Goal: Task Accomplishment & Management: Manage account settings

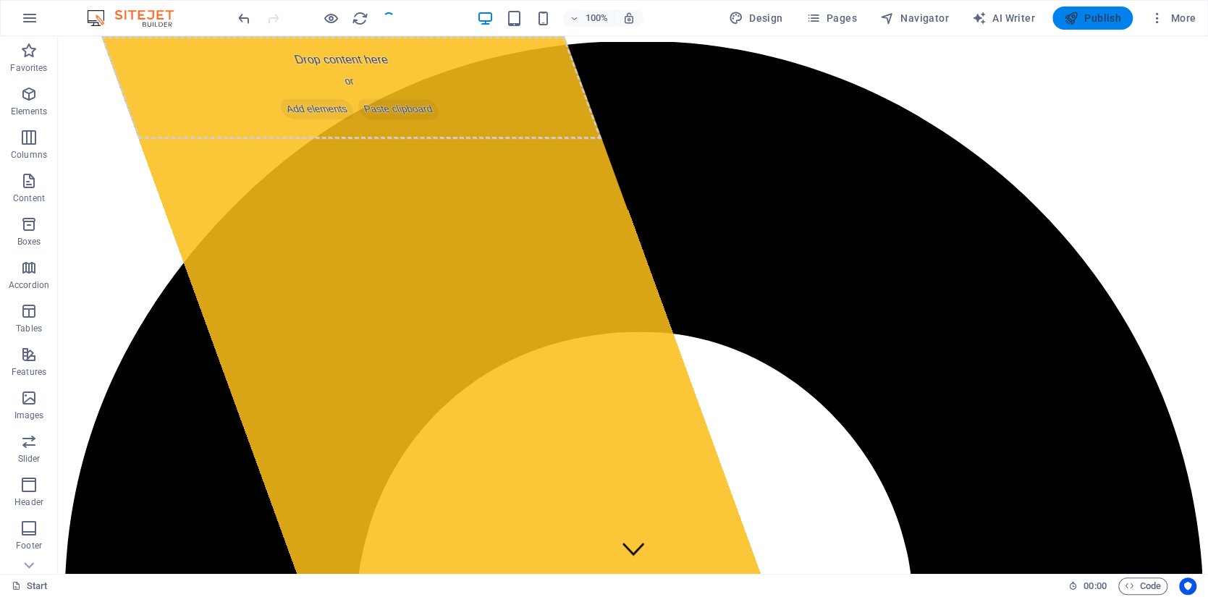
click at [1091, 19] on span "Publish" at bounding box center [1092, 18] width 57 height 14
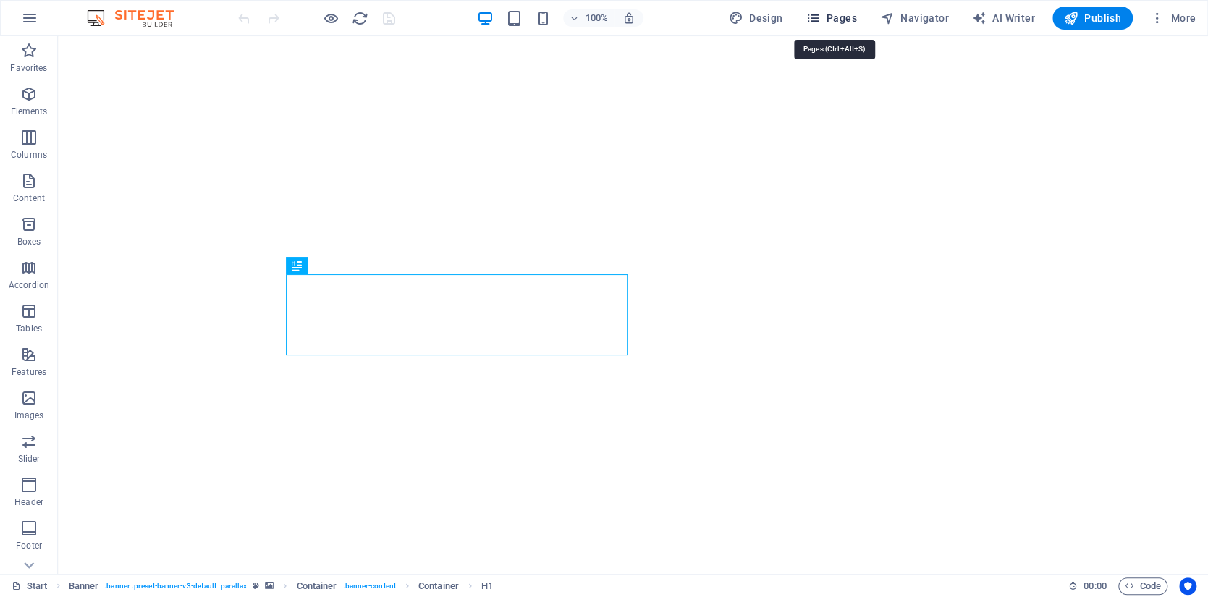
click at [840, 19] on span "Pages" at bounding box center [830, 18] width 51 height 14
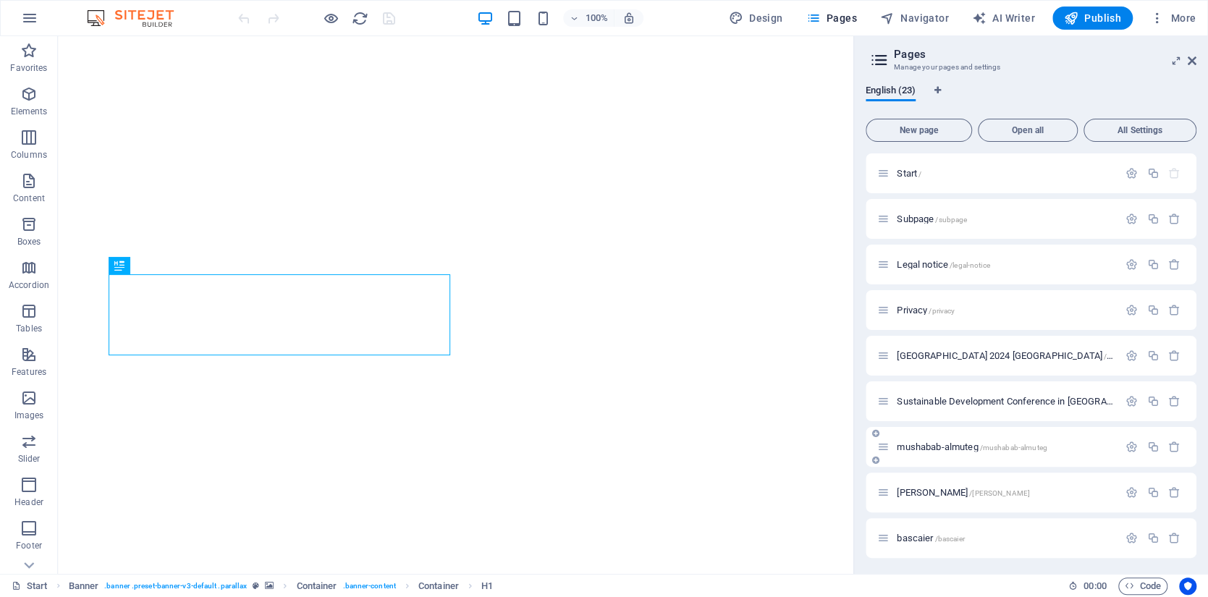
scroll to position [144, 0]
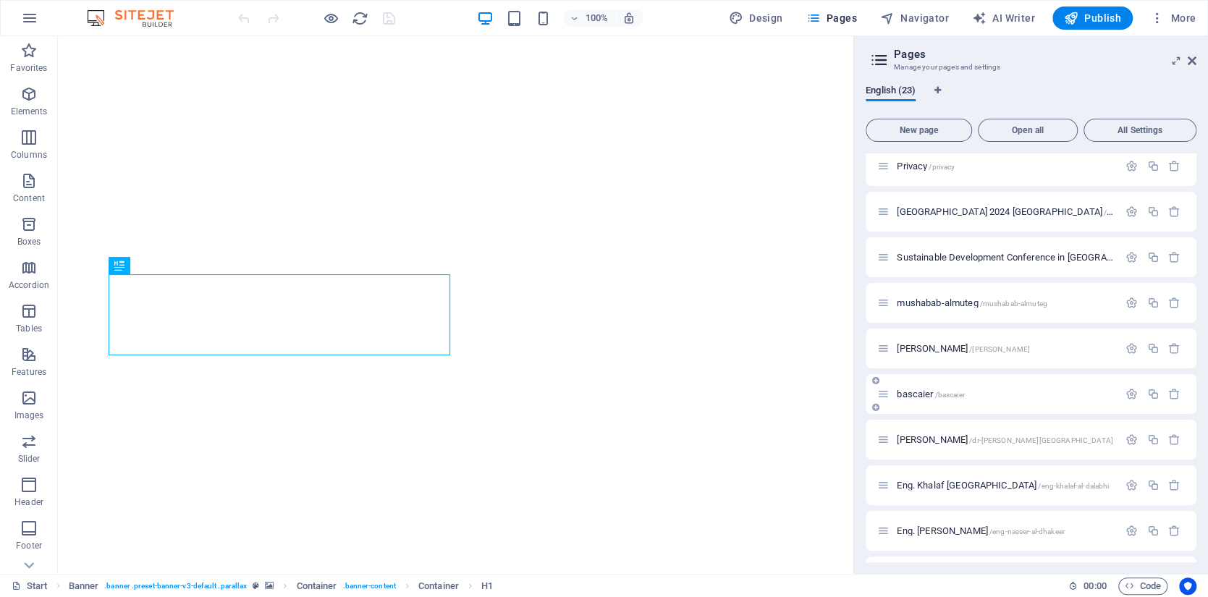
click at [940, 393] on span "/bascaier" at bounding box center [949, 395] width 30 height 8
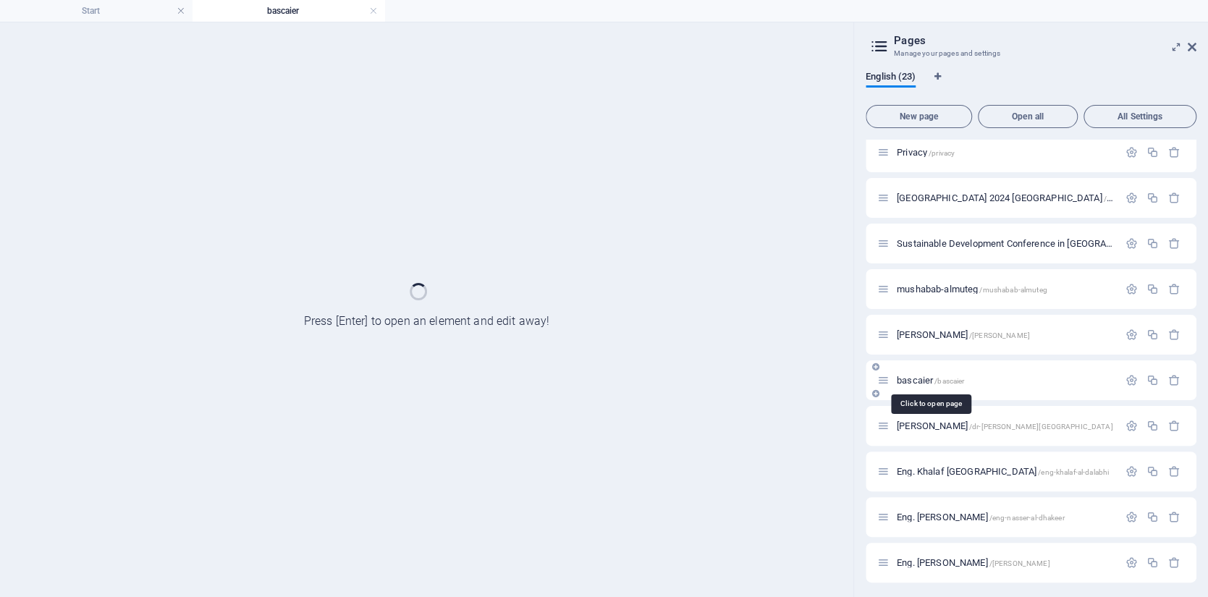
click at [949, 381] on span "/bascaier" at bounding box center [949, 381] width 30 height 8
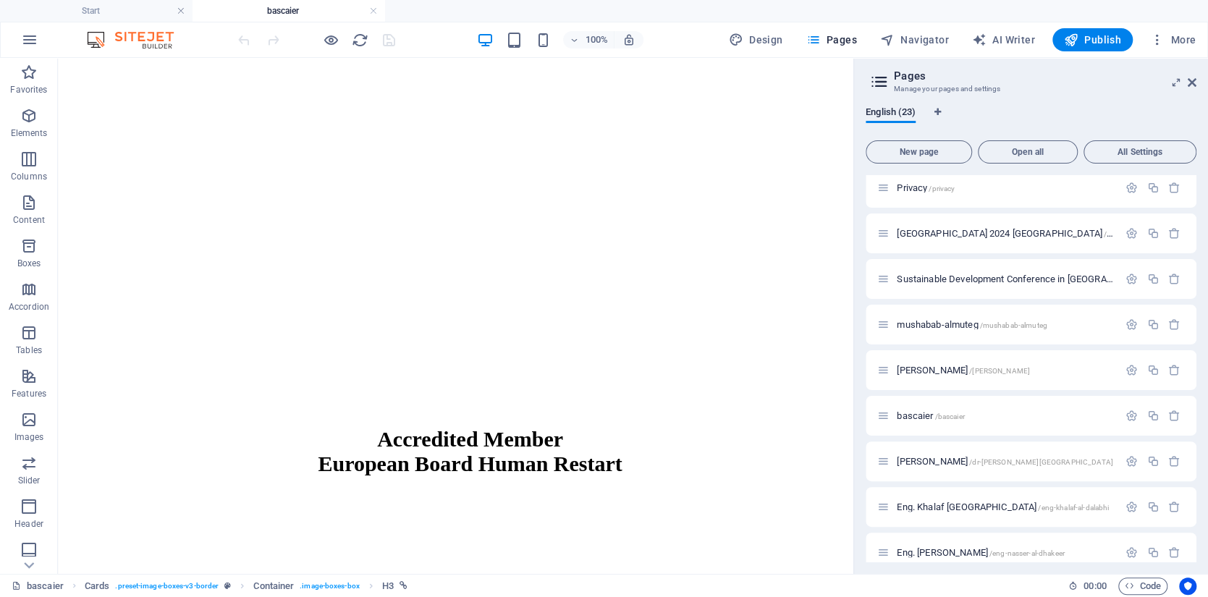
scroll to position [1405, 0]
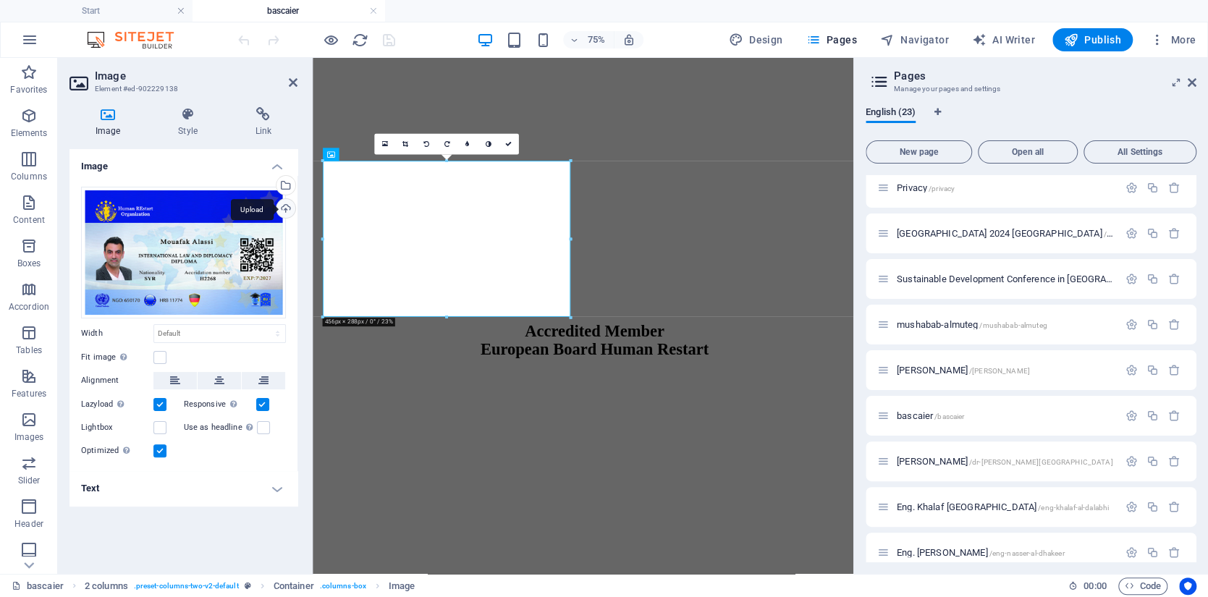
click at [284, 204] on div "Upload" at bounding box center [285, 210] width 22 height 22
click at [288, 185] on div "Select files from the file manager, stock photos, or upload file(s)" at bounding box center [285, 187] width 22 height 22
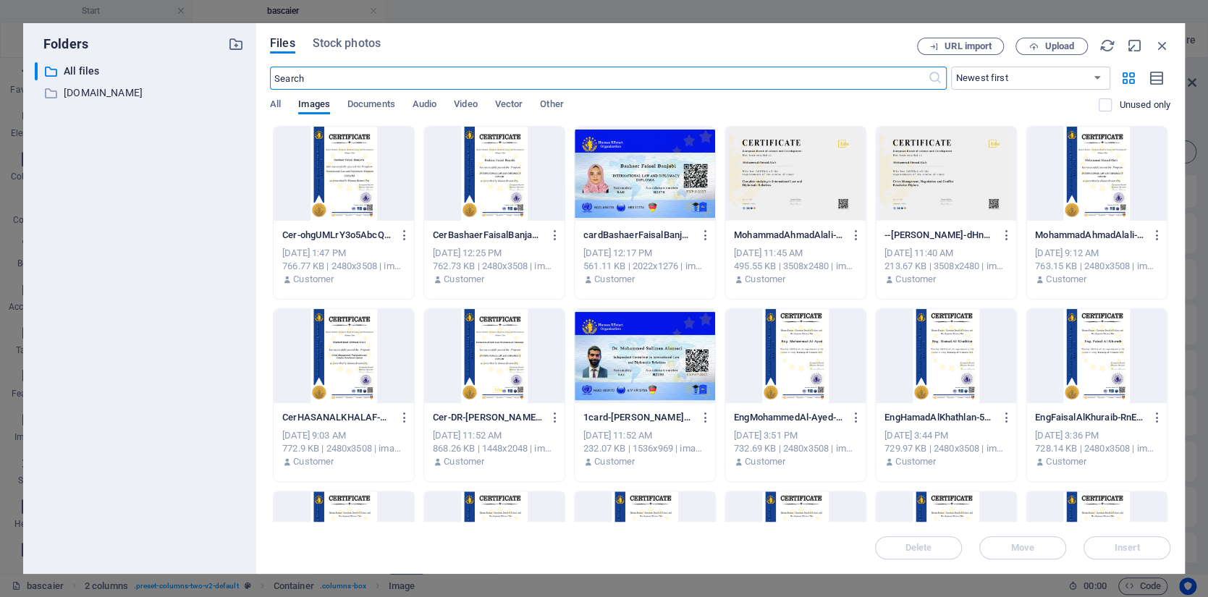
scroll to position [1037, 0]
click at [638, 174] on div at bounding box center [645, 174] width 140 height 94
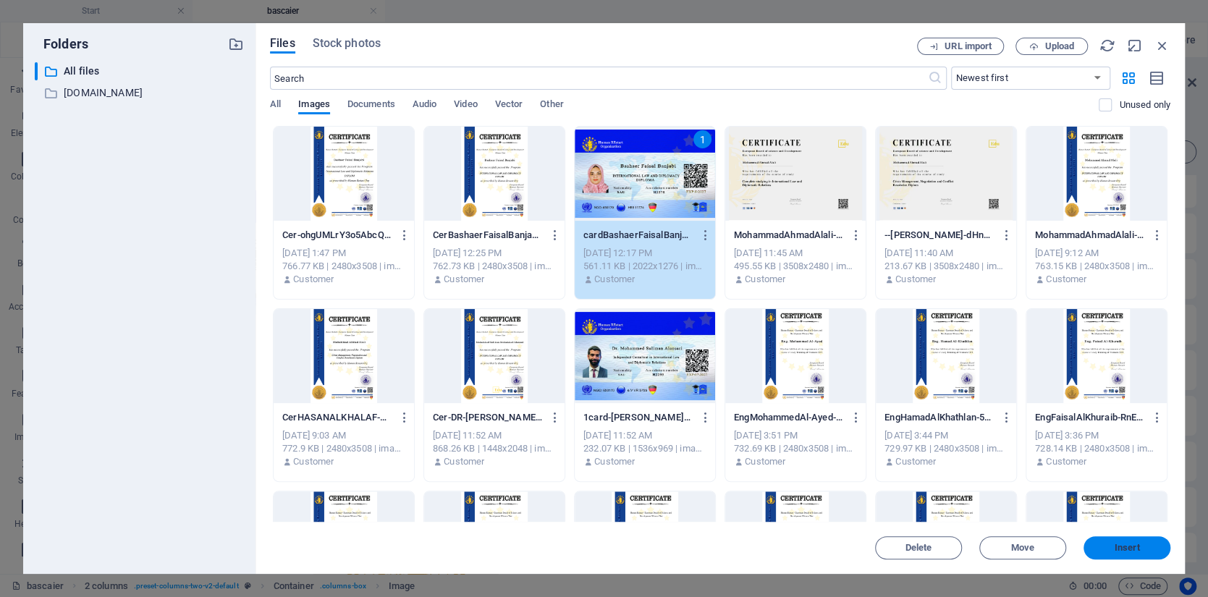
click at [1131, 551] on span "Insert" at bounding box center [1126, 547] width 25 height 9
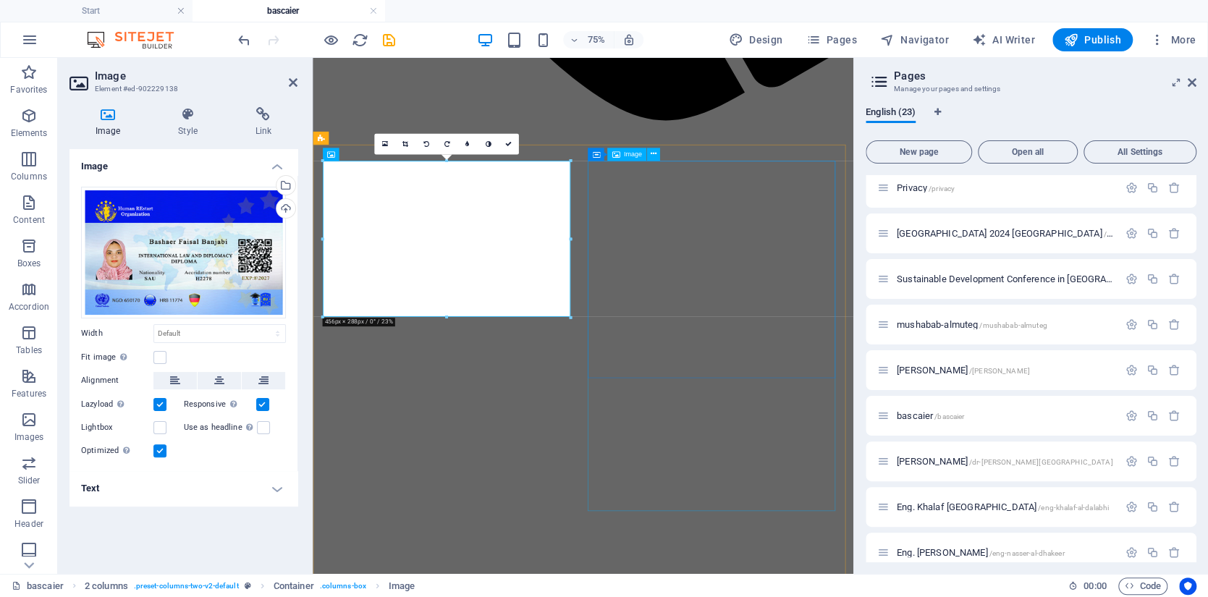
scroll to position [1405, 0]
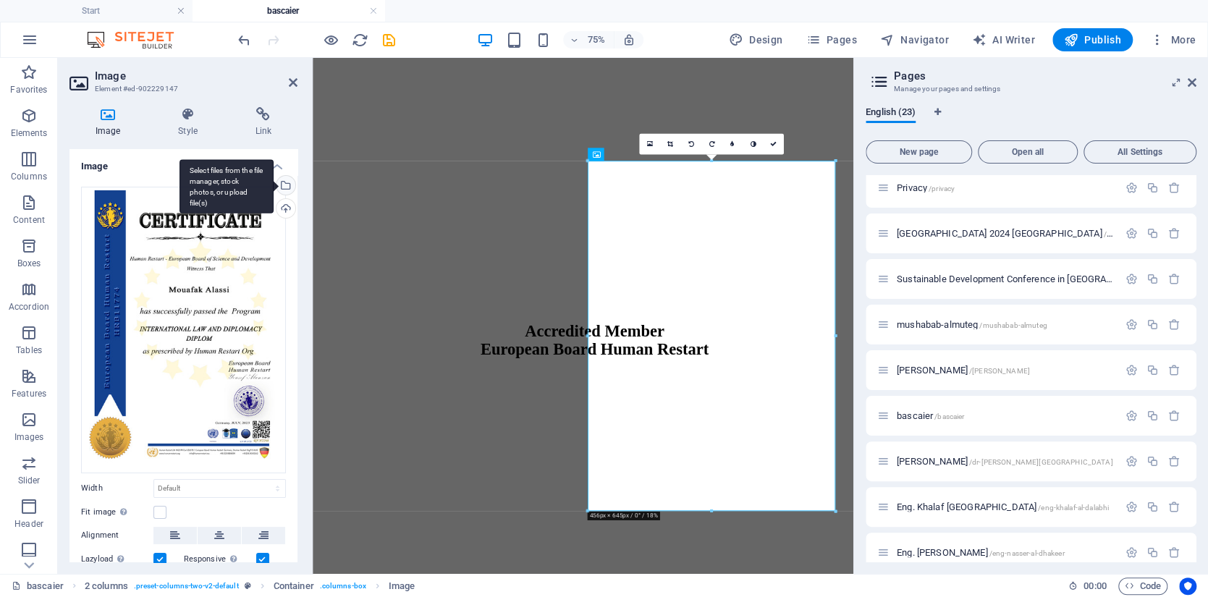
click at [284, 182] on div "Select files from the file manager, stock photos, or upload file(s)" at bounding box center [285, 187] width 22 height 22
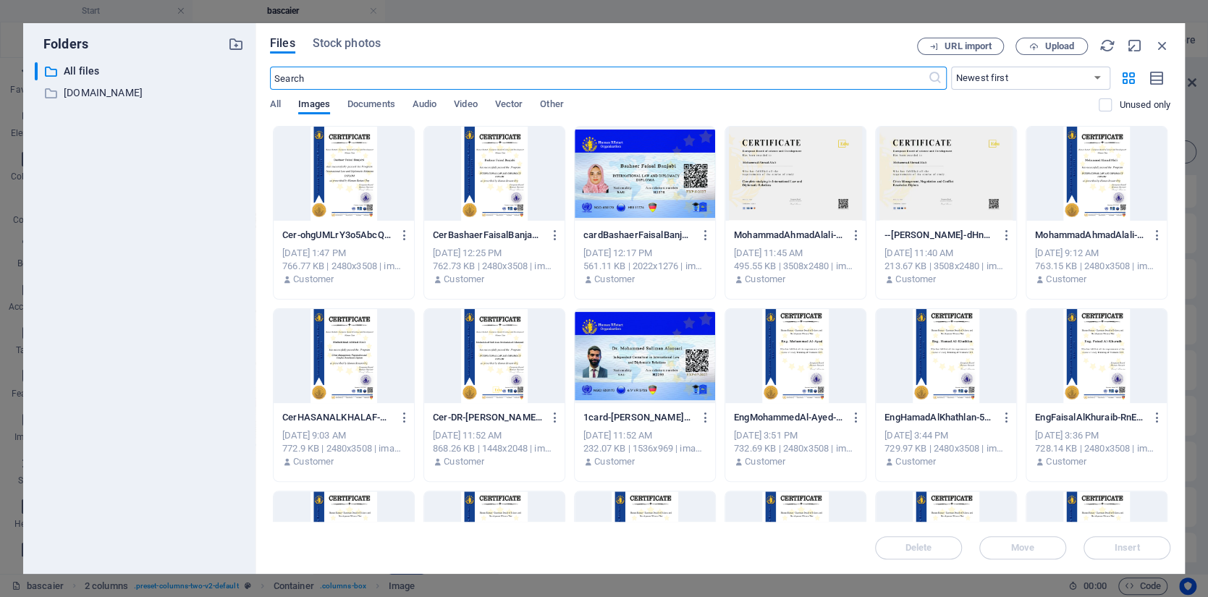
scroll to position [1037, 0]
click at [1163, 44] on icon "button" at bounding box center [1162, 46] width 16 height 16
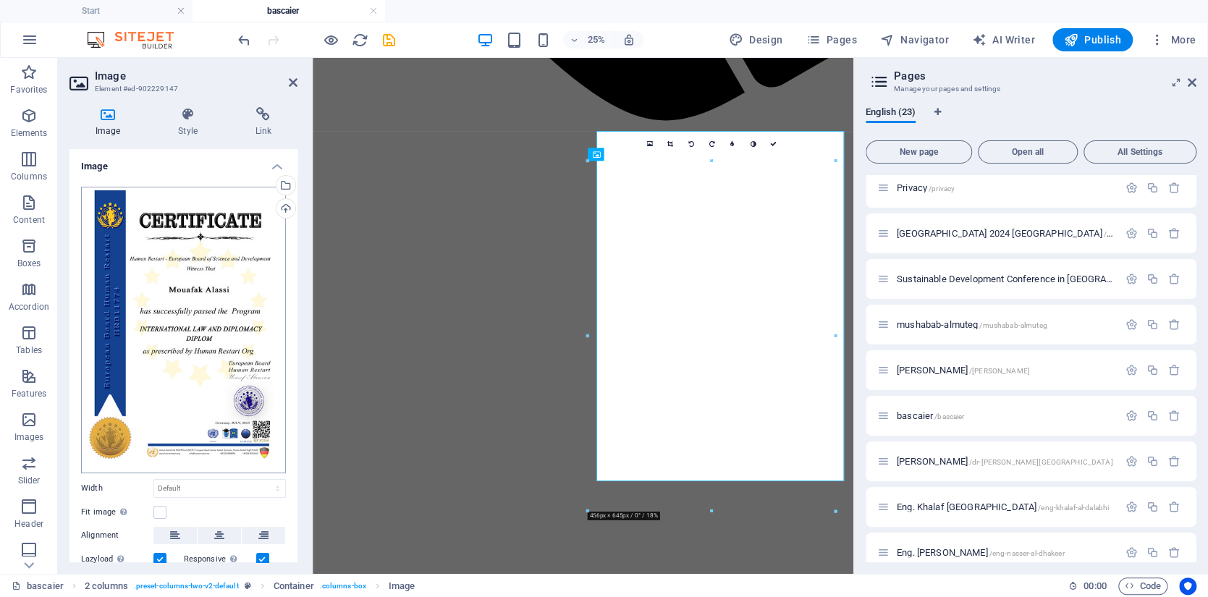
scroll to position [1405, 0]
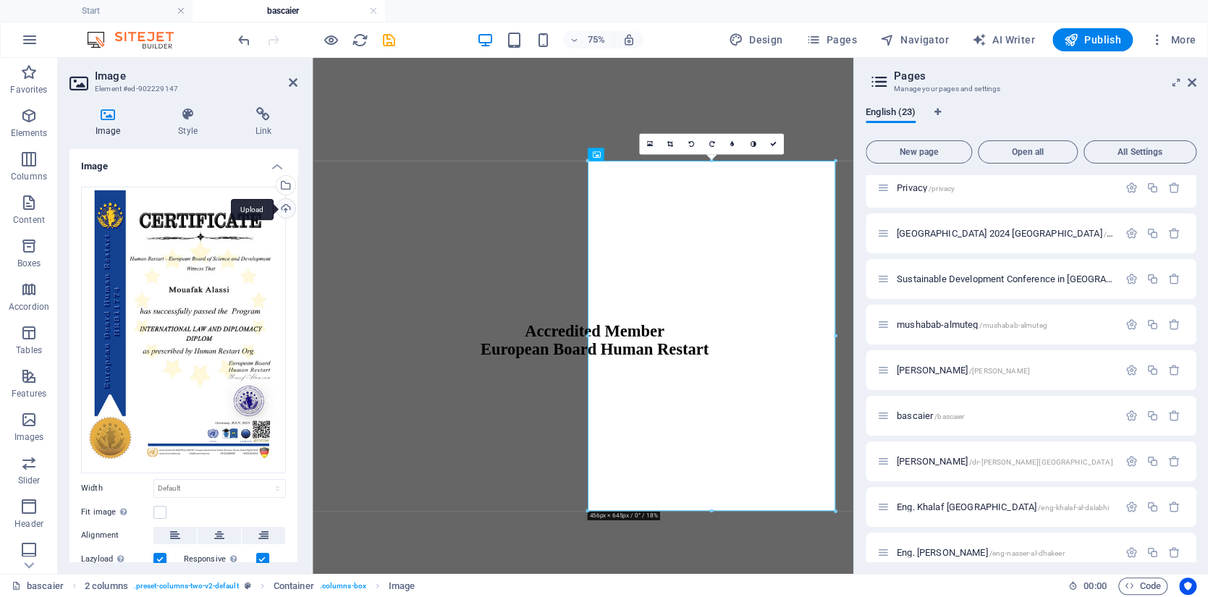
click at [285, 207] on div "Upload" at bounding box center [285, 210] width 22 height 22
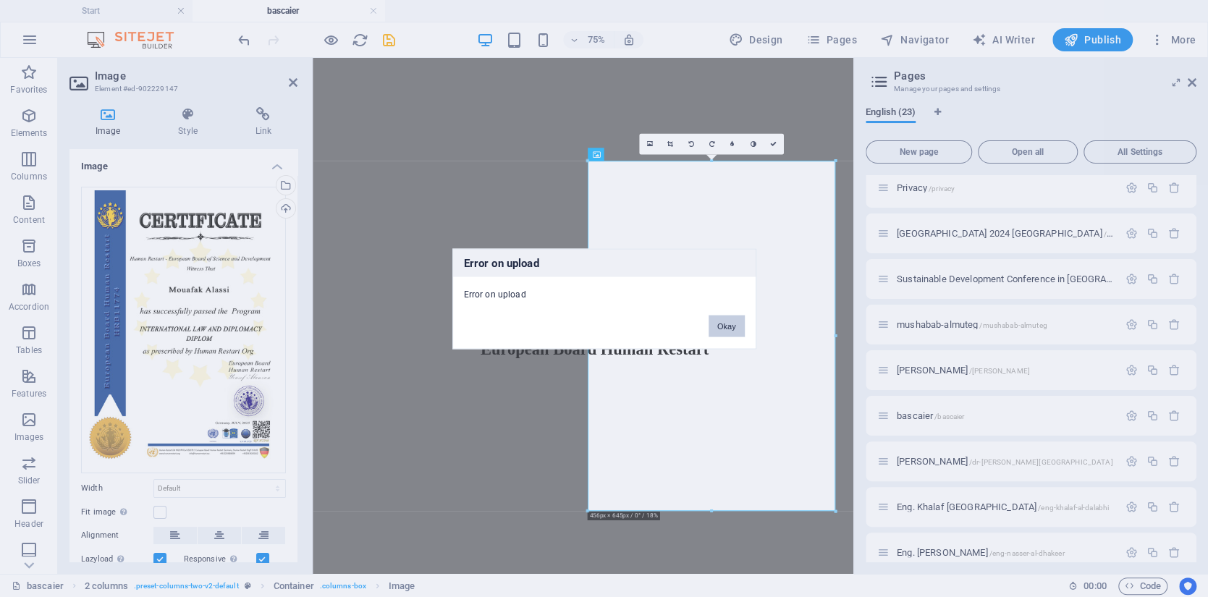
click at [725, 321] on button "Okay" at bounding box center [726, 326] width 36 height 22
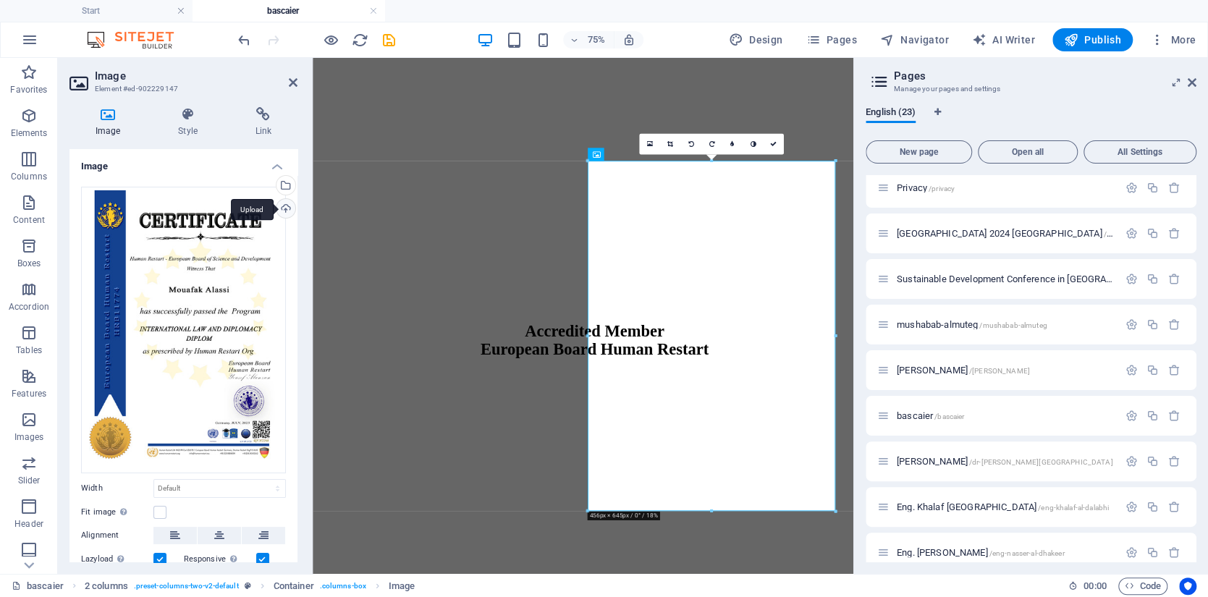
click at [276, 203] on div "Upload" at bounding box center [285, 210] width 22 height 22
click at [282, 202] on div "Upload" at bounding box center [285, 210] width 22 height 22
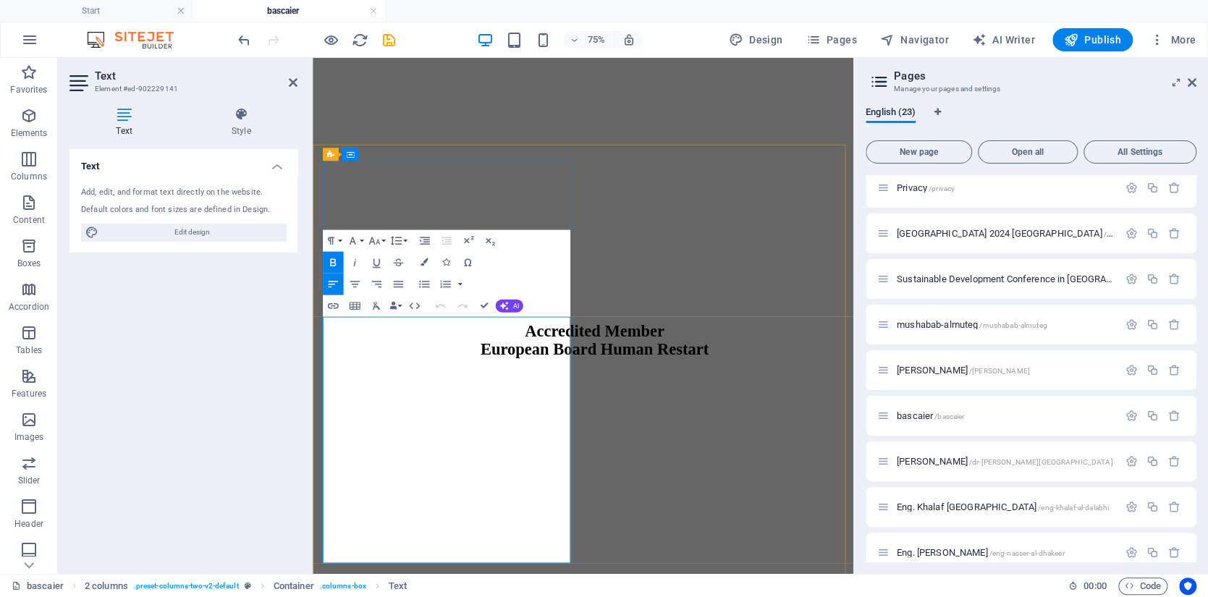
drag, startPoint x: 422, startPoint y: 531, endPoint x: 329, endPoint y: 551, distance: 94.8
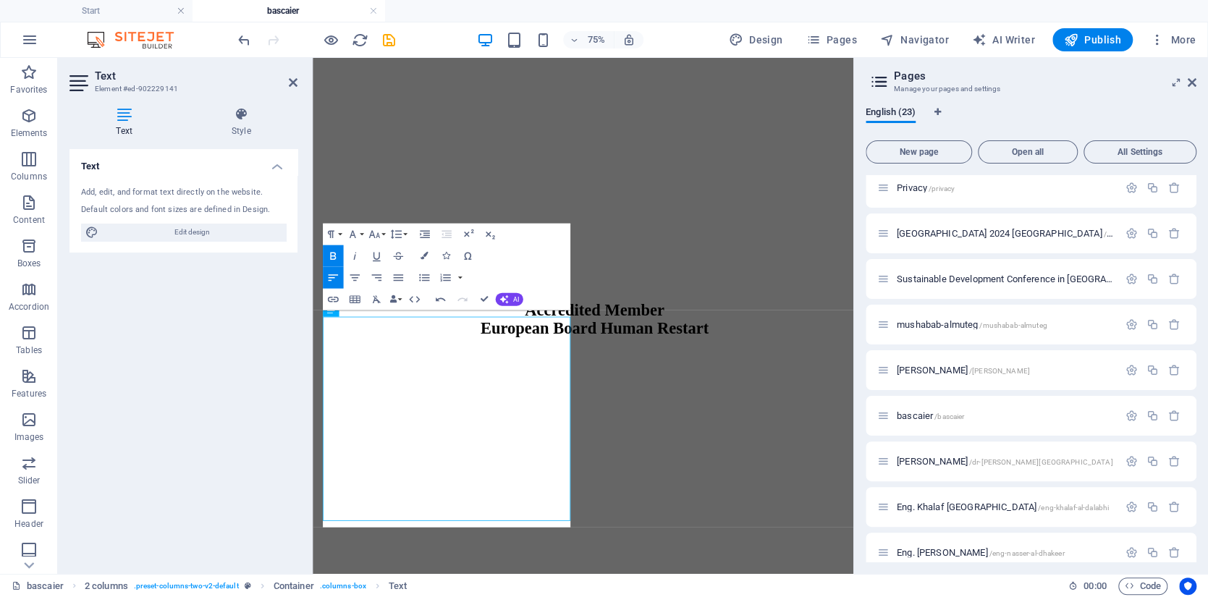
scroll to position [1425, 0]
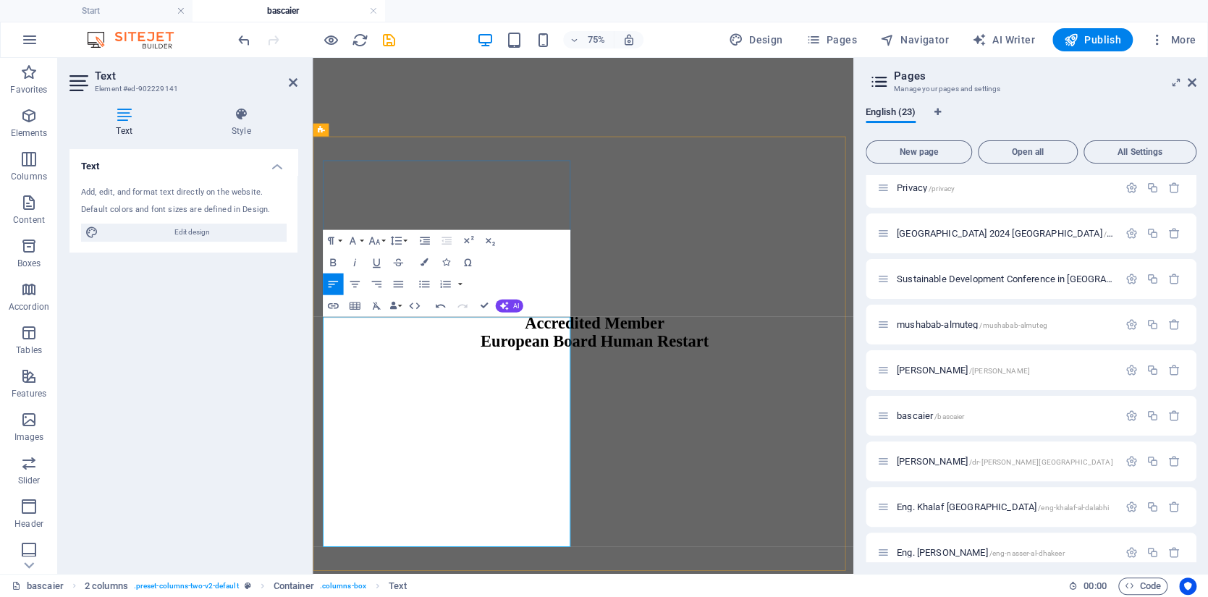
click at [421, 261] on icon "button" at bounding box center [424, 263] width 8 height 8
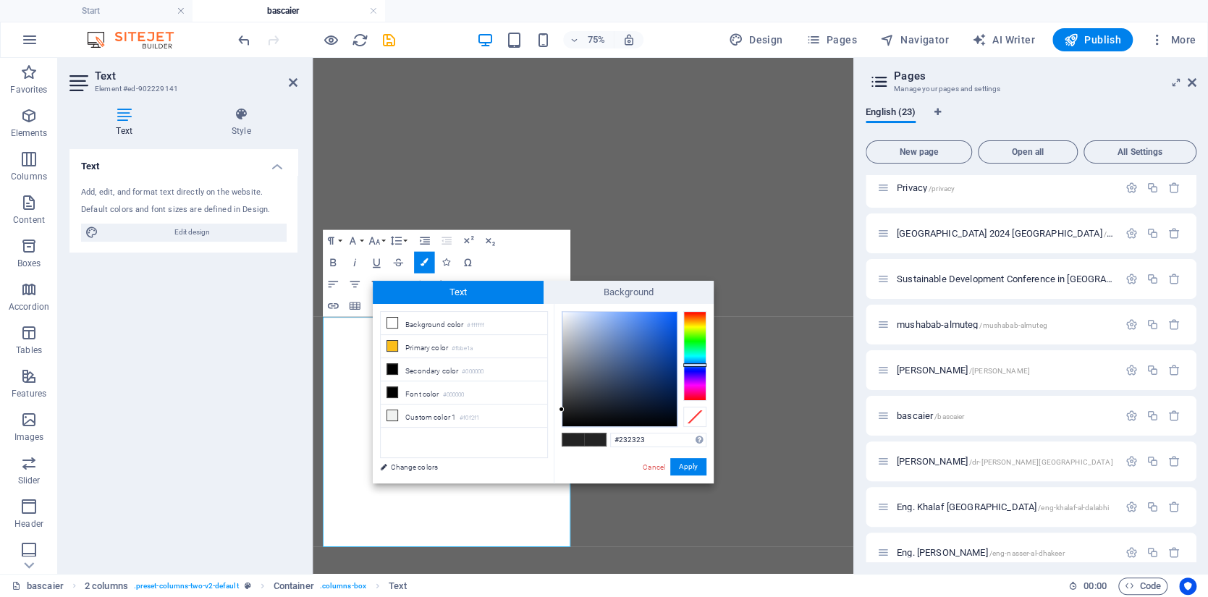
click at [701, 365] on div at bounding box center [694, 356] width 23 height 90
click at [671, 348] on div at bounding box center [619, 369] width 114 height 114
click at [672, 342] on div at bounding box center [619, 369] width 114 height 114
click at [687, 462] on button "Apply" at bounding box center [688, 466] width 36 height 17
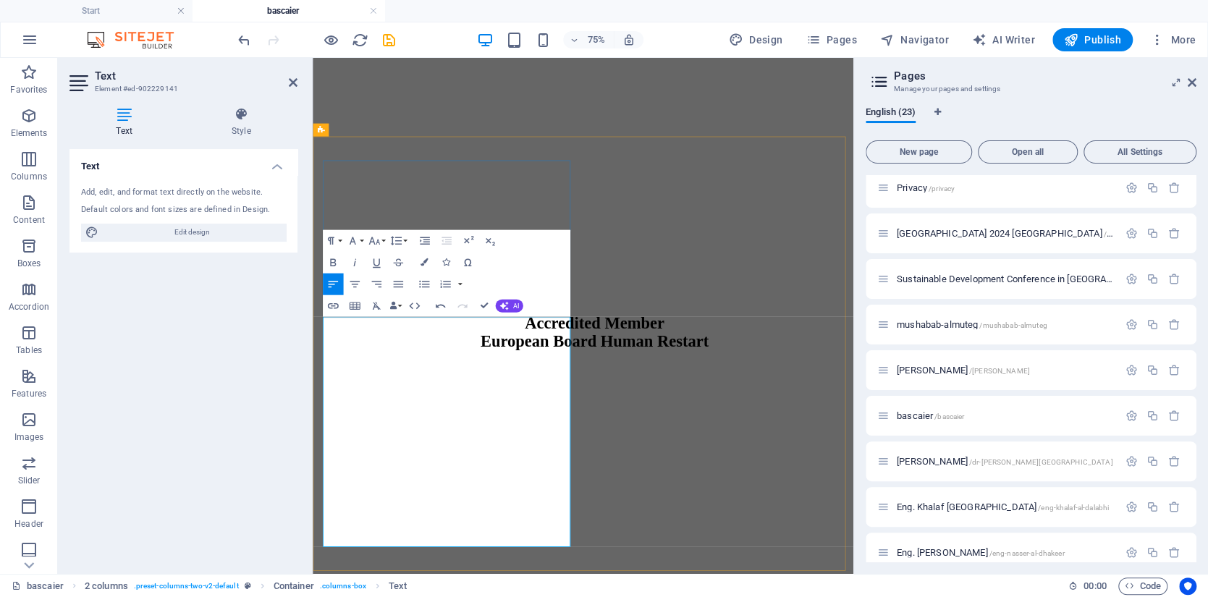
drag, startPoint x: 584, startPoint y: 601, endPoint x: 347, endPoint y: 579, distance: 238.4
click at [426, 263] on icon "button" at bounding box center [424, 263] width 8 height 8
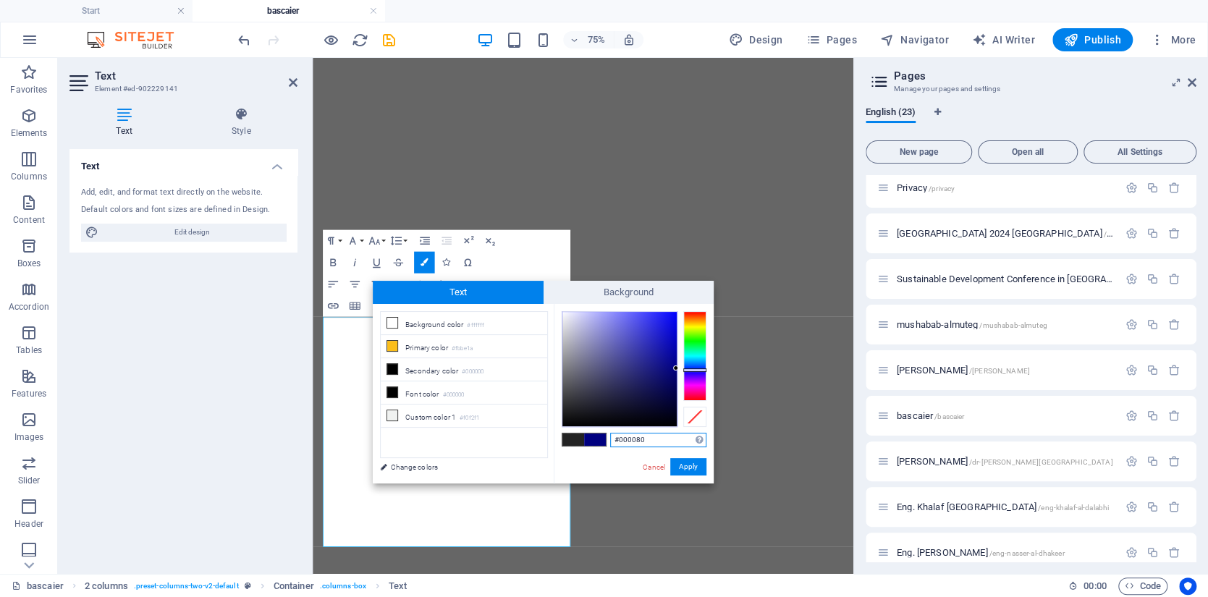
click at [629, 443] on input "#000080" at bounding box center [658, 440] width 96 height 14
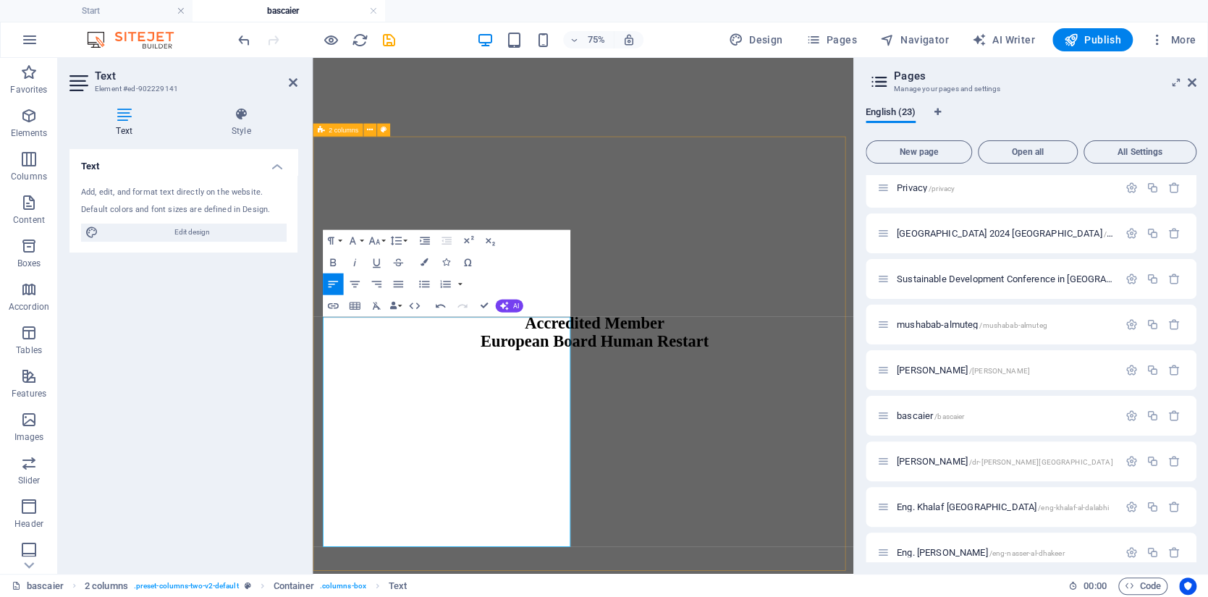
drag, startPoint x: 519, startPoint y: 515, endPoint x: 323, endPoint y: 512, distance: 195.4
click at [424, 262] on icon "button" at bounding box center [424, 263] width 8 height 8
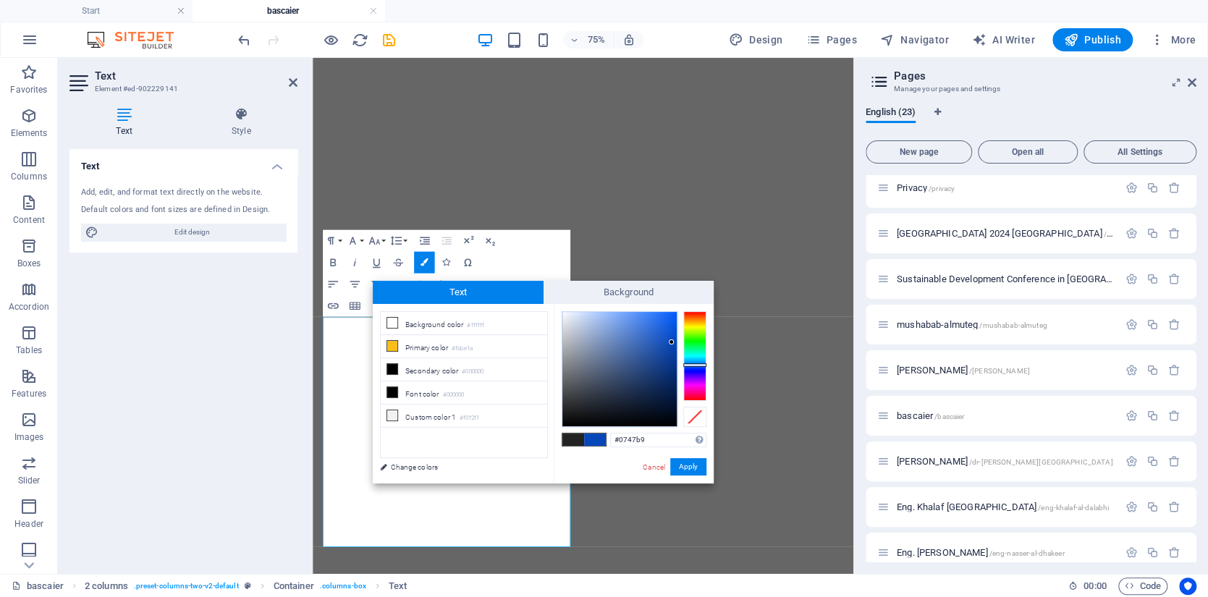
click at [632, 431] on div "#0747b9 Supported formats #0852ed rgb(8, 82, 237) rgba(8, 82, 237, 90%) hsv(221…" at bounding box center [634, 498] width 160 height 389
click at [632, 437] on input "#0747b9" at bounding box center [658, 440] width 96 height 14
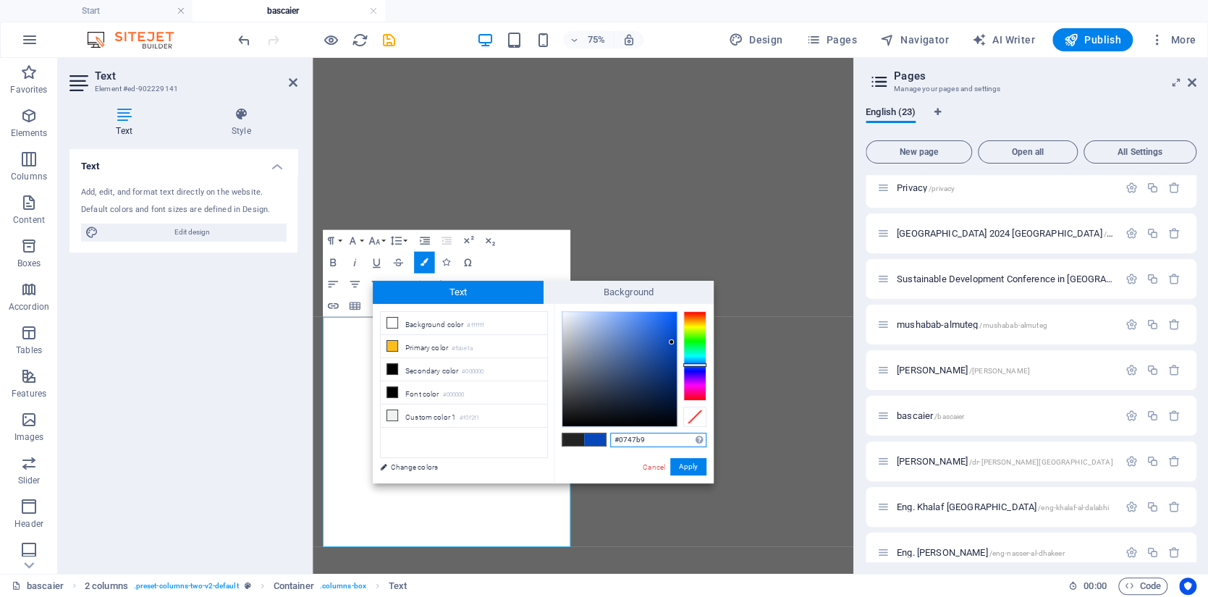
paste input "00080"
type input "#000080"
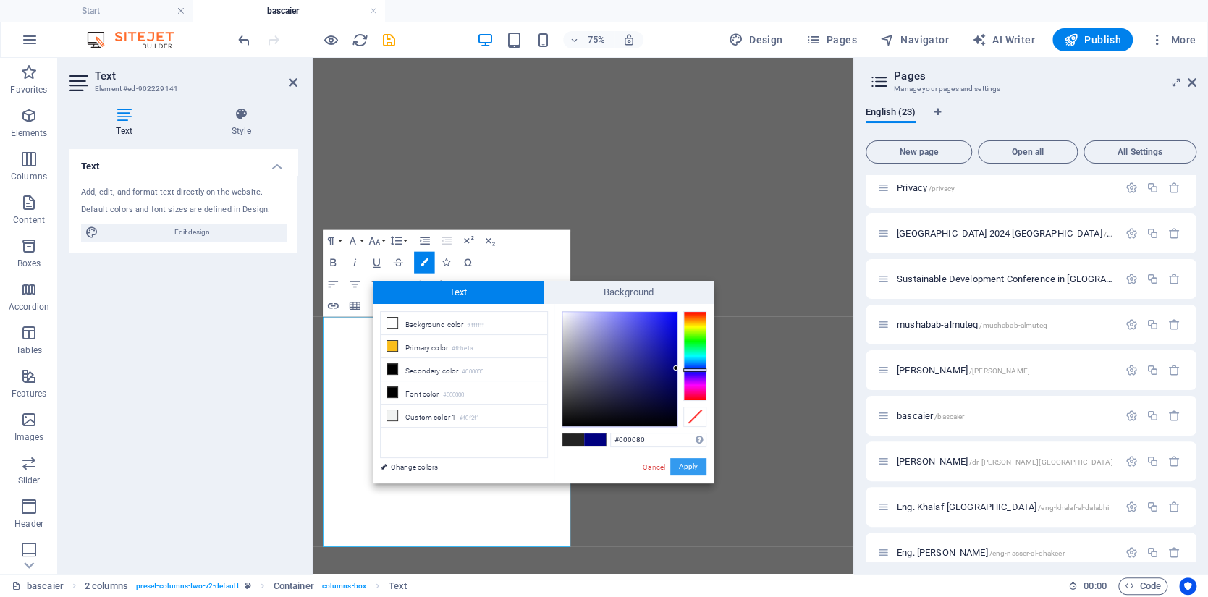
click at [694, 464] on button "Apply" at bounding box center [688, 466] width 36 height 17
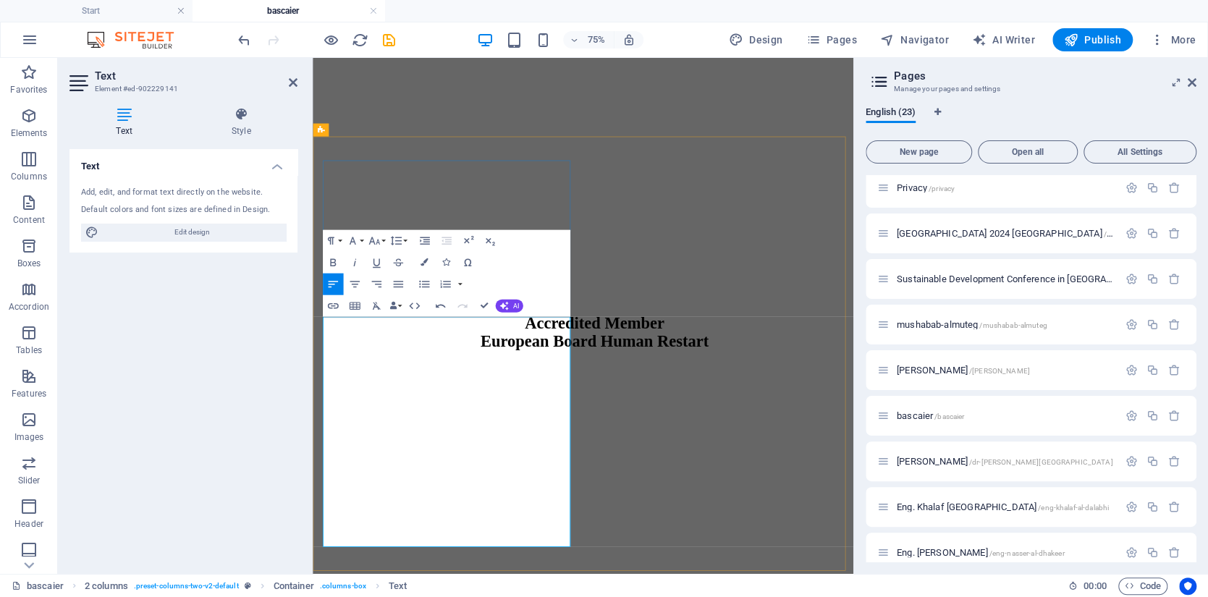
drag, startPoint x: 546, startPoint y: 559, endPoint x: 621, endPoint y: 494, distance: 100.0
click at [327, 262] on icon "button" at bounding box center [332, 262] width 13 height 13
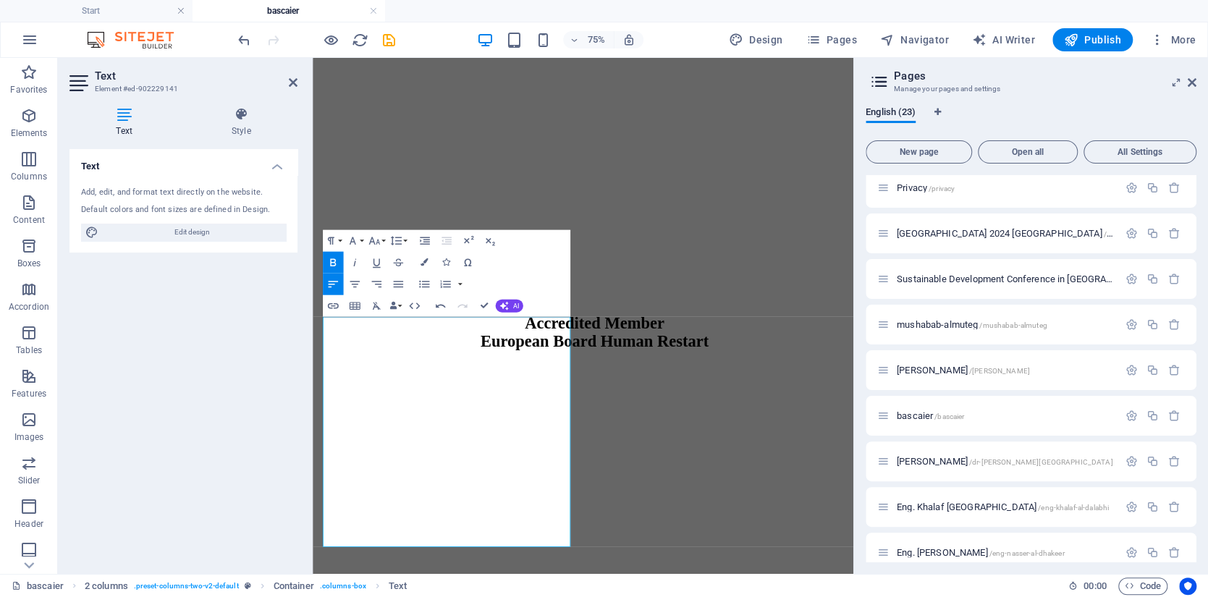
drag, startPoint x: 404, startPoint y: 692, endPoint x: 619, endPoint y: 376, distance: 382.8
click at [337, 254] on button "Bold" at bounding box center [333, 263] width 21 height 22
click at [329, 267] on icon "button" at bounding box center [332, 262] width 13 height 13
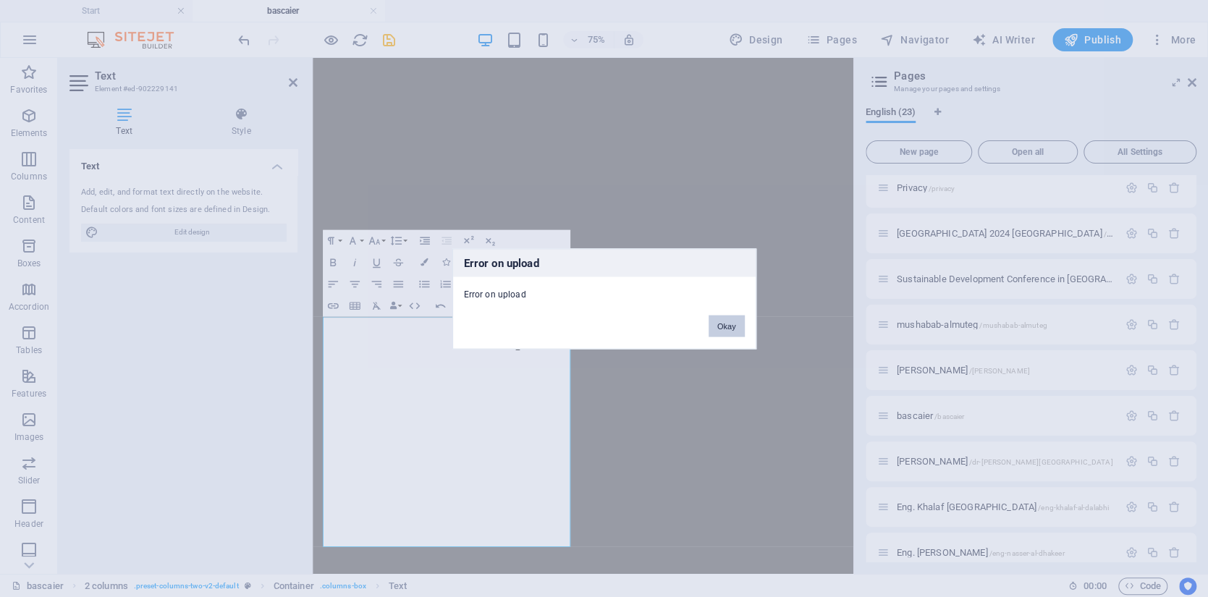
click at [725, 327] on button "Okay" at bounding box center [726, 326] width 36 height 22
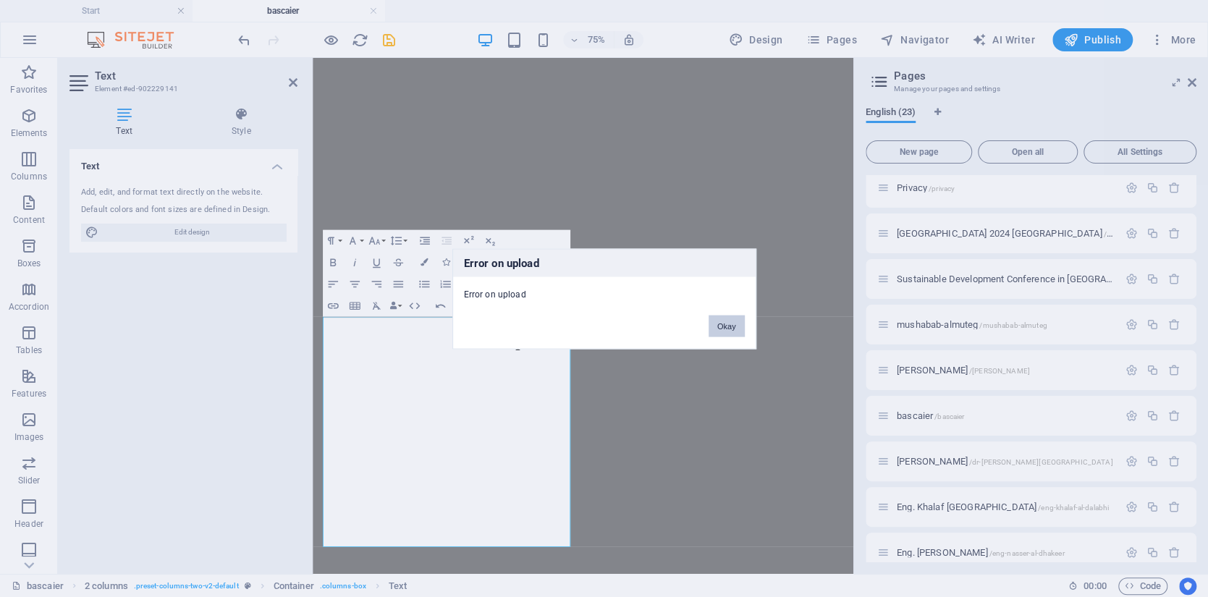
click at [735, 323] on button "Okay" at bounding box center [726, 326] width 36 height 22
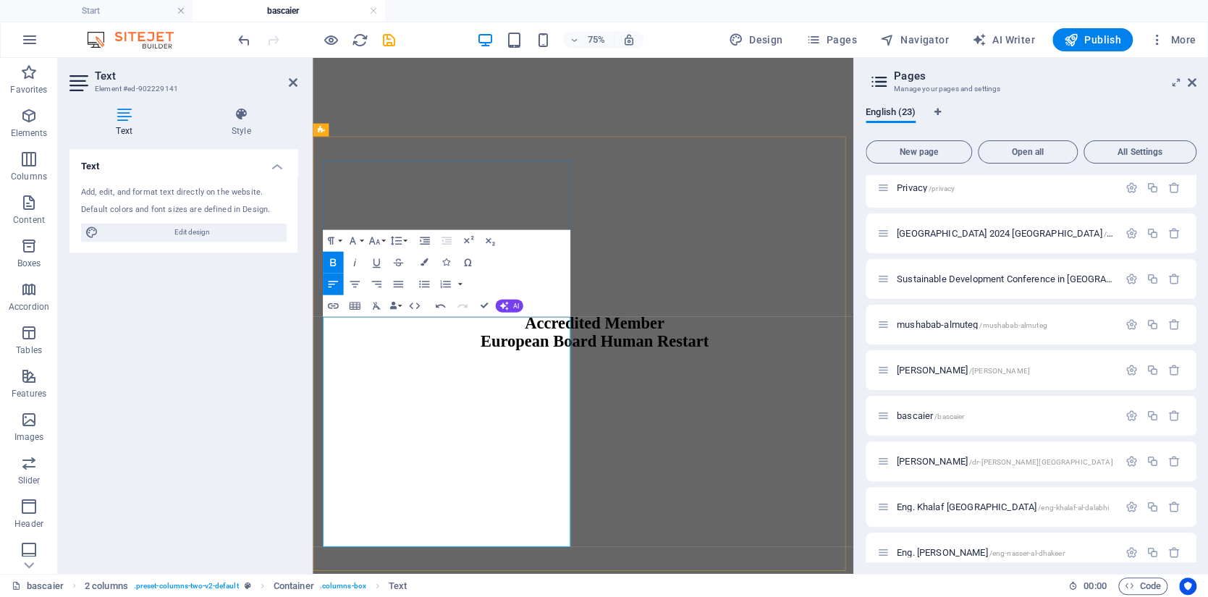
drag, startPoint x: 371, startPoint y: 686, endPoint x: 363, endPoint y: 692, distance: 9.8
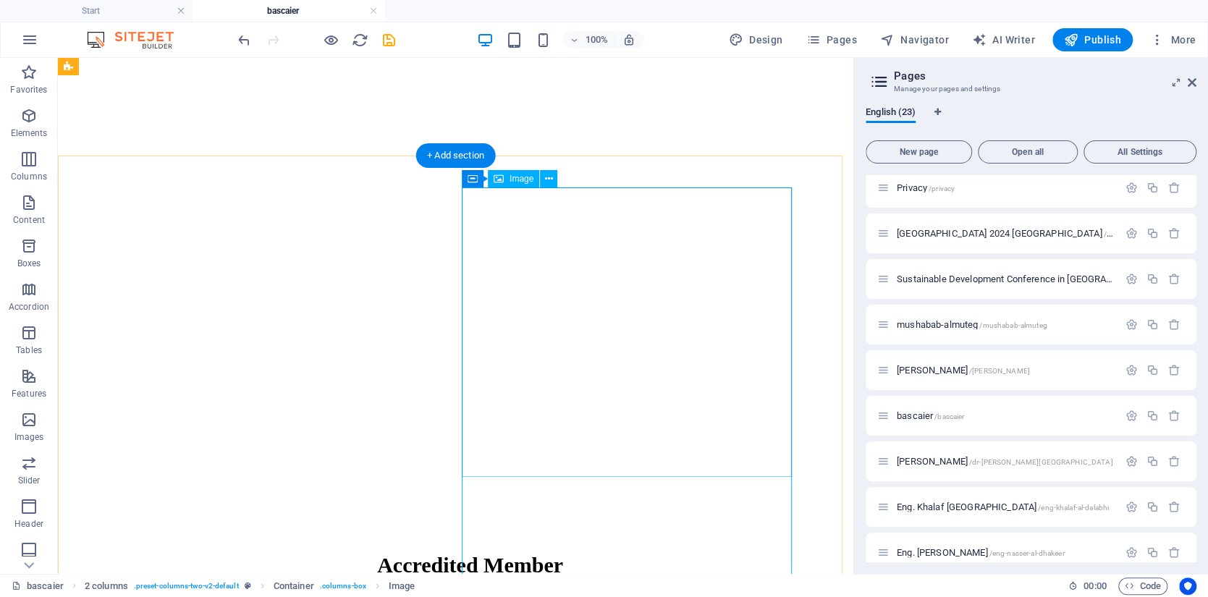
scroll to position [1272, 0]
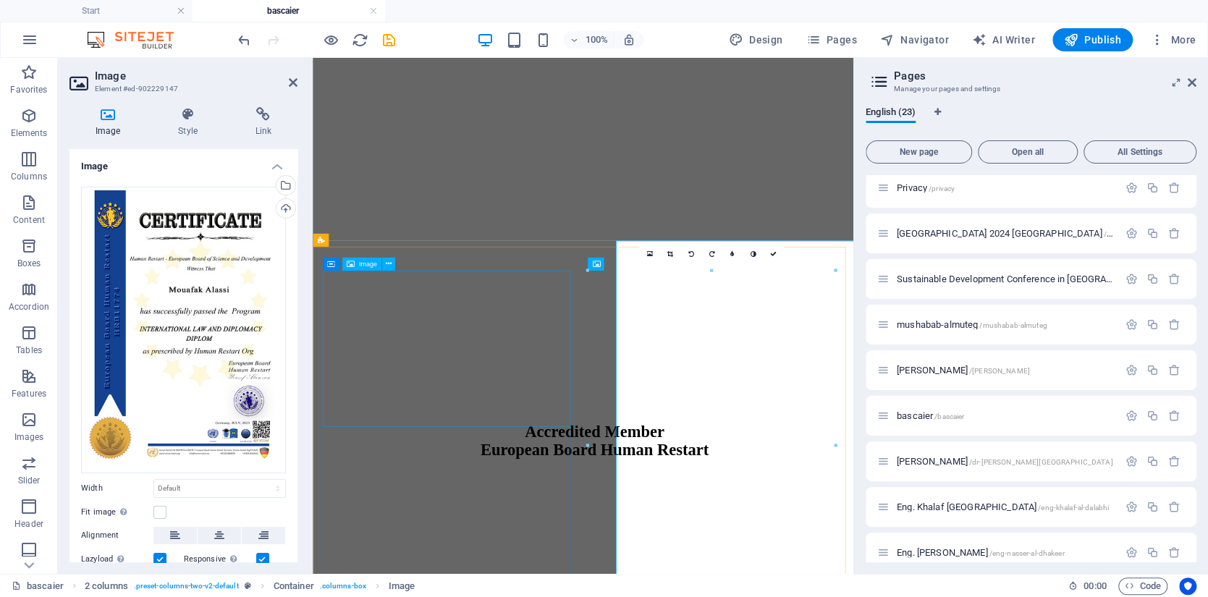
scroll to position [1270, 0]
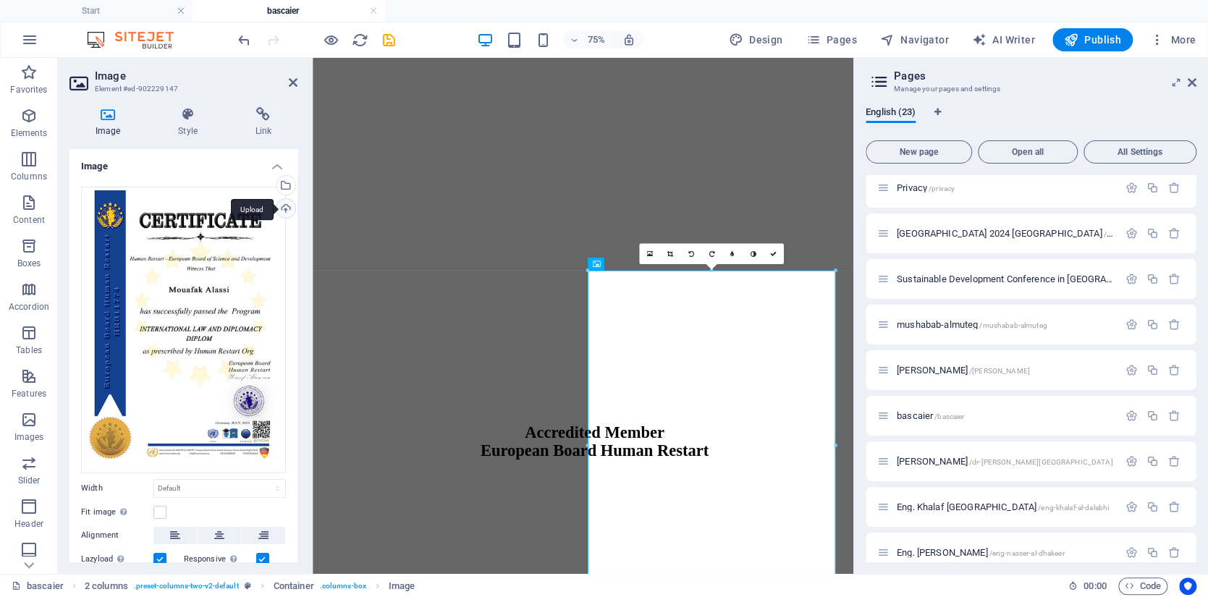
click at [283, 204] on div "Upload" at bounding box center [285, 210] width 22 height 22
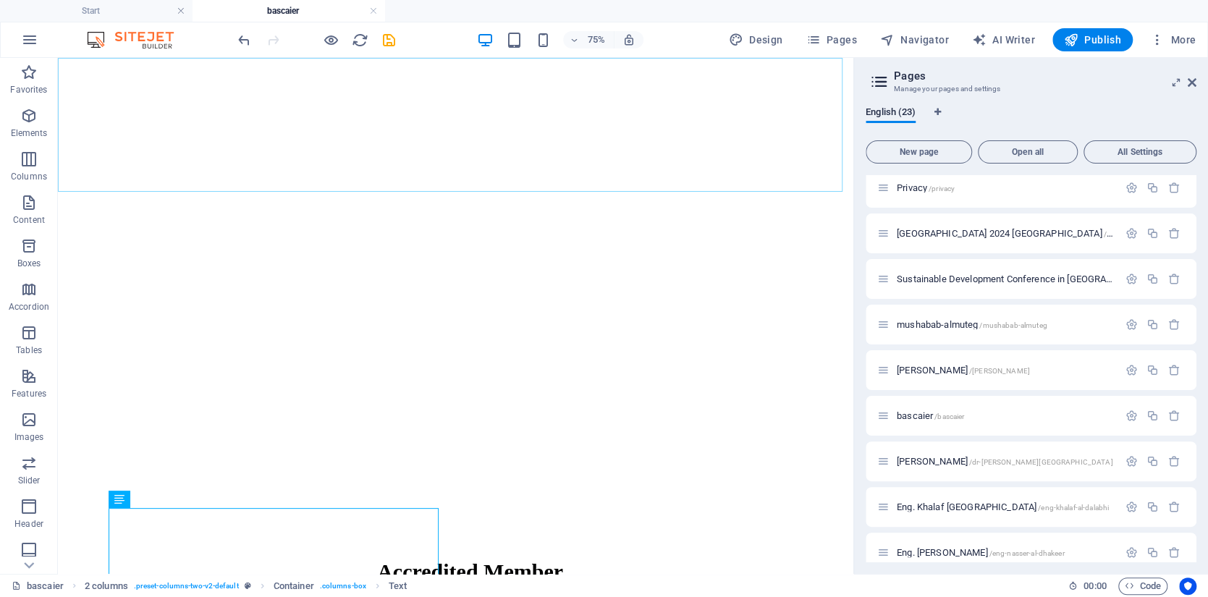
scroll to position [1272, 0]
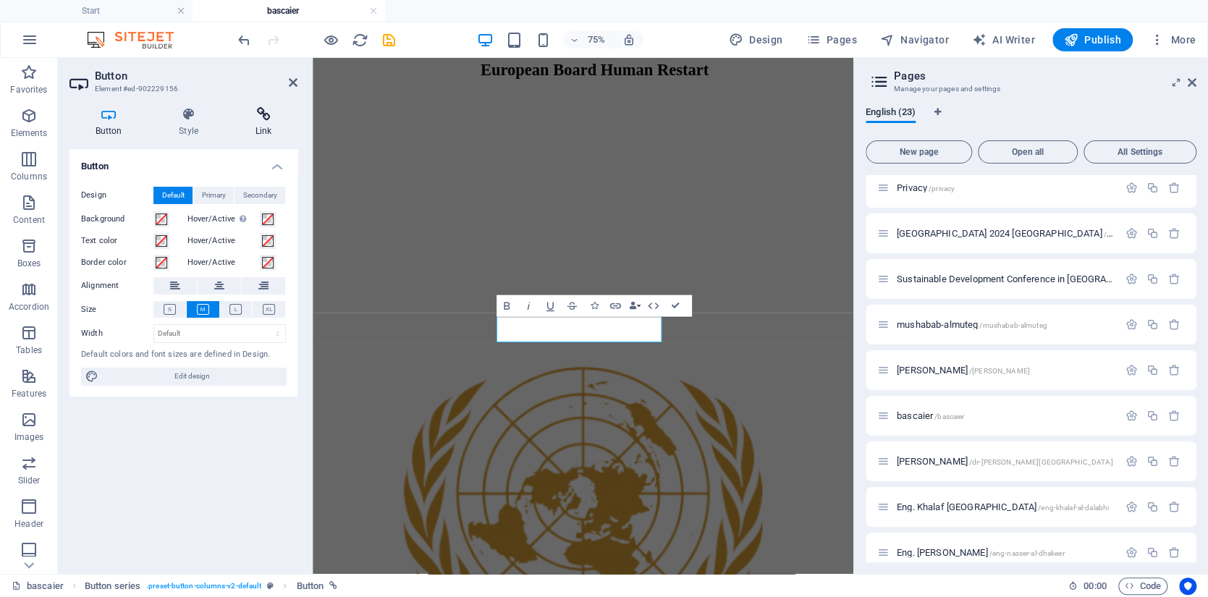
scroll to position [1818, 0]
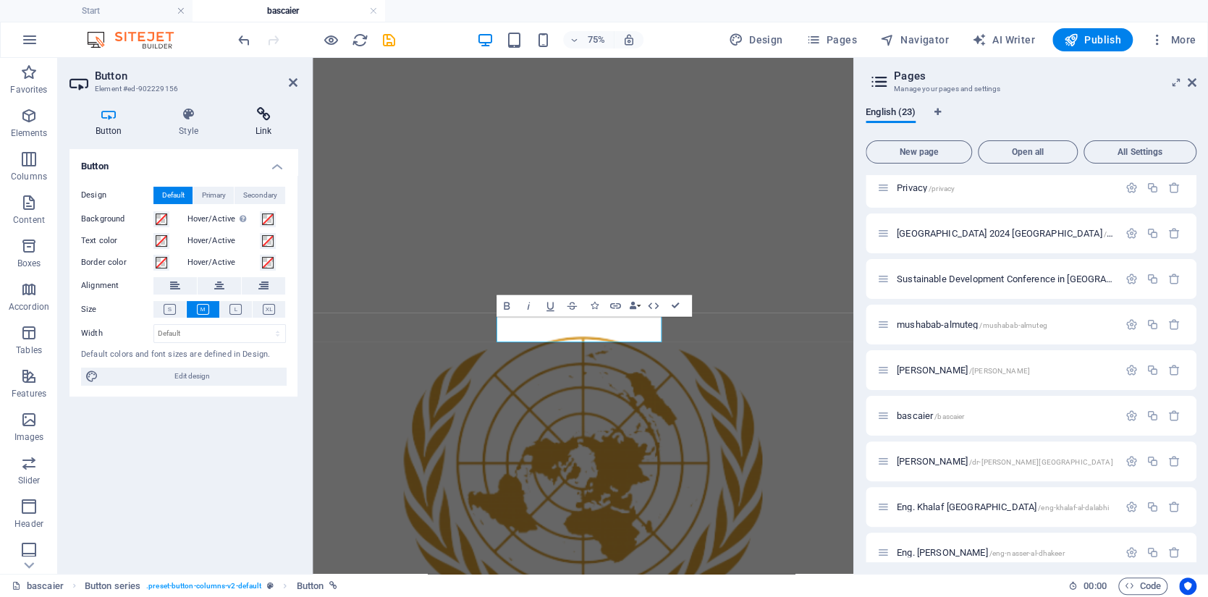
click at [249, 124] on h4 "Link" at bounding box center [263, 122] width 68 height 30
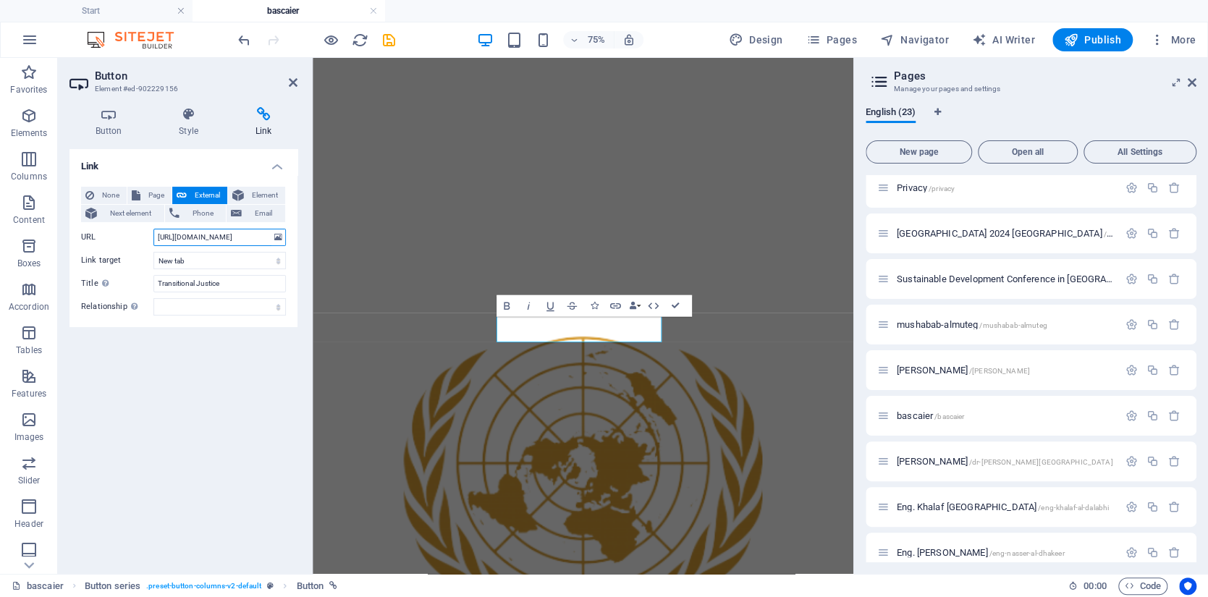
click at [202, 241] on input "https://edu.europeanboard.eu/wp-content/uploads/2025/08/لعدالة-الانتقالية.docx.…" at bounding box center [219, 237] width 132 height 17
paste input "إدارة-المراسم-و-البروتكولات-الدبلوماسية"
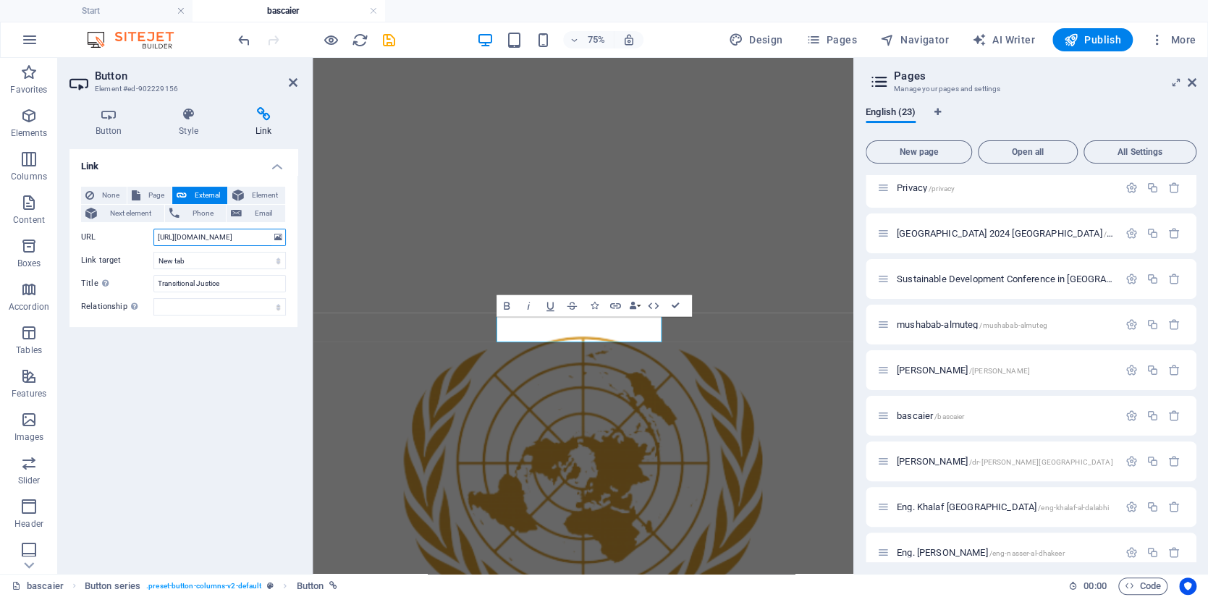
type input "https://edu.europeanboard.eu/wp-content/uploads/2025/08/إدارة-المراسم-و-البروتك…"
click at [221, 283] on input "Transitional Justice" at bounding box center [219, 283] width 132 height 17
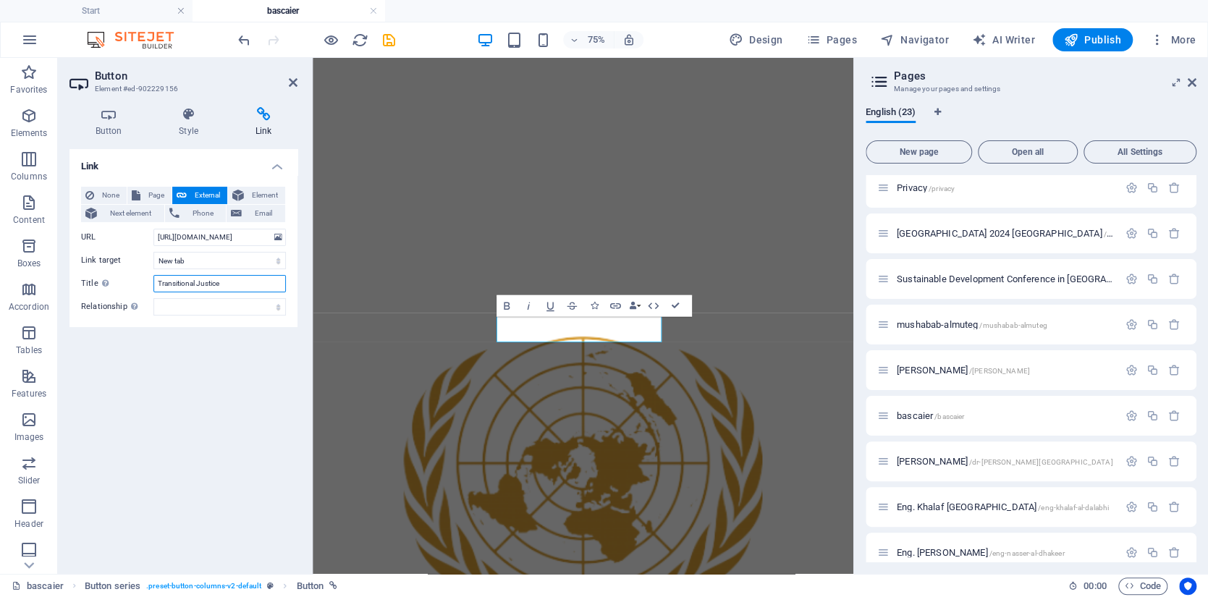
paste input "Ceremonial and Protocol Management""
type input "Ceremonial and Protocol Management"
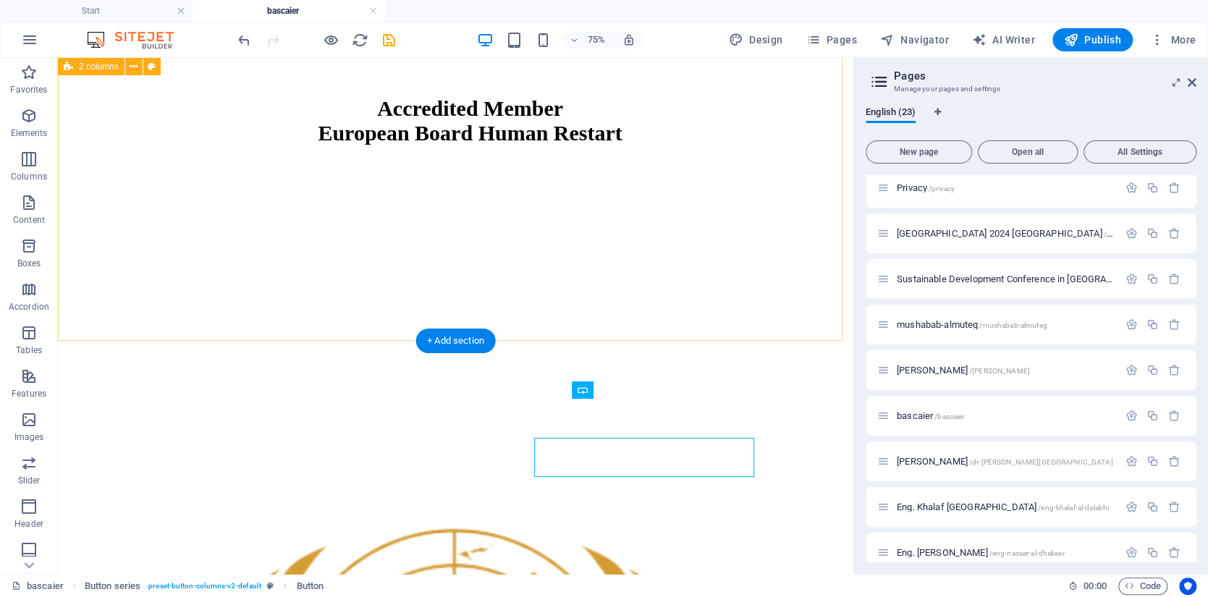
scroll to position [1778, 0]
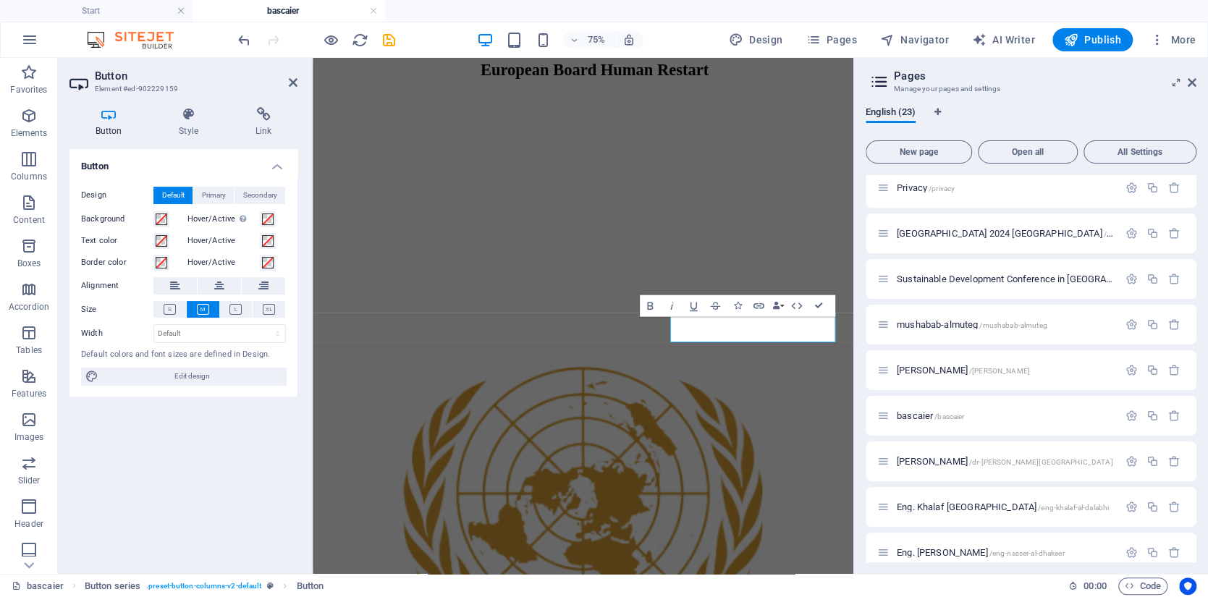
scroll to position [1818, 0]
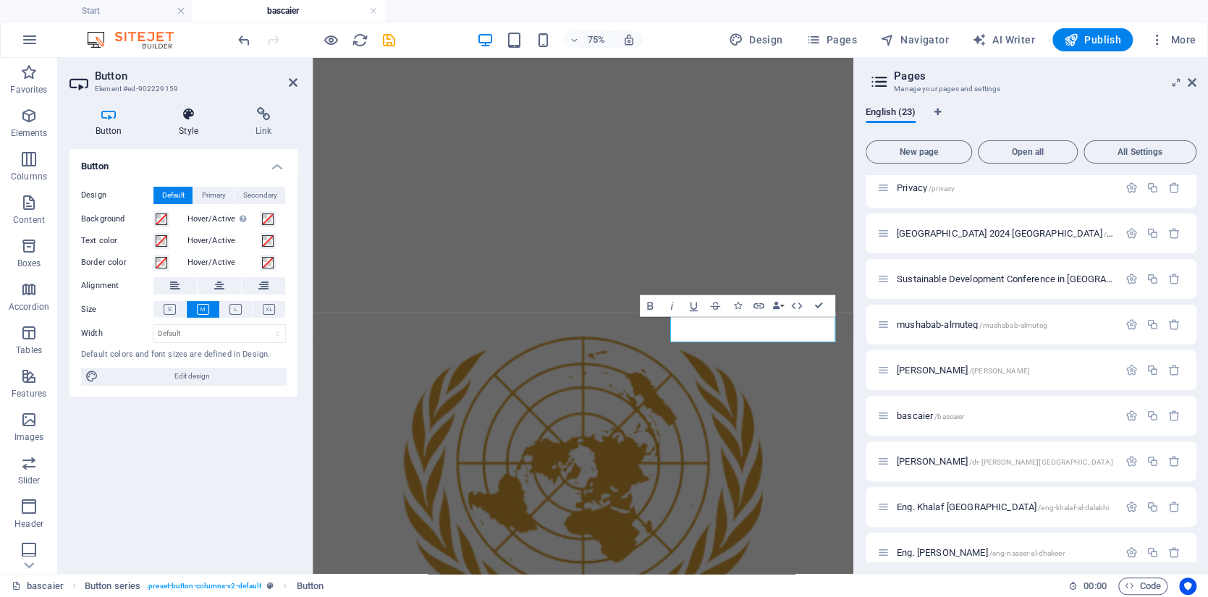
click at [194, 123] on h4 "Style" at bounding box center [191, 122] width 77 height 30
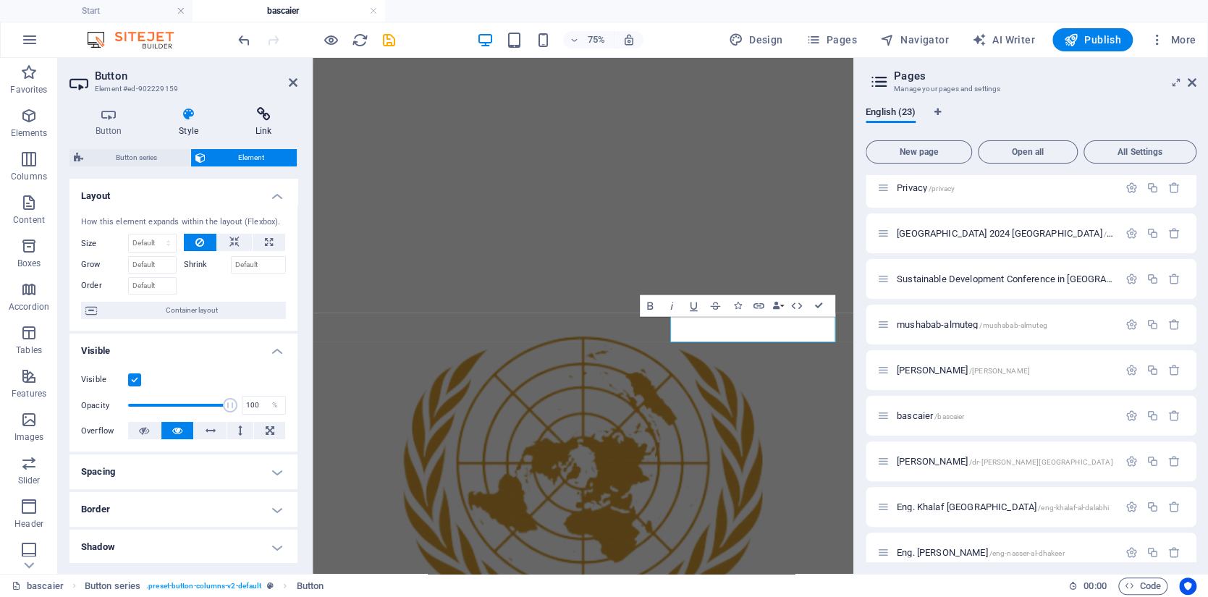
click at [269, 110] on icon at bounding box center [263, 114] width 68 height 14
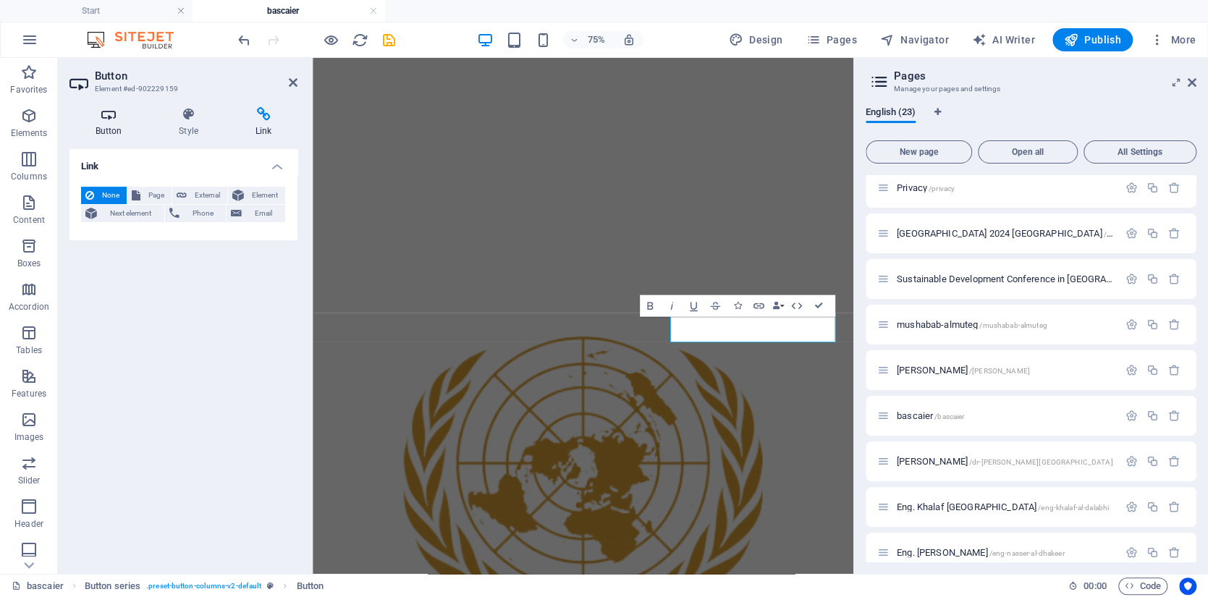
click at [103, 123] on h4 "Button" at bounding box center [111, 122] width 84 height 30
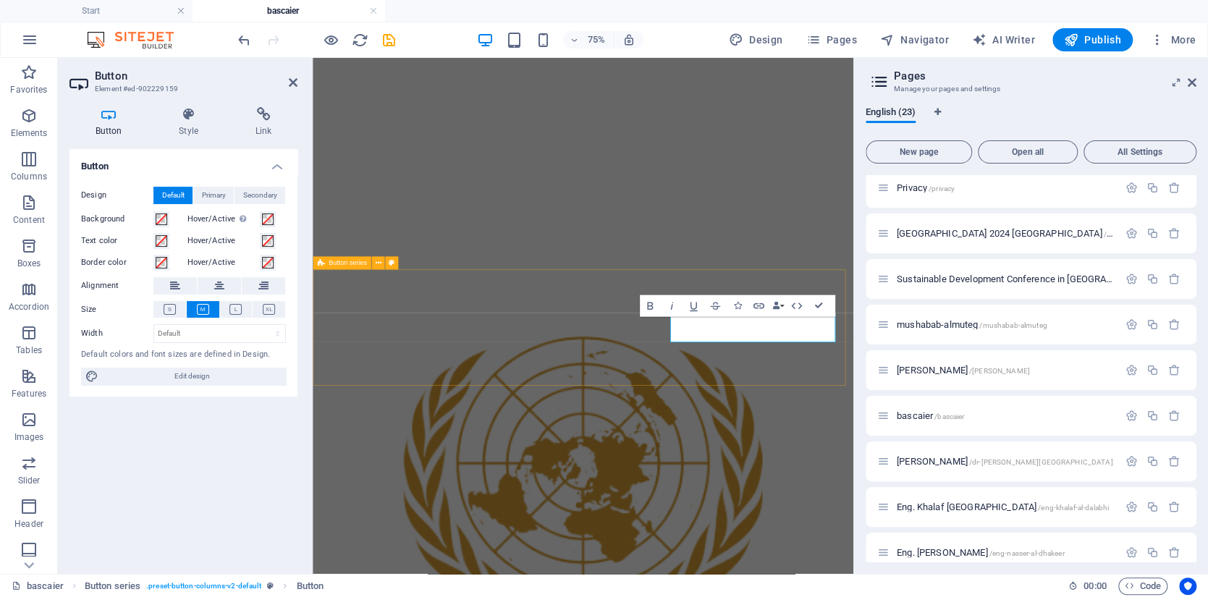
scroll to position [1778, 0]
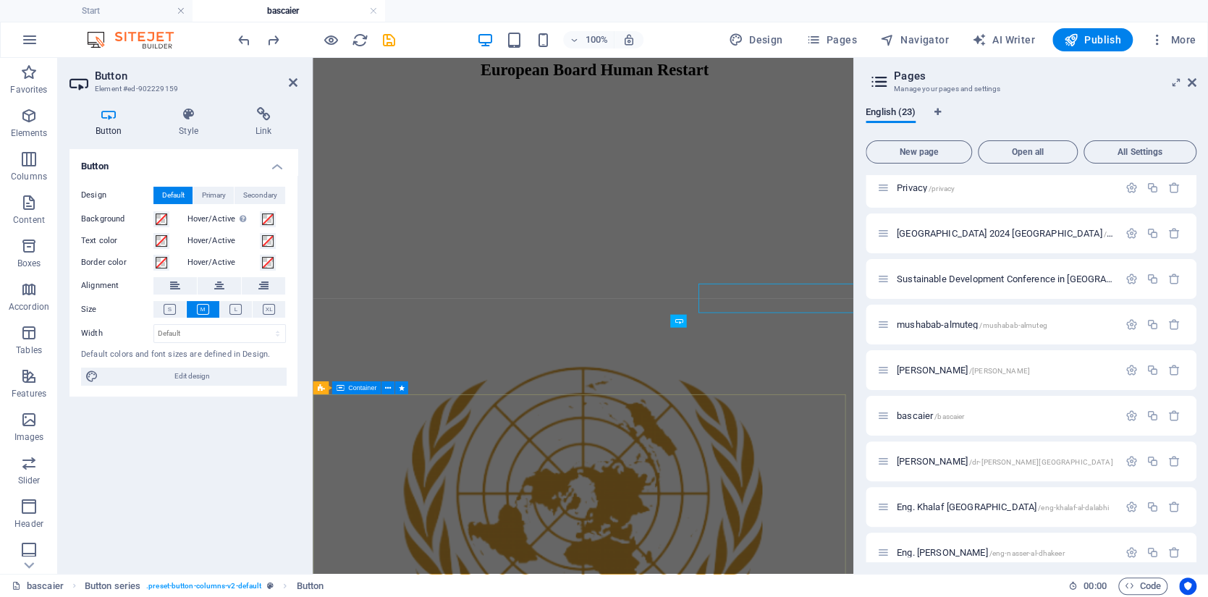
scroll to position [1818, 0]
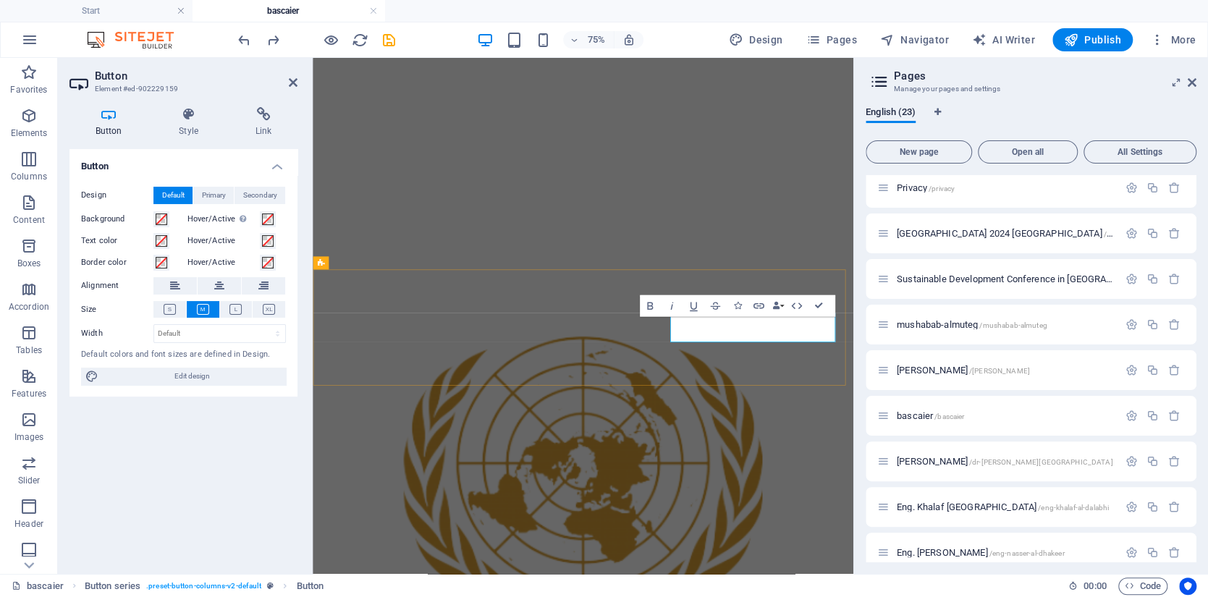
copy link "Button"
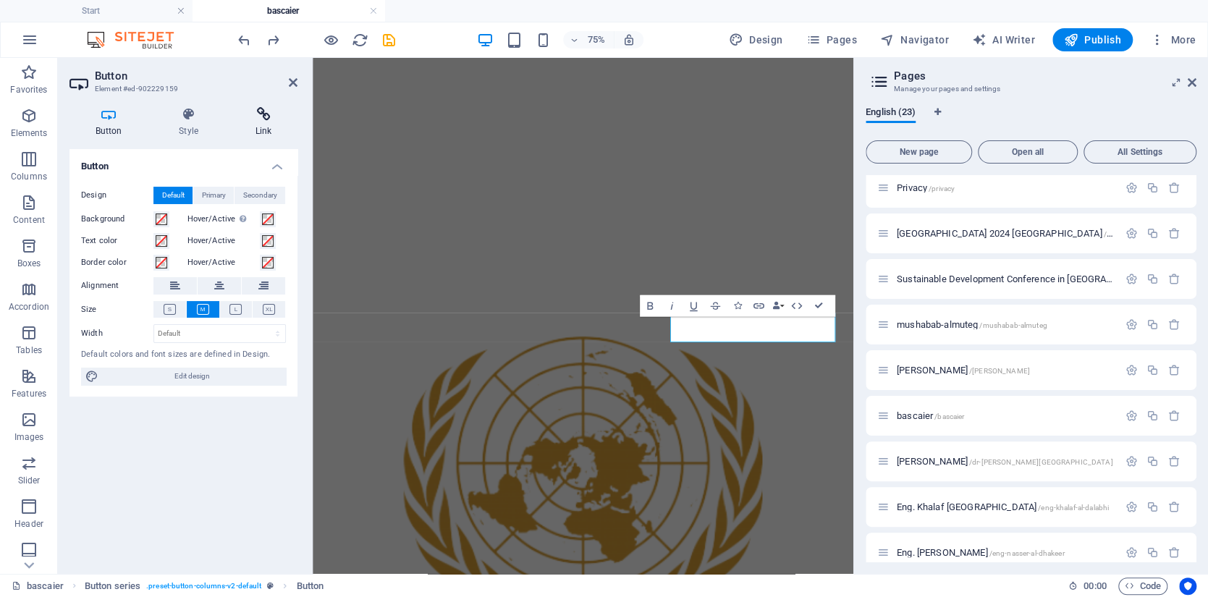
click at [274, 124] on h4 "Link" at bounding box center [263, 122] width 68 height 30
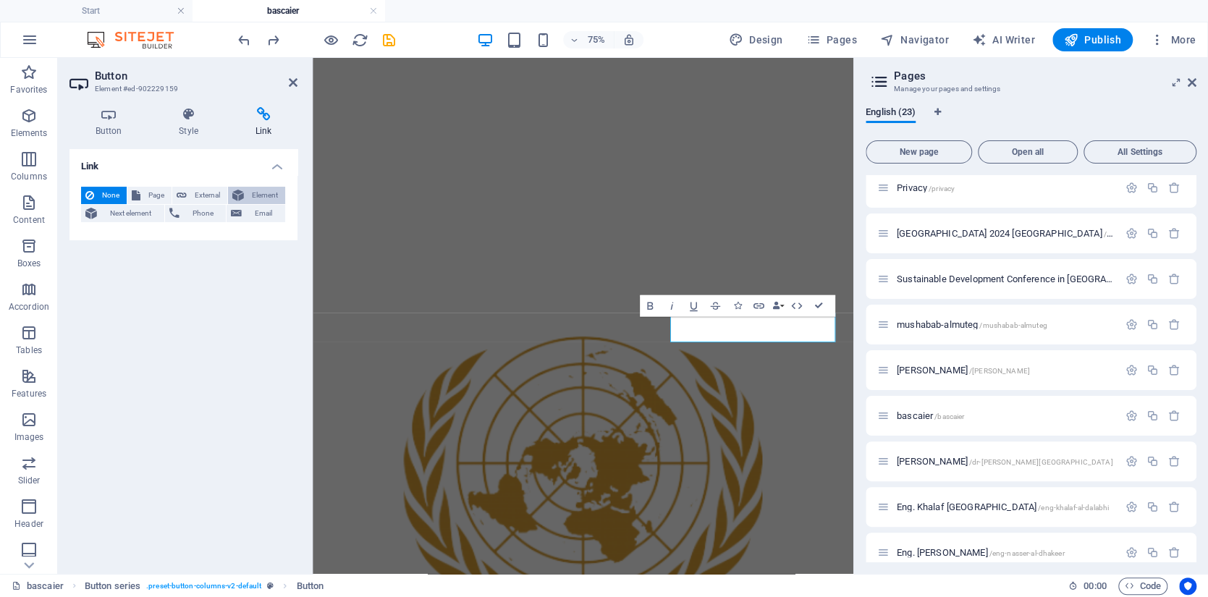
click at [254, 199] on span "Element" at bounding box center [264, 195] width 33 height 17
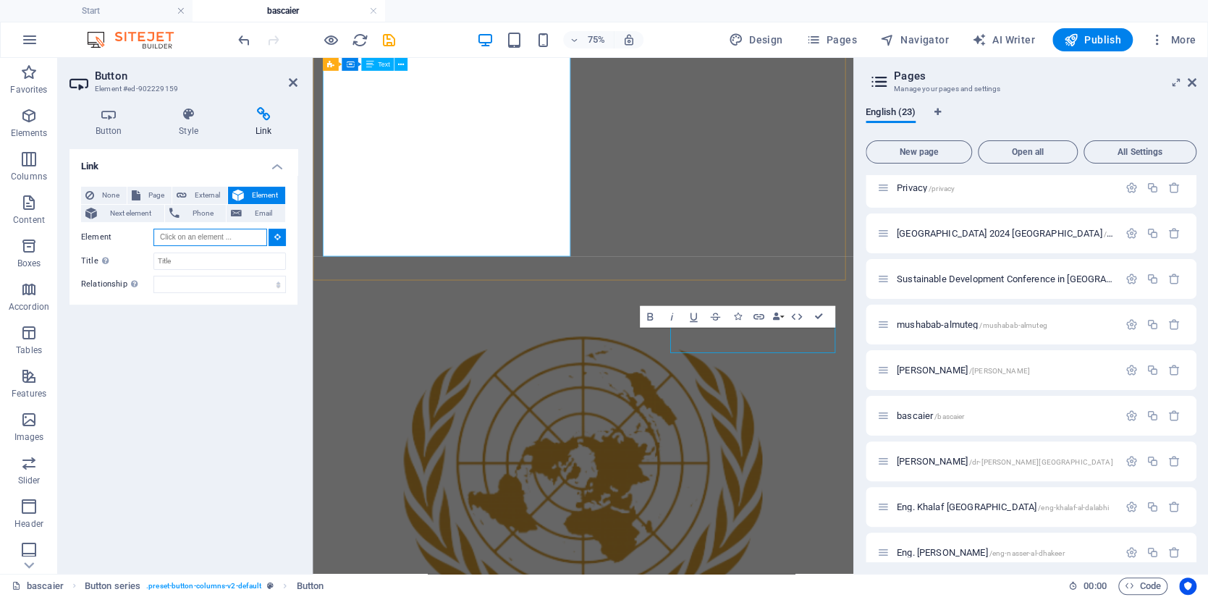
scroll to position [1684, 0]
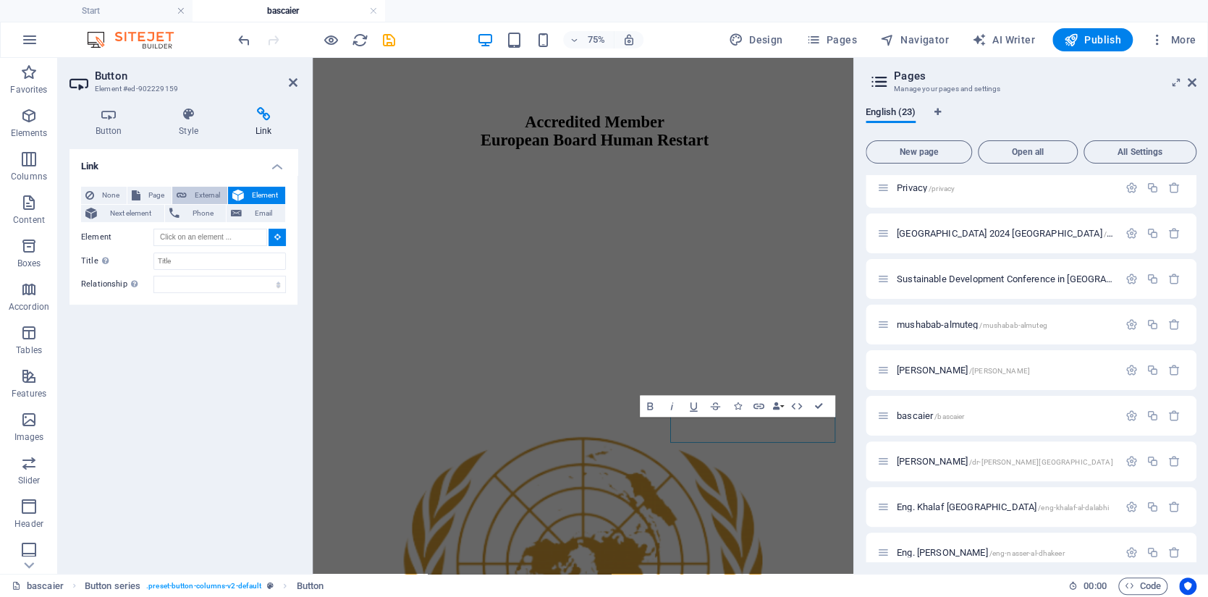
click at [197, 201] on span "External" at bounding box center [207, 195] width 32 height 17
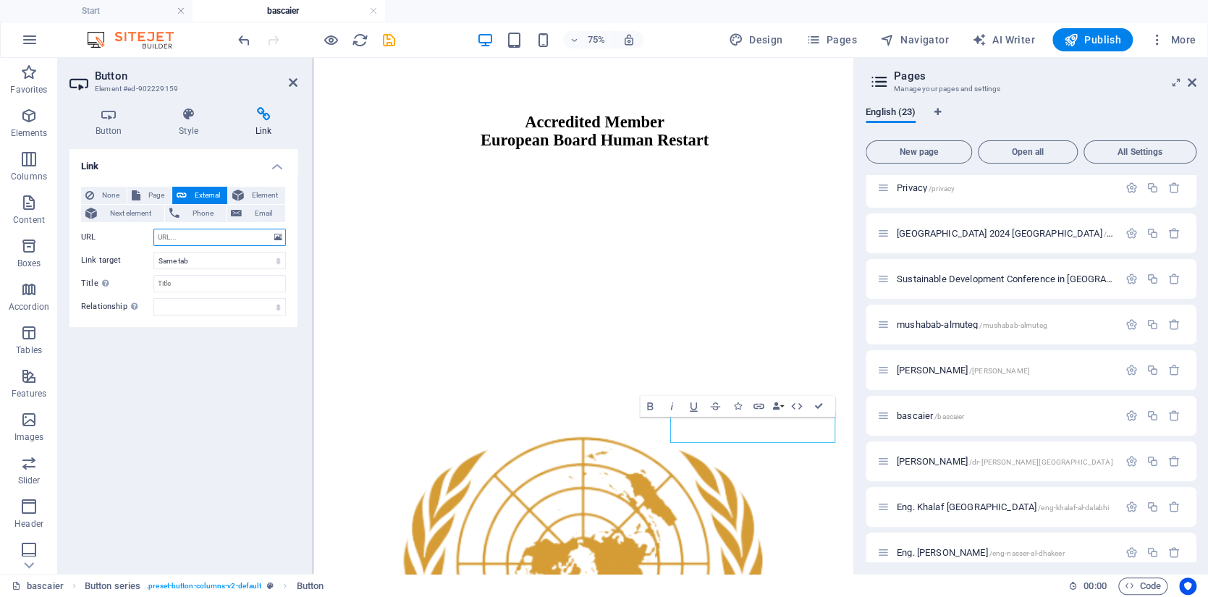
select select "blank"
paste input "https://edu.europeanboard.eu/academy/"
type input "https://edu.europeanboard.eu/academy/"
click at [245, 391] on div "Link None Page External Element Next element Phone Email Page Start Subpage Leg…" at bounding box center [183, 355] width 228 height 413
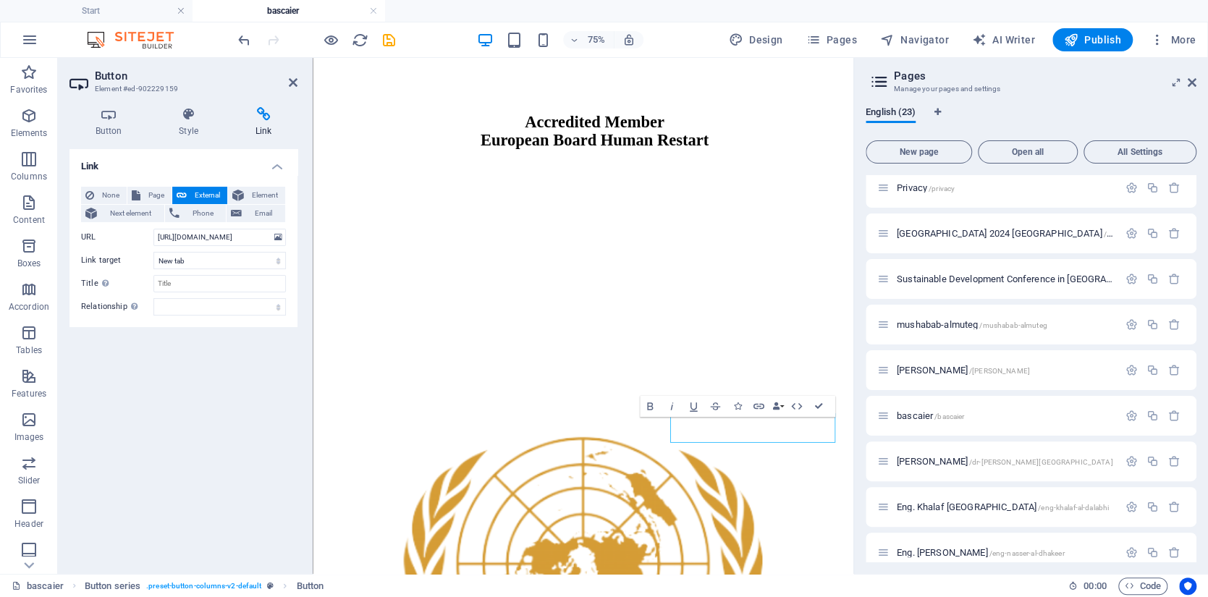
scroll to position [0, 0]
click at [972, 420] on div "bascaier /bascaier" at bounding box center [997, 415] width 241 height 17
click at [934, 418] on span "/bascaier" at bounding box center [949, 417] width 30 height 8
click at [934, 414] on span "/bascaier" at bounding box center [949, 417] width 30 height 8
click at [1130, 413] on icon "button" at bounding box center [1131, 416] width 12 height 12
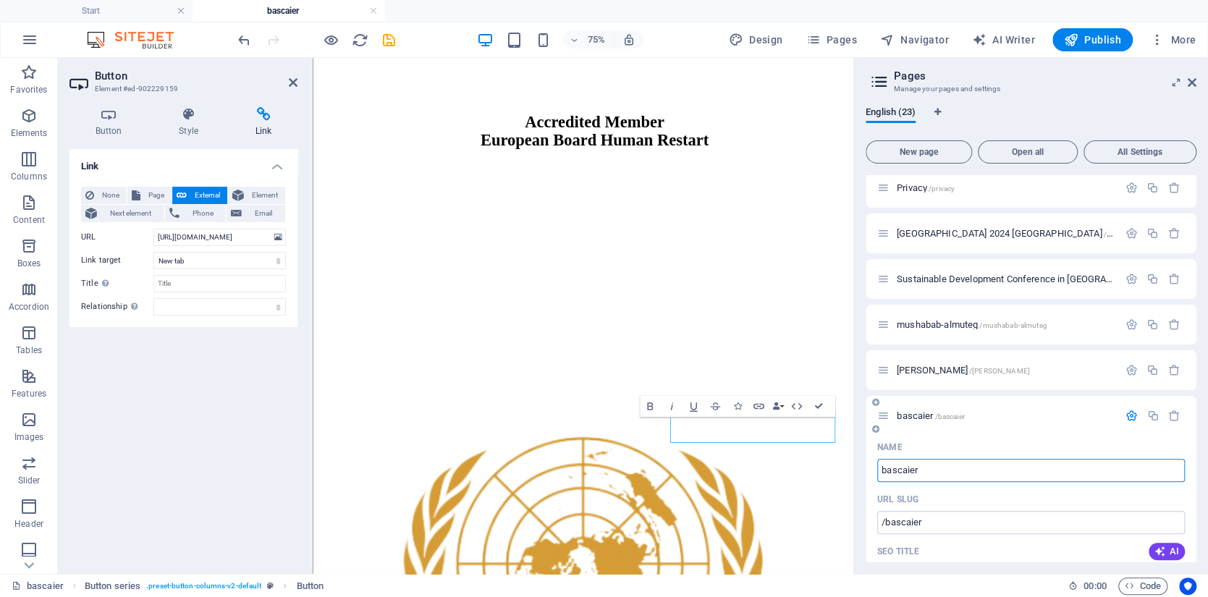
click at [923, 469] on input "bascaier" at bounding box center [1031, 470] width 308 height 23
type input "[PERSON_NAME]"
type input "/bashaer-faisal-[GEOGRAPHIC_DATA]"
type input "[PERSON_NAME]"
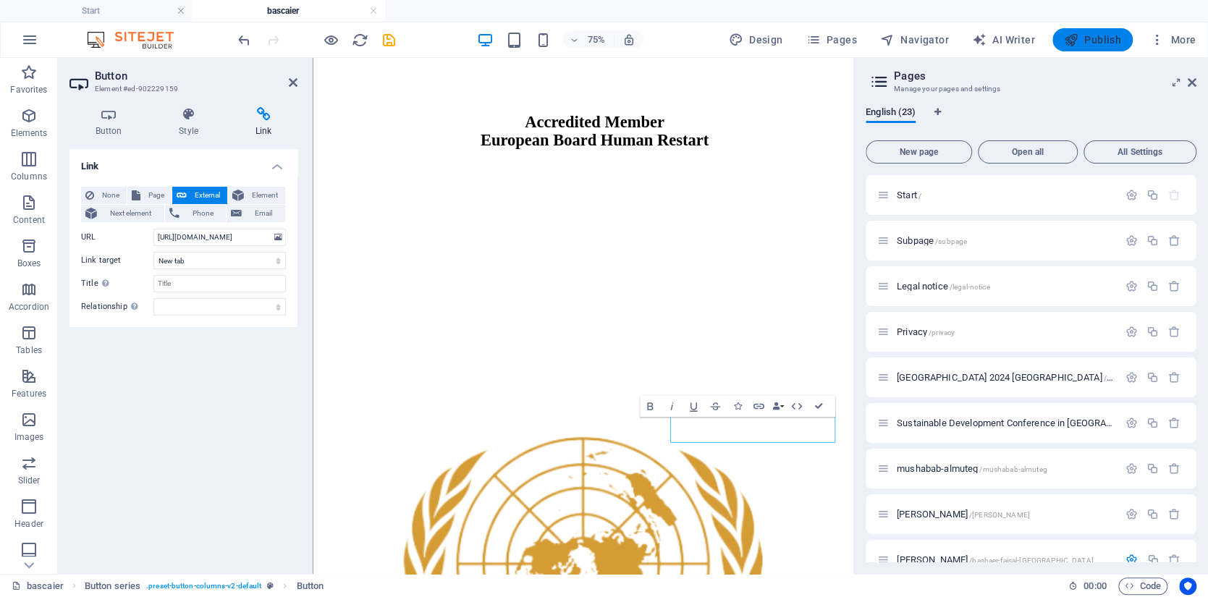
type input "[PERSON_NAME]"
click at [1104, 35] on span "Publish" at bounding box center [1092, 40] width 57 height 14
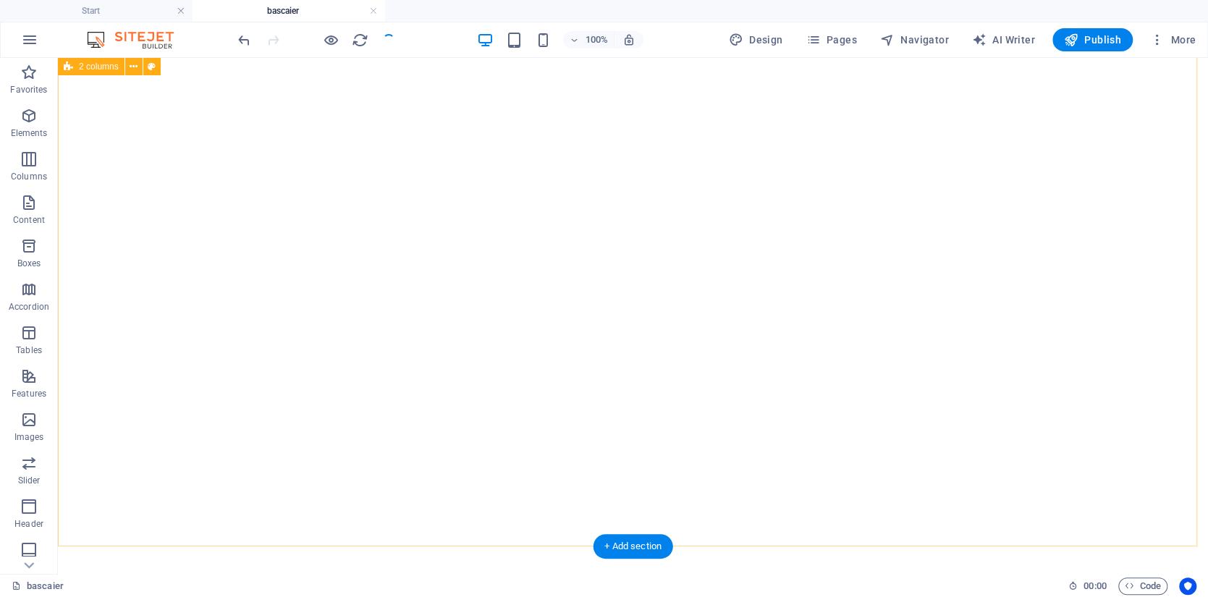
scroll to position [1809, 0]
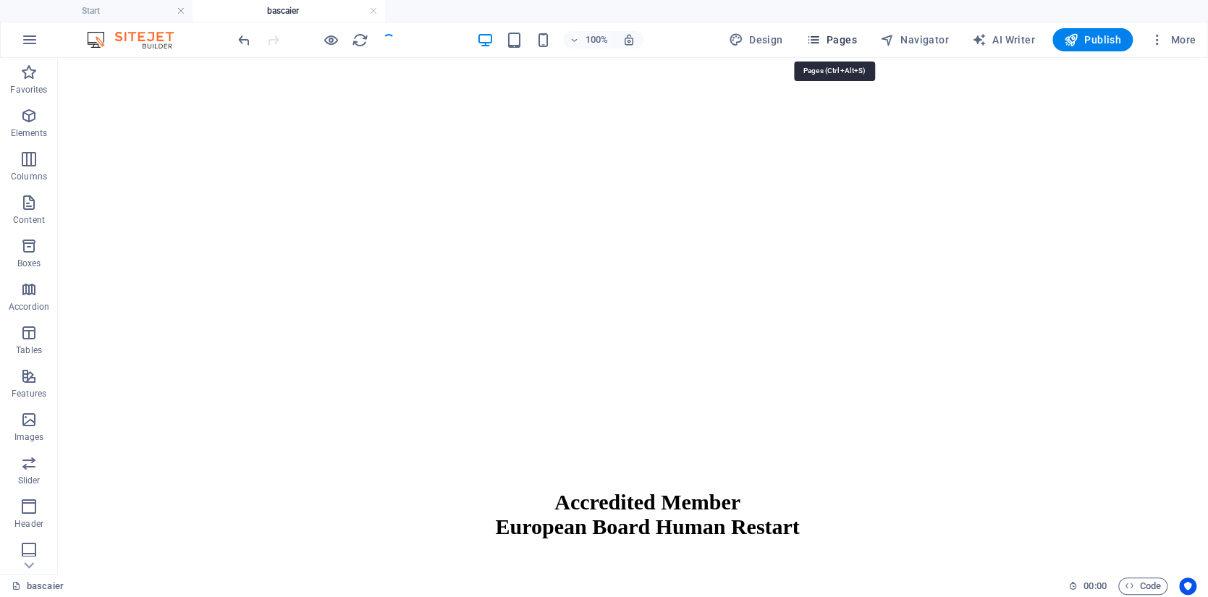
click at [849, 38] on span "Pages" at bounding box center [830, 40] width 51 height 14
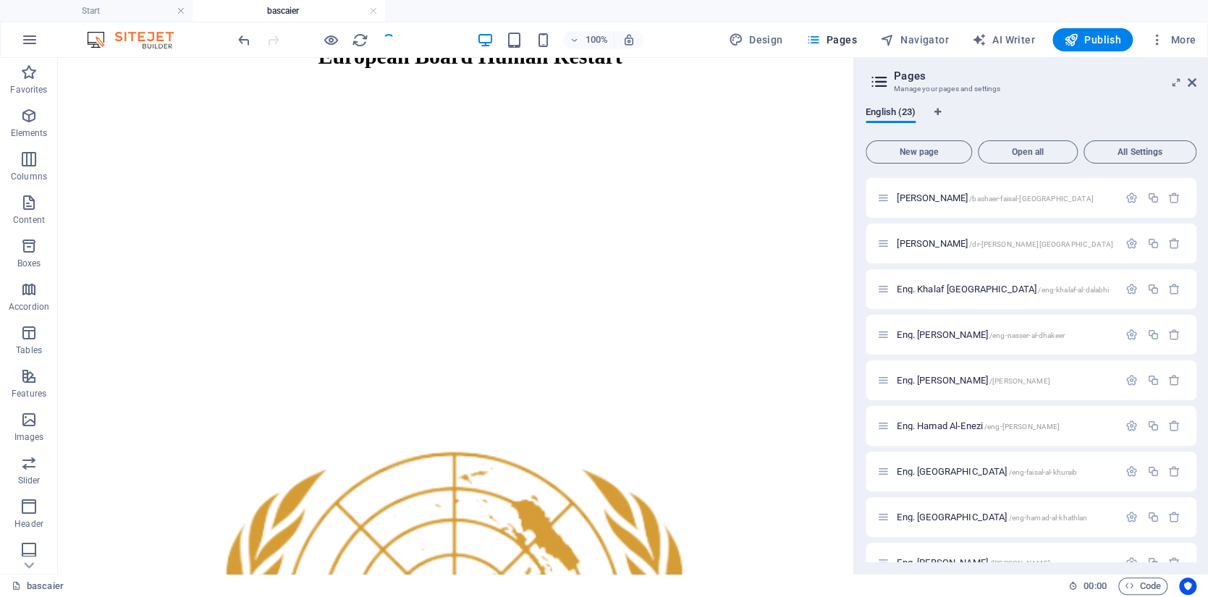
scroll to position [289, 0]
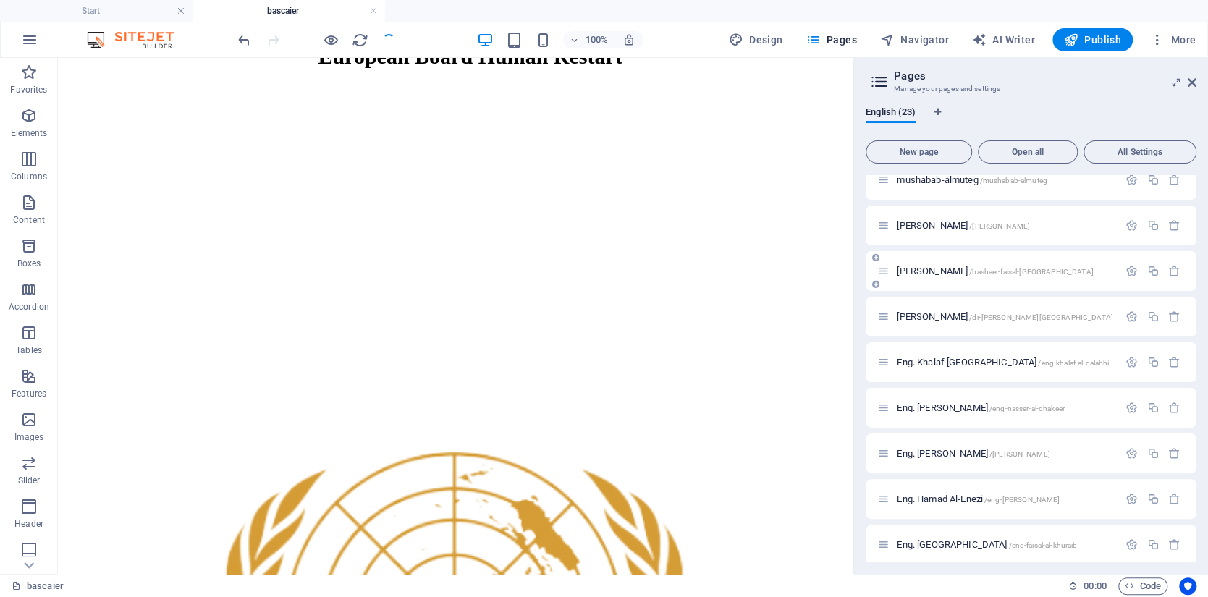
click at [968, 277] on div "[PERSON_NAME] /[GEOGRAPHIC_DATA]-[GEOGRAPHIC_DATA]-[GEOGRAPHIC_DATA]" at bounding box center [997, 271] width 241 height 17
click at [966, 266] on span "[PERSON_NAME] /[GEOGRAPHIC_DATA]-[GEOGRAPHIC_DATA]-[GEOGRAPHIC_DATA]" at bounding box center [995, 271] width 196 height 11
click at [1138, 269] on button "button" at bounding box center [1131, 271] width 21 height 12
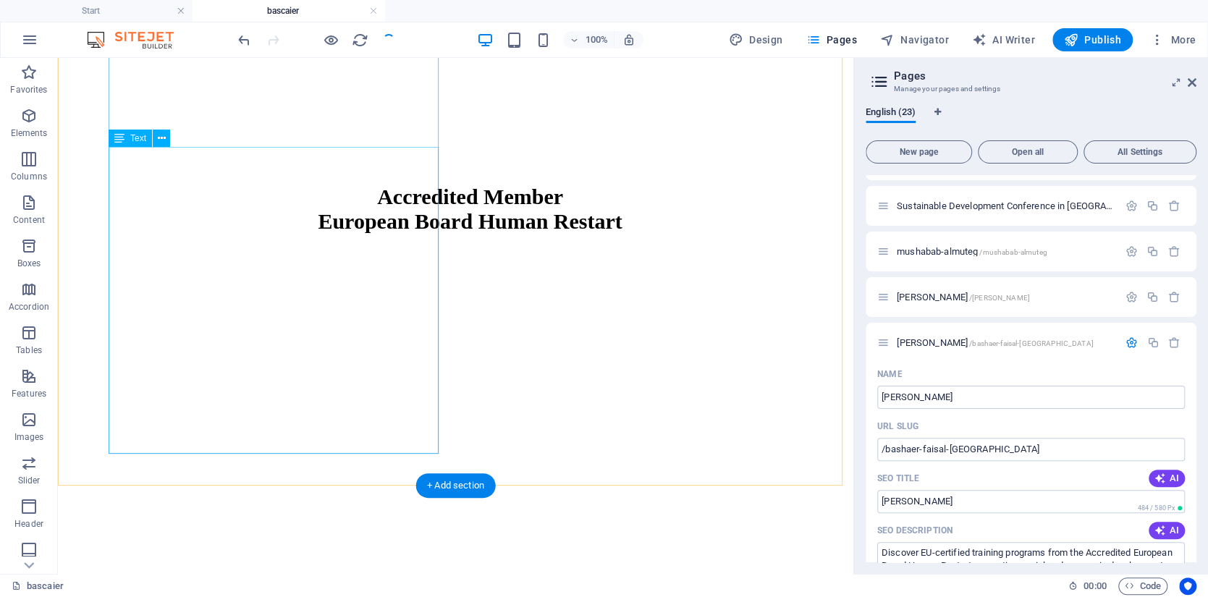
scroll to position [1737, 0]
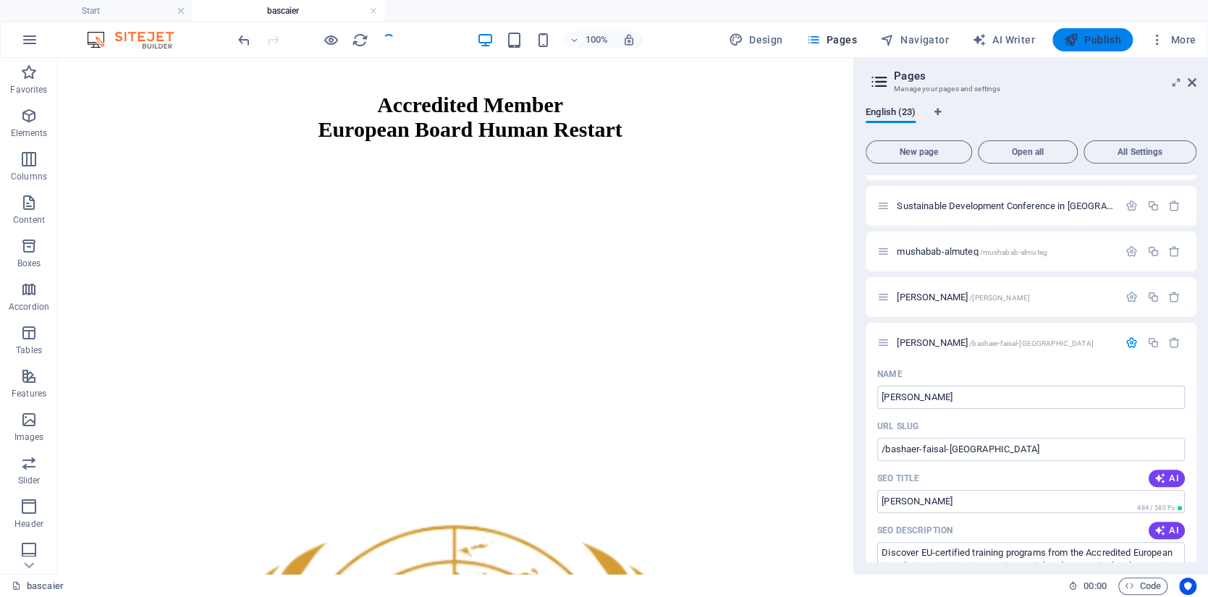
click at [1093, 41] on span "Publish" at bounding box center [1092, 40] width 57 height 14
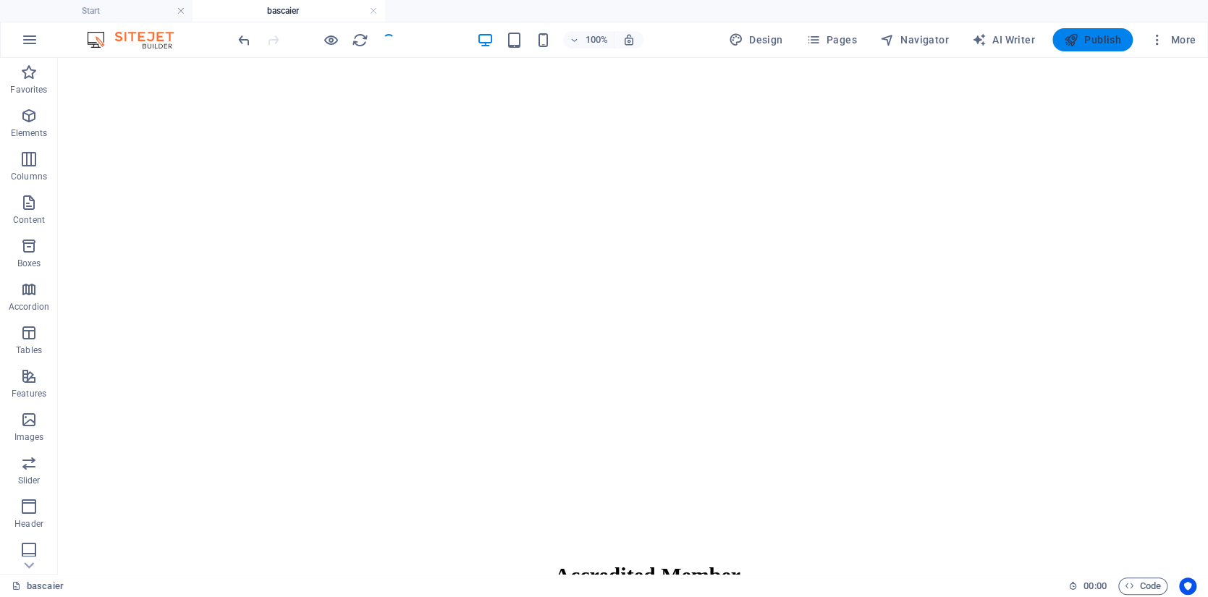
click at [1093, 41] on span "Publish" at bounding box center [1092, 40] width 57 height 14
click at [1088, 37] on span "Publish" at bounding box center [1092, 40] width 57 height 14
click at [1080, 39] on span "Publish" at bounding box center [1092, 40] width 57 height 14
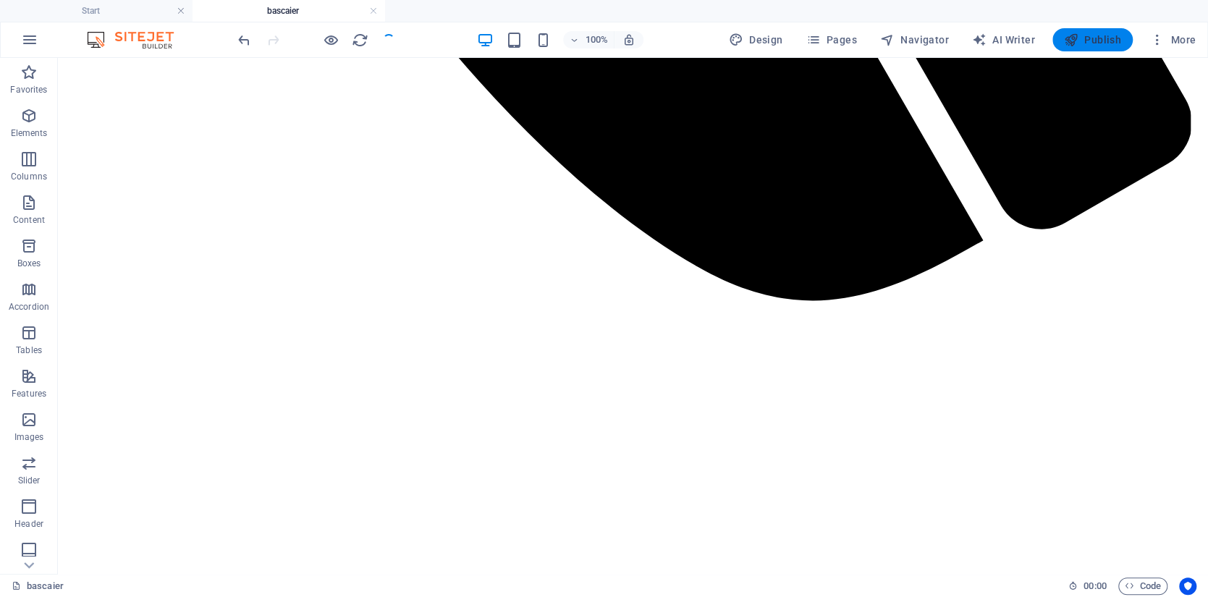
click at [1090, 43] on span "Publish" at bounding box center [1092, 40] width 57 height 14
click at [1093, 48] on button "Publish" at bounding box center [1092, 39] width 80 height 23
click at [1113, 41] on span "Publish" at bounding box center [1092, 40] width 57 height 14
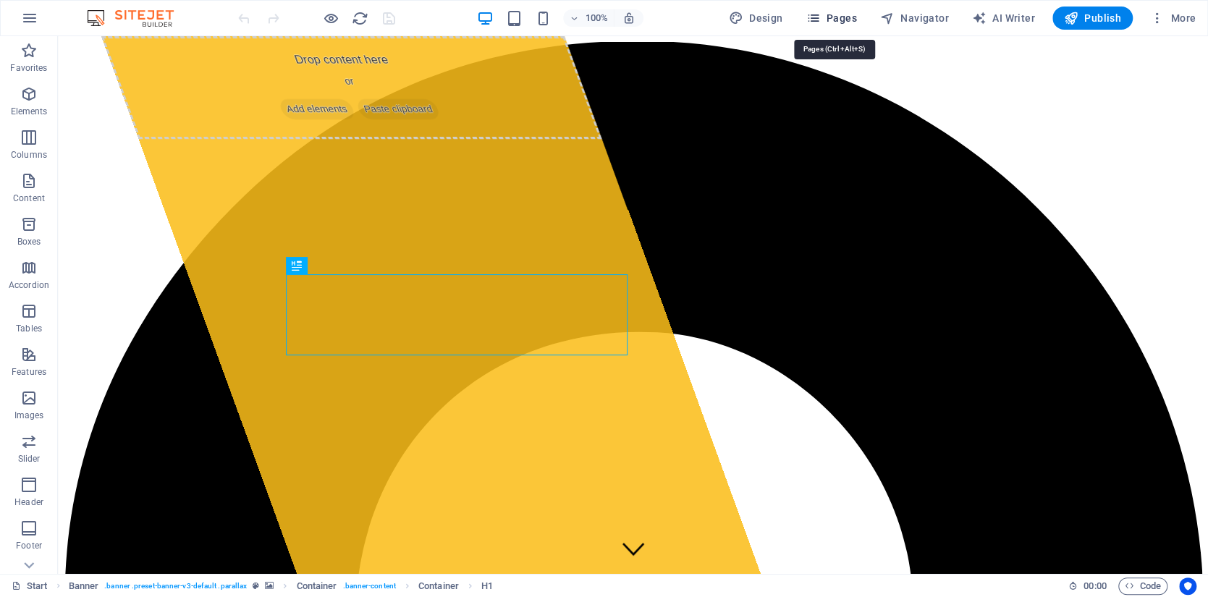
click at [842, 15] on span "Pages" at bounding box center [830, 18] width 51 height 14
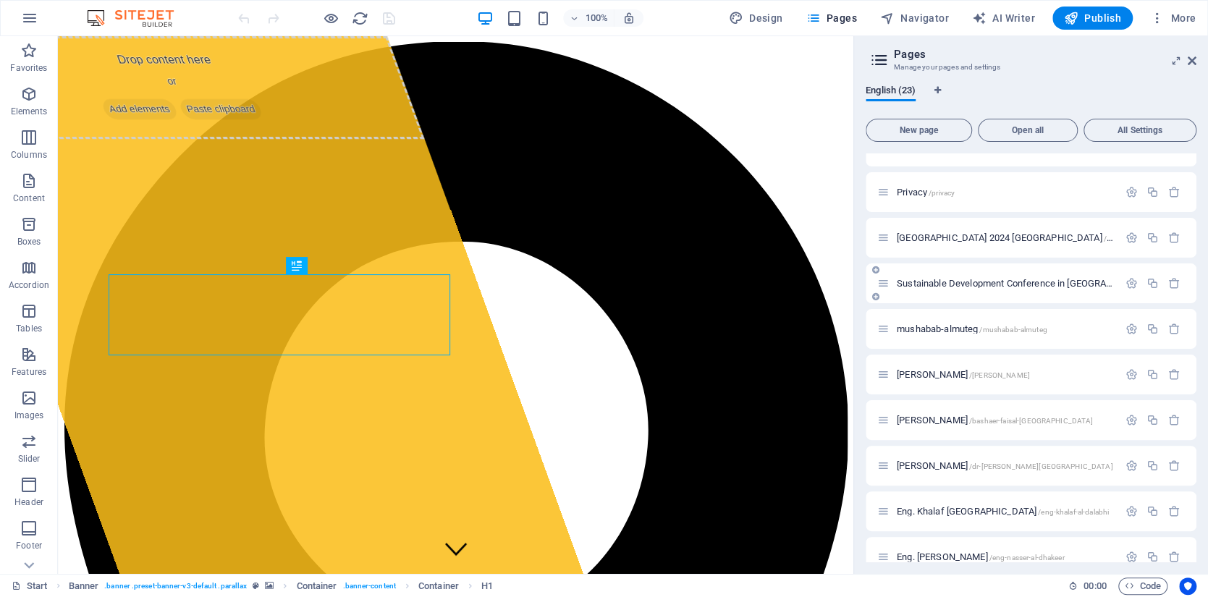
scroll to position [144, 0]
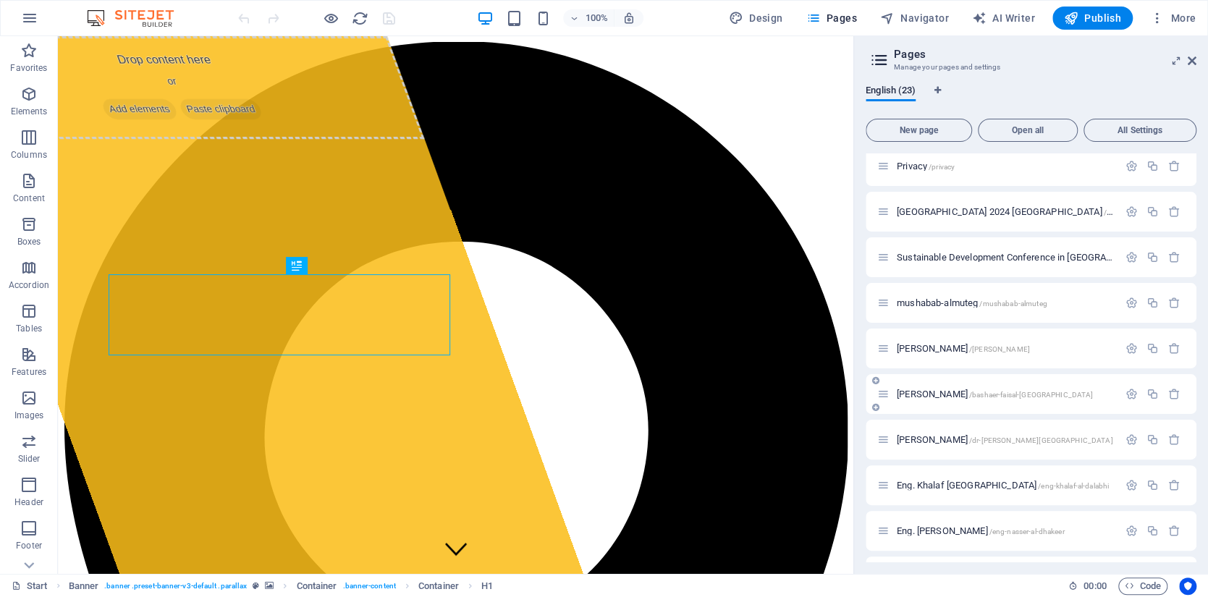
click at [955, 397] on span "[PERSON_NAME] /[GEOGRAPHIC_DATA]-[GEOGRAPHIC_DATA]-[GEOGRAPHIC_DATA]" at bounding box center [995, 394] width 196 height 11
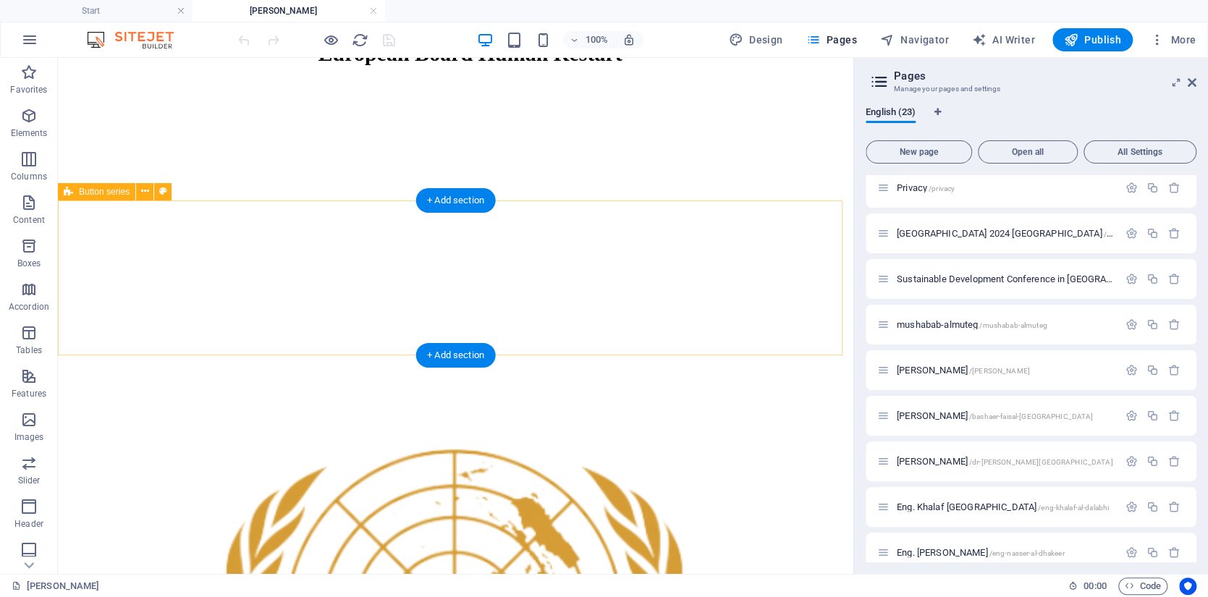
scroll to position [1810, 0]
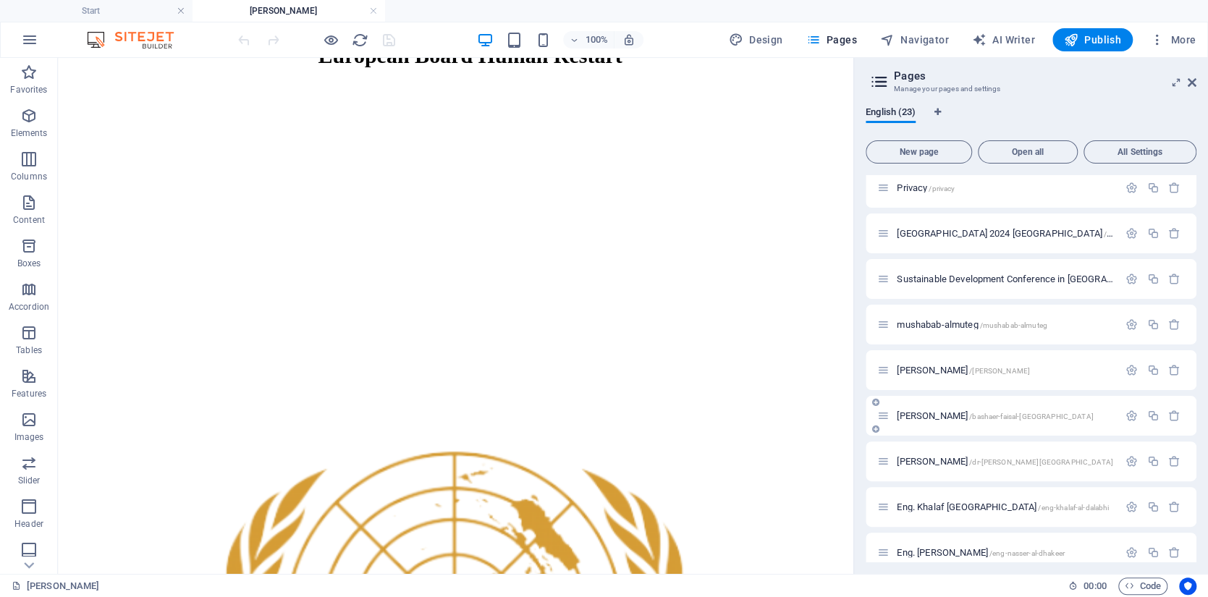
click at [947, 420] on div "[PERSON_NAME] /[GEOGRAPHIC_DATA]-[GEOGRAPHIC_DATA]-[GEOGRAPHIC_DATA]" at bounding box center [997, 415] width 241 height 17
click at [949, 417] on span "[PERSON_NAME] /[GEOGRAPHIC_DATA]-[GEOGRAPHIC_DATA]-[GEOGRAPHIC_DATA]" at bounding box center [995, 415] width 196 height 11
click at [1125, 413] on icon "button" at bounding box center [1131, 416] width 12 height 12
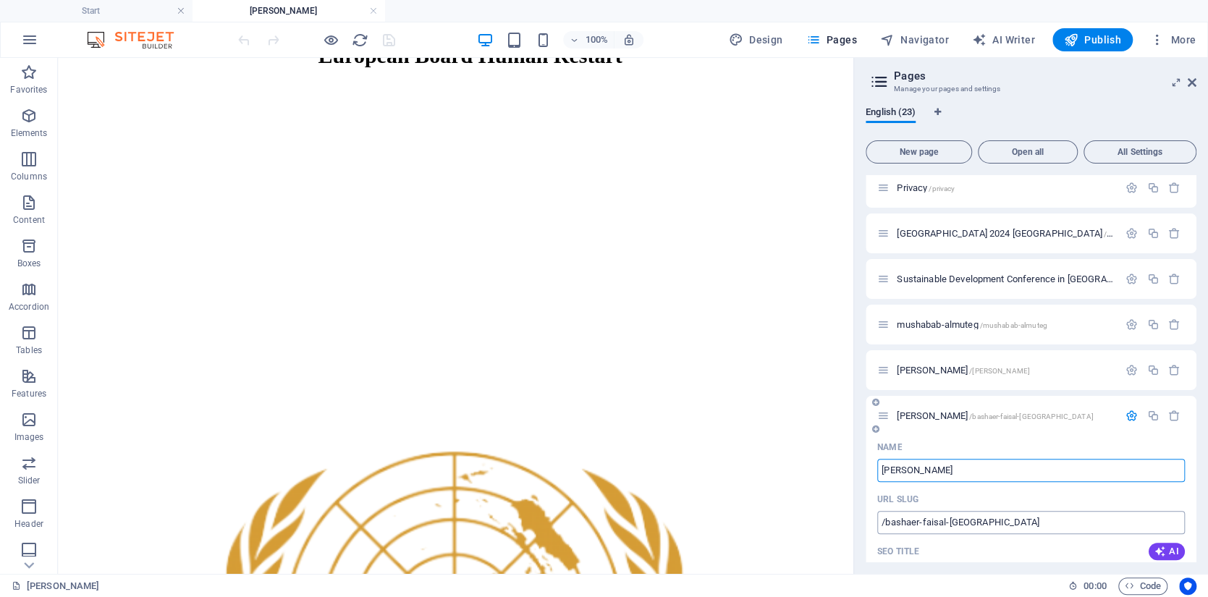
click at [961, 522] on input "/bashaer-faisal-[GEOGRAPHIC_DATA]" at bounding box center [1031, 522] width 308 height 23
click at [1088, 34] on span "Publish" at bounding box center [1092, 40] width 57 height 14
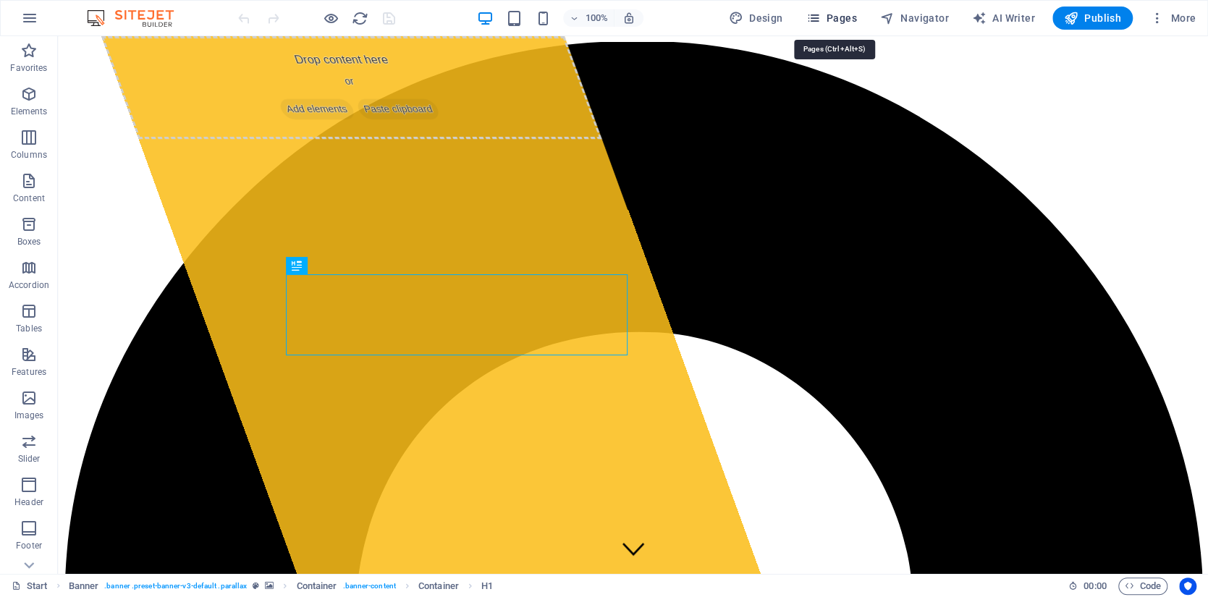
click at [845, 14] on span "Pages" at bounding box center [830, 18] width 51 height 14
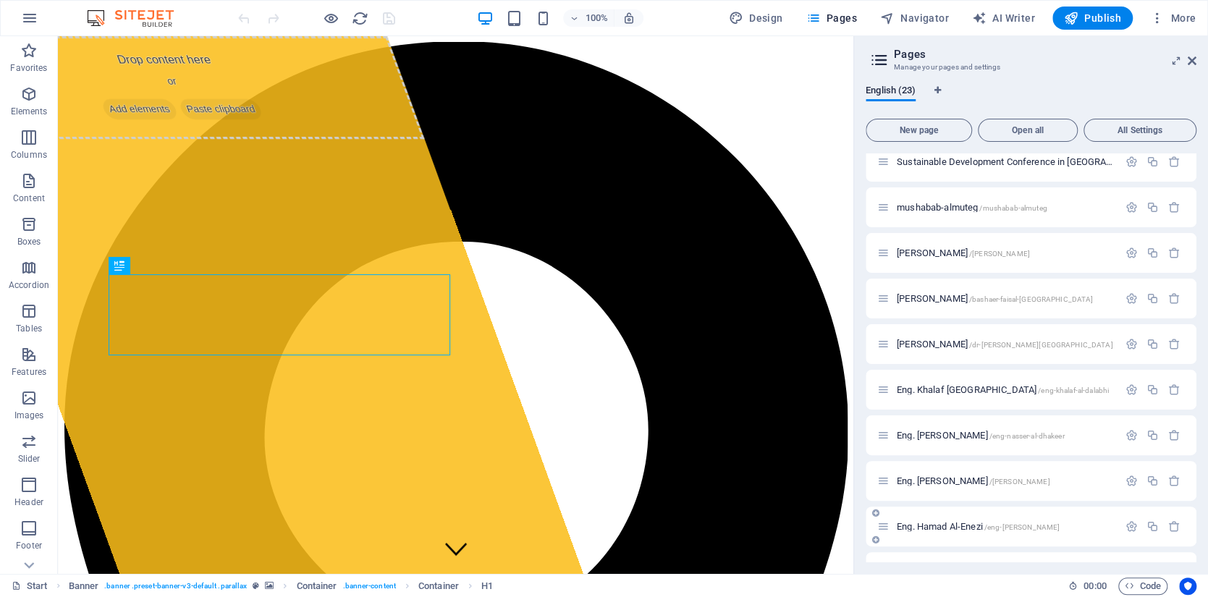
scroll to position [289, 0]
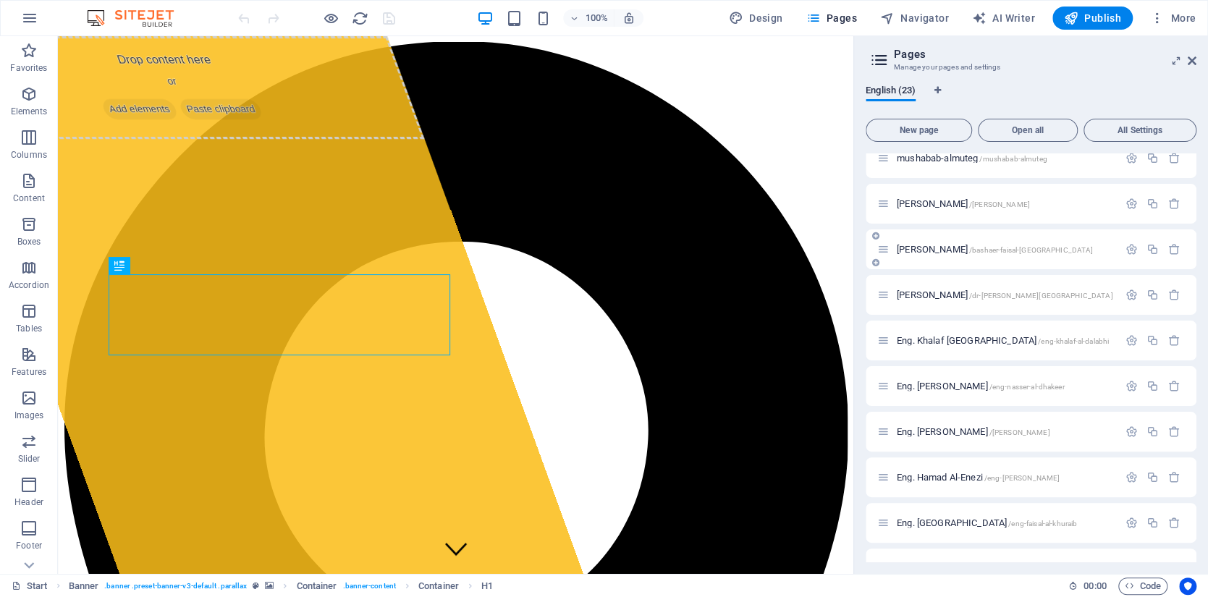
click at [983, 246] on span "[PERSON_NAME] /[GEOGRAPHIC_DATA]-[GEOGRAPHIC_DATA]-[GEOGRAPHIC_DATA]" at bounding box center [995, 249] width 196 height 11
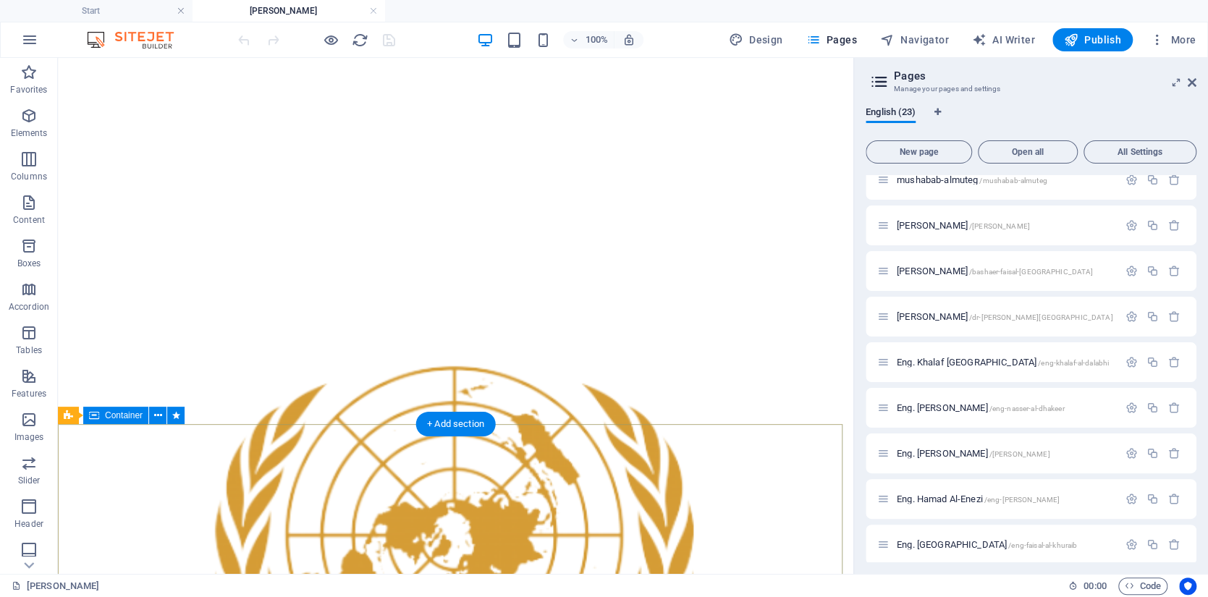
scroll to position [1810, 0]
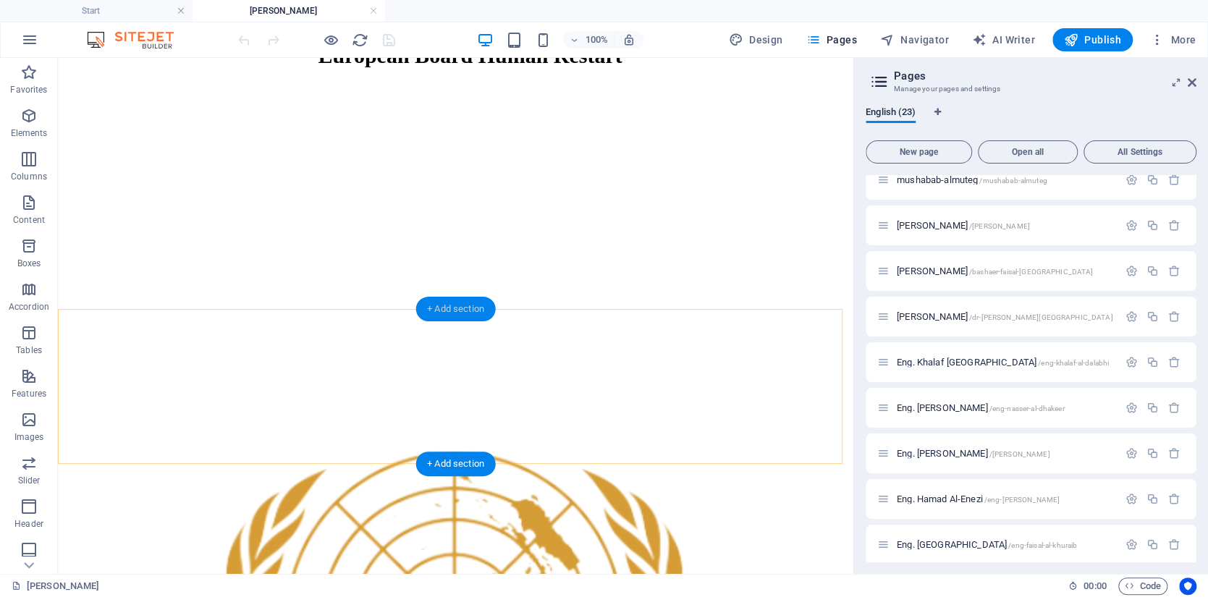
drag, startPoint x: 454, startPoint y: 304, endPoint x: 145, endPoint y: 236, distance: 316.4
click at [454, 304] on div "+ Add section" at bounding box center [455, 309] width 80 height 25
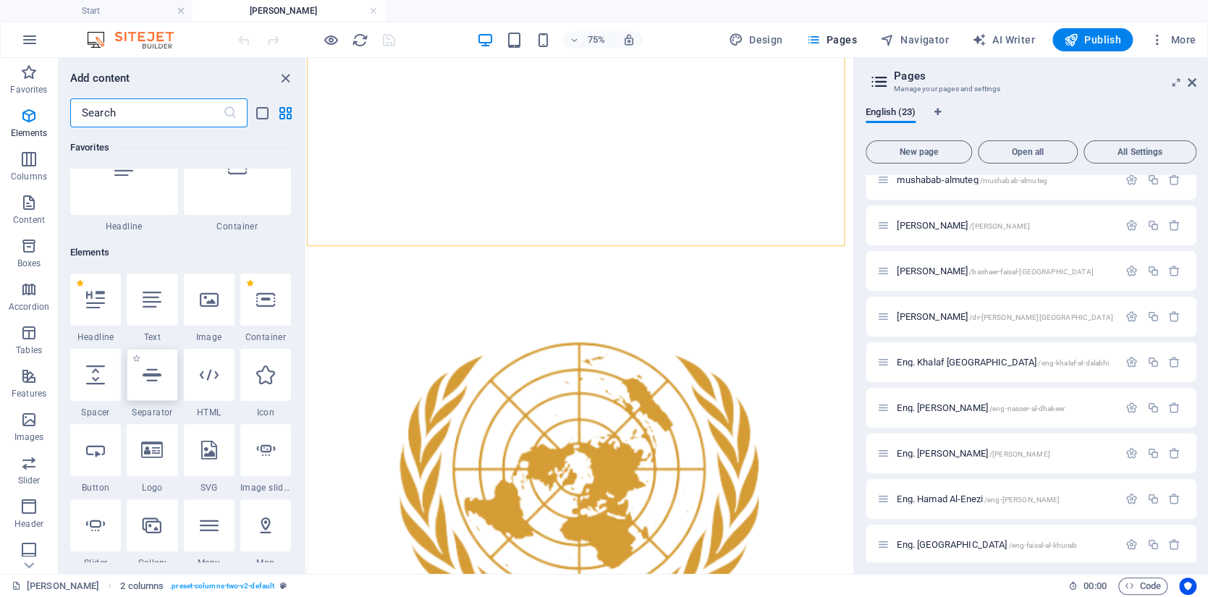
scroll to position [144, 0]
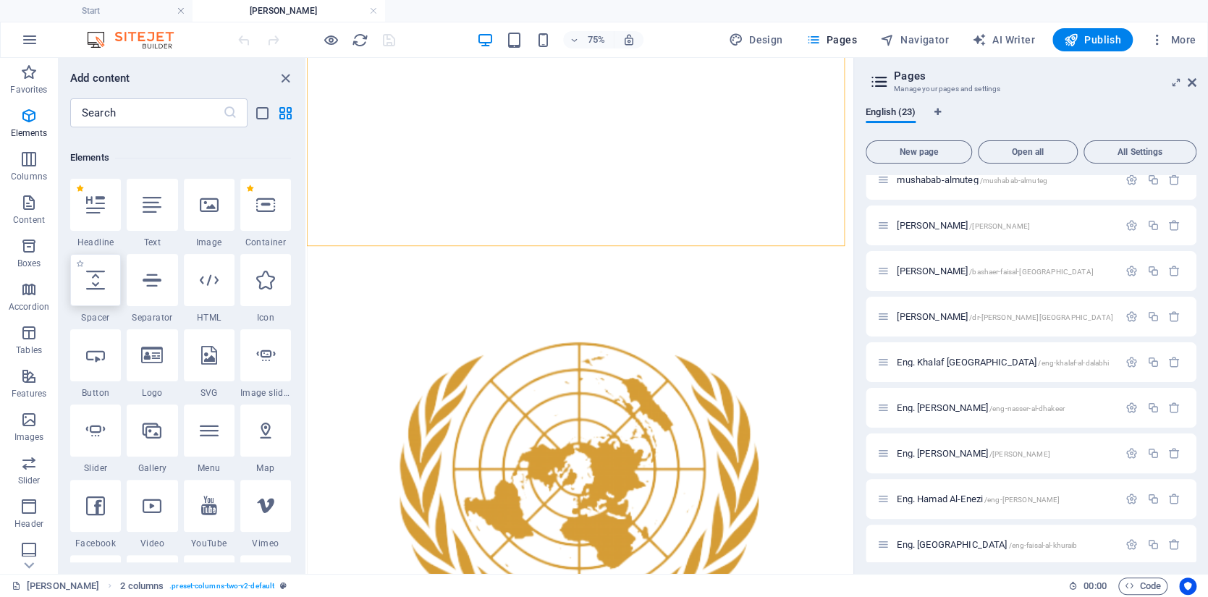
click at [95, 283] on icon at bounding box center [95, 280] width 19 height 19
select select "px"
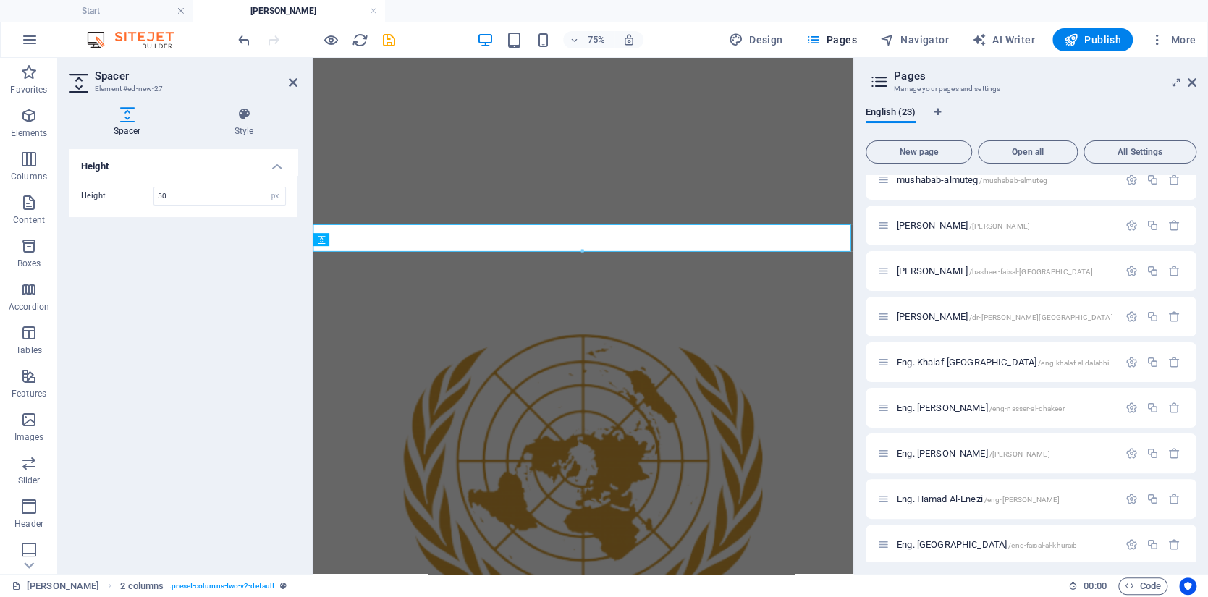
click at [95, 283] on div "Spacer Element #ed-new-27 Spacer Style Height Height 50 px rem vh vw Preset Ele…" at bounding box center [455, 316] width 795 height 516
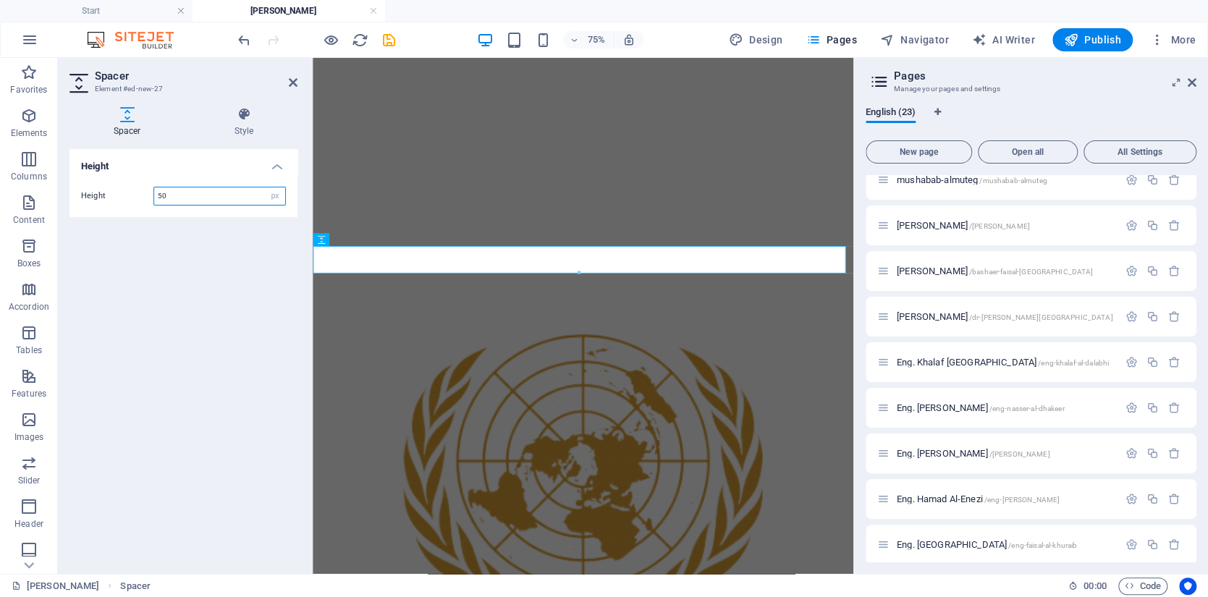
scroll to position [1850, 0]
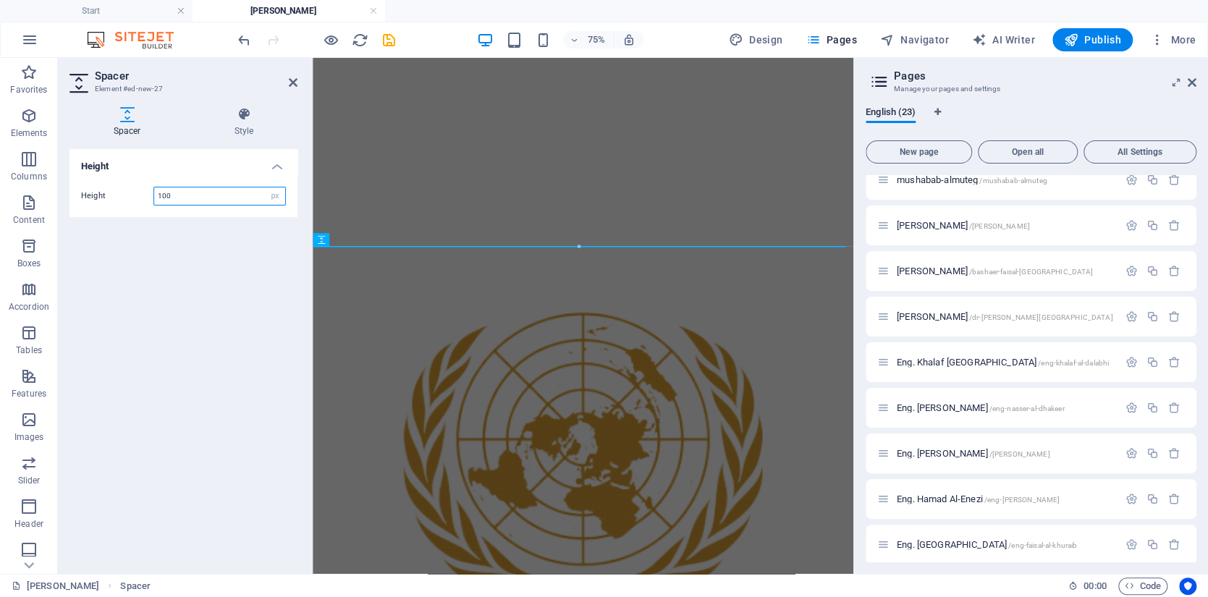
type input "100"
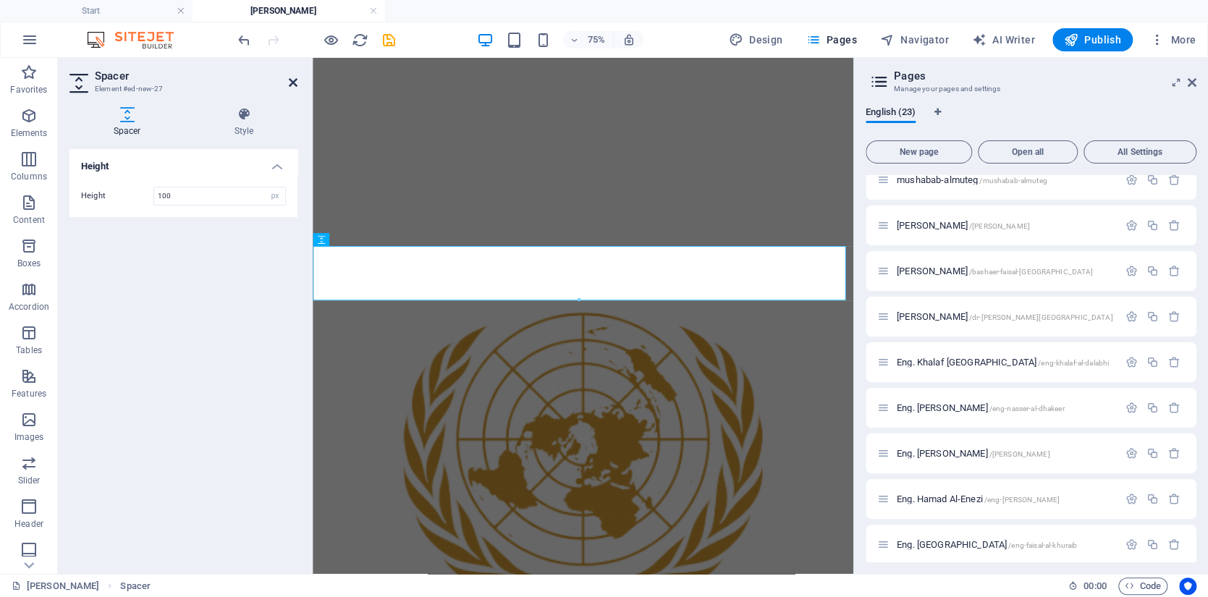
click at [295, 80] on icon at bounding box center [293, 83] width 9 height 12
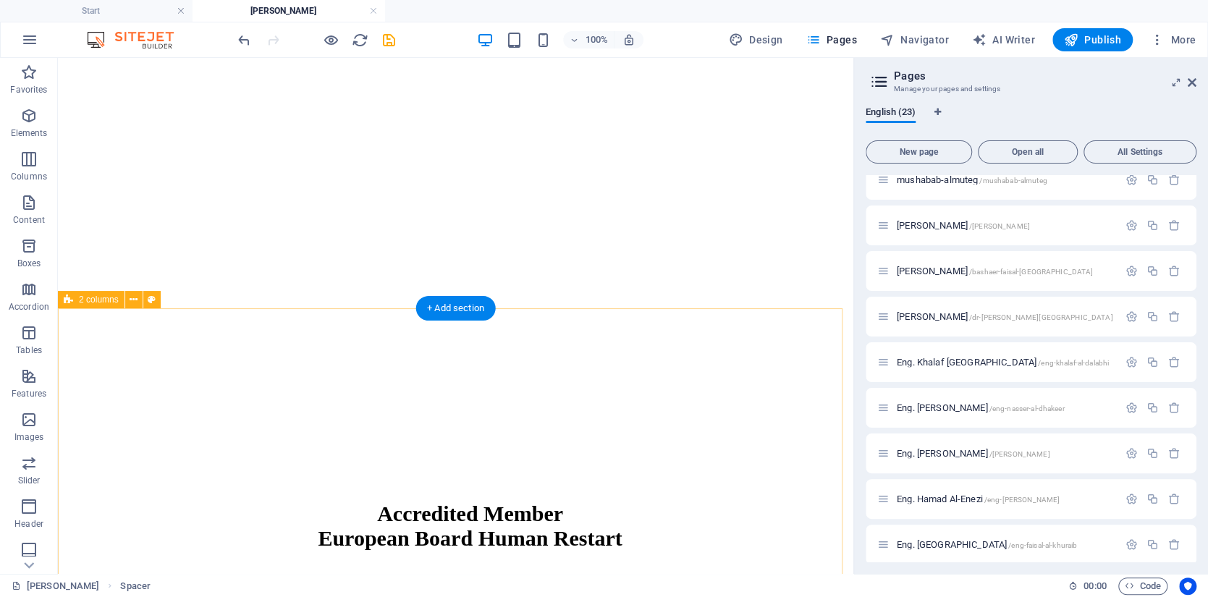
scroll to position [1230, 0]
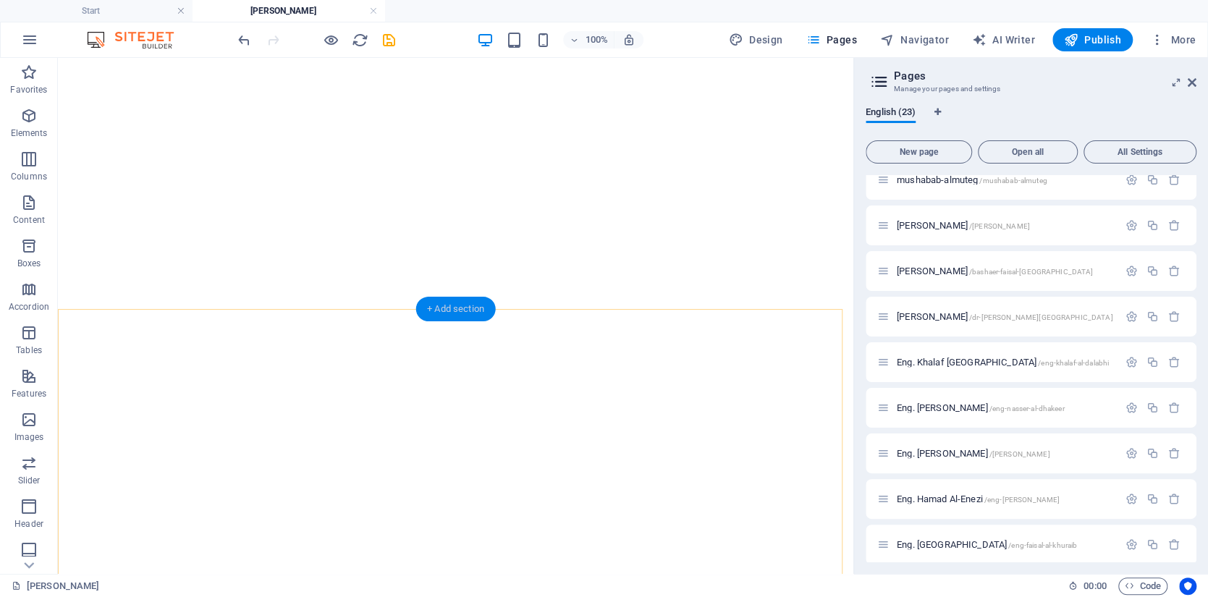
click at [454, 305] on div "+ Add section" at bounding box center [455, 309] width 80 height 25
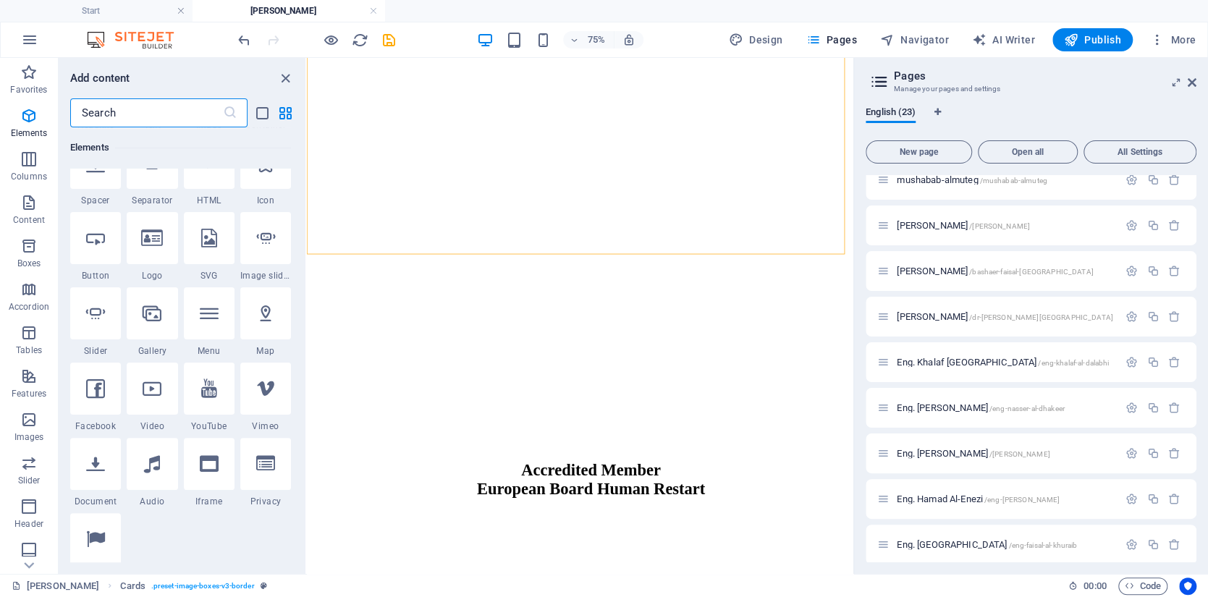
scroll to position [70, 0]
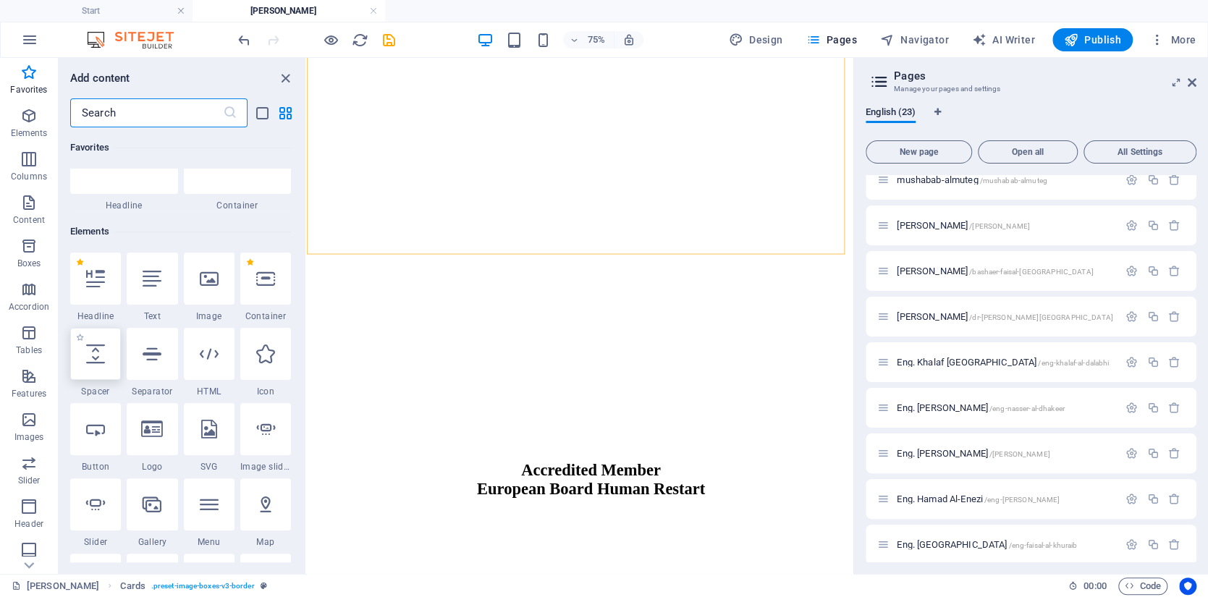
click at [98, 361] on icon at bounding box center [95, 353] width 19 height 19
select select "px"
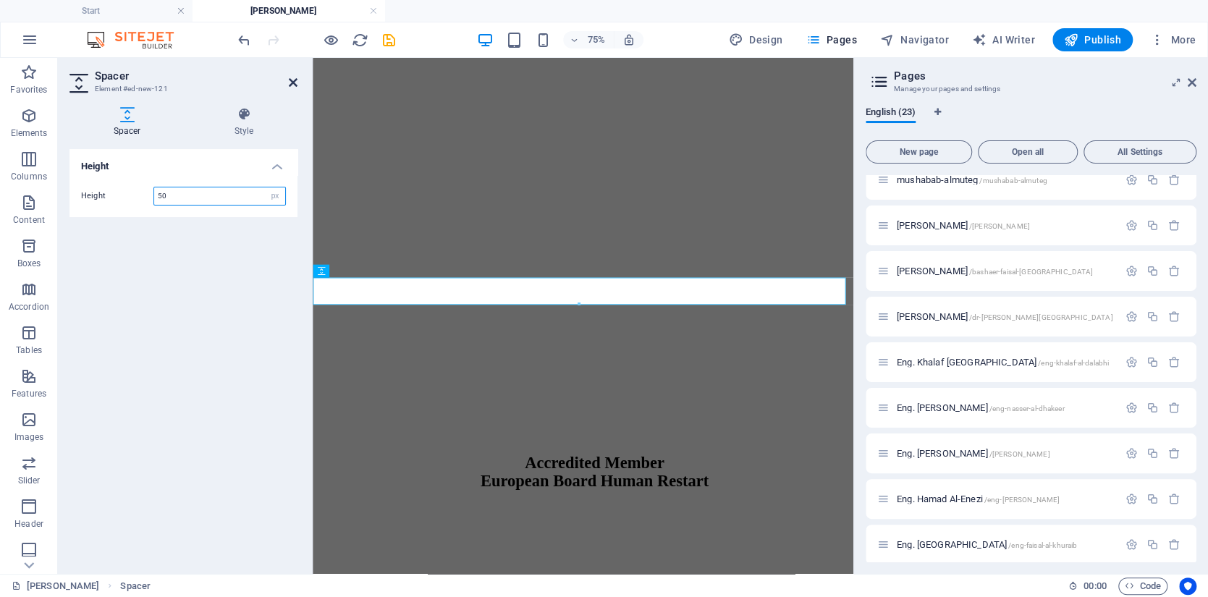
scroll to position [1229, 0]
type input "100"
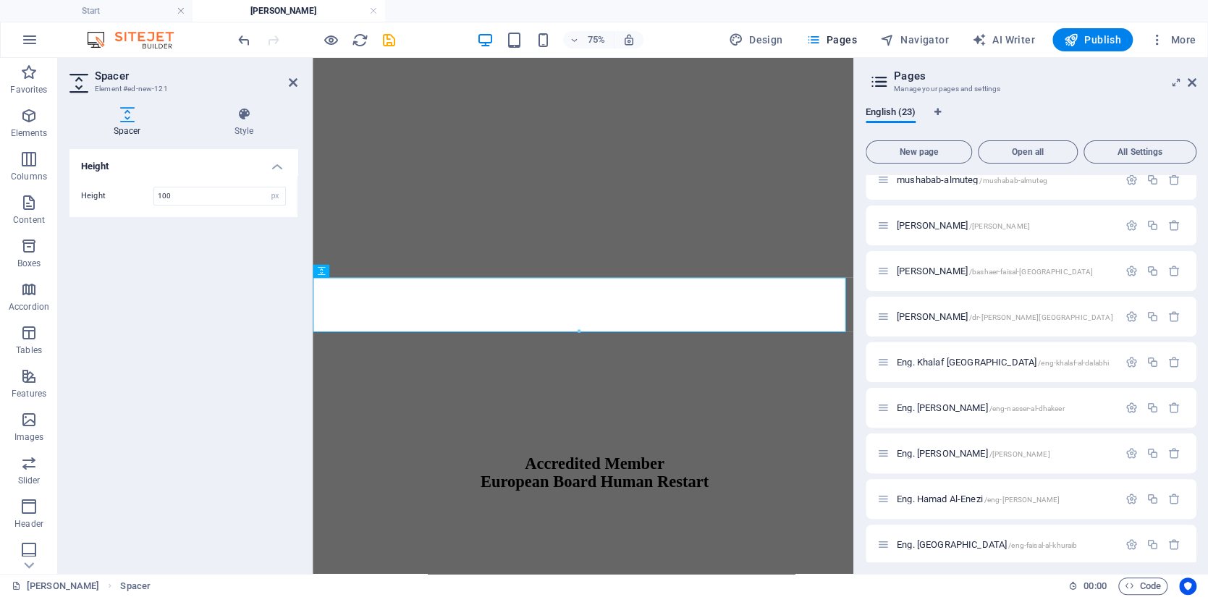
click at [292, 75] on h2 "Spacer" at bounding box center [196, 75] width 203 height 13
click at [1104, 34] on span "Publish" at bounding box center [1092, 40] width 57 height 14
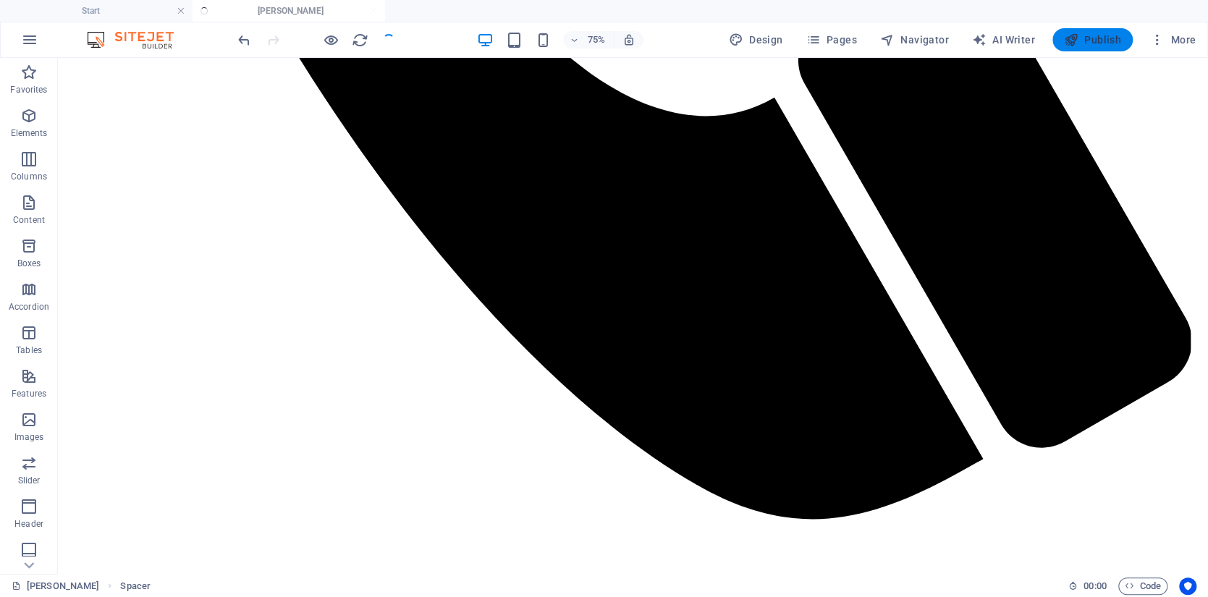
scroll to position [1230, 0]
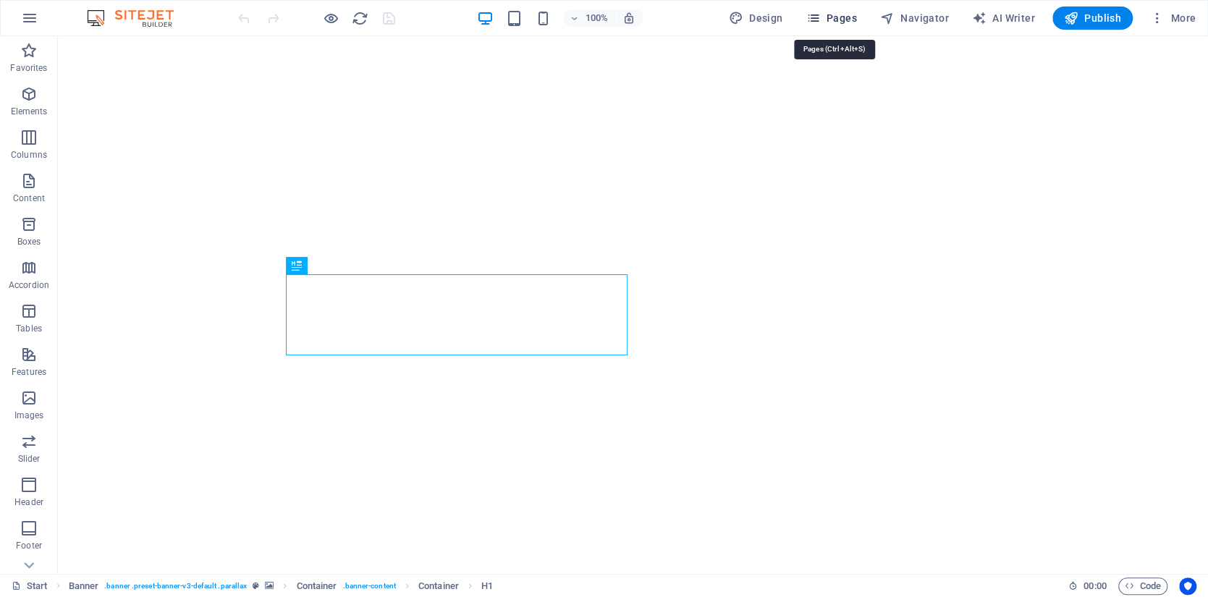
click at [848, 15] on span "Pages" at bounding box center [830, 18] width 51 height 14
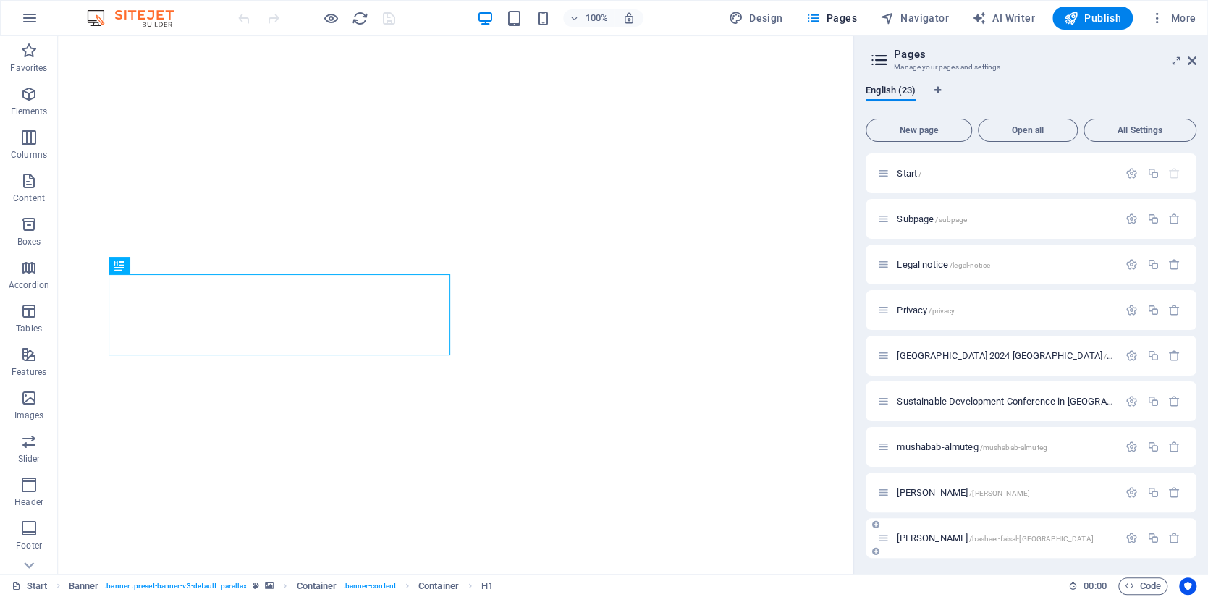
click at [952, 539] on span "[PERSON_NAME] /[GEOGRAPHIC_DATA]-[GEOGRAPHIC_DATA]-[GEOGRAPHIC_DATA]" at bounding box center [995, 538] width 196 height 11
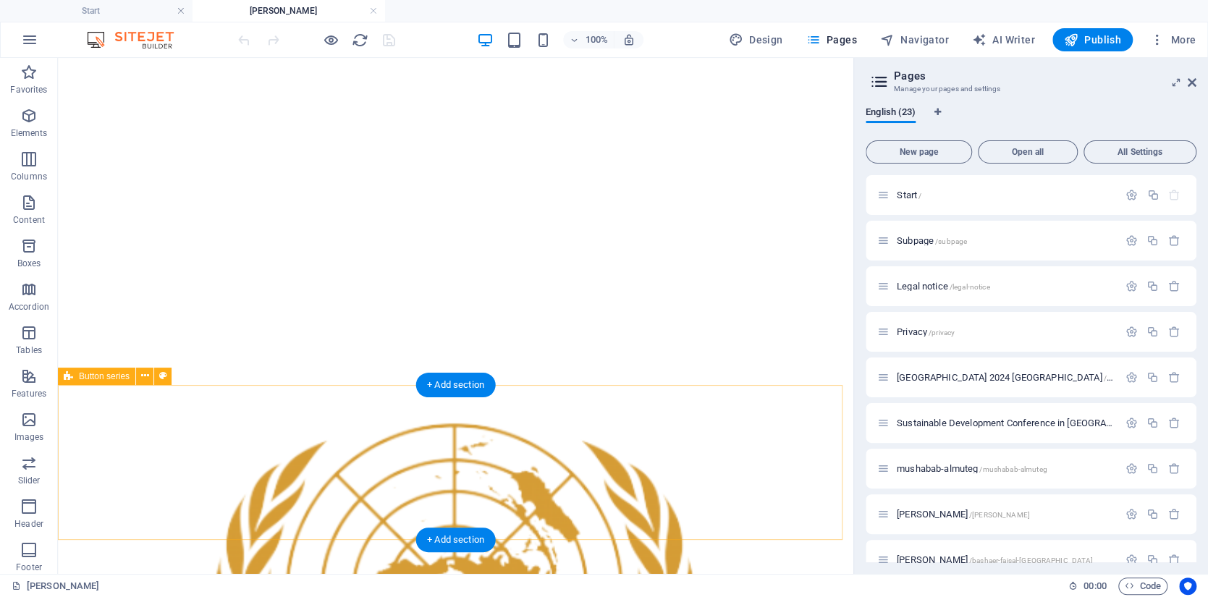
scroll to position [1882, 0]
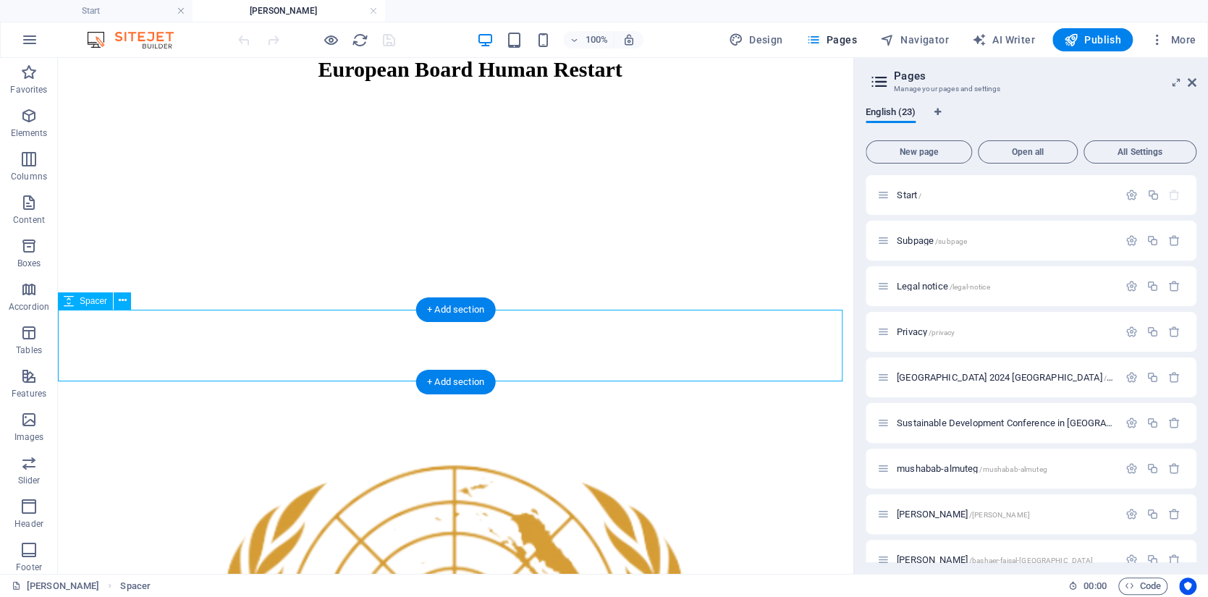
select select "px"
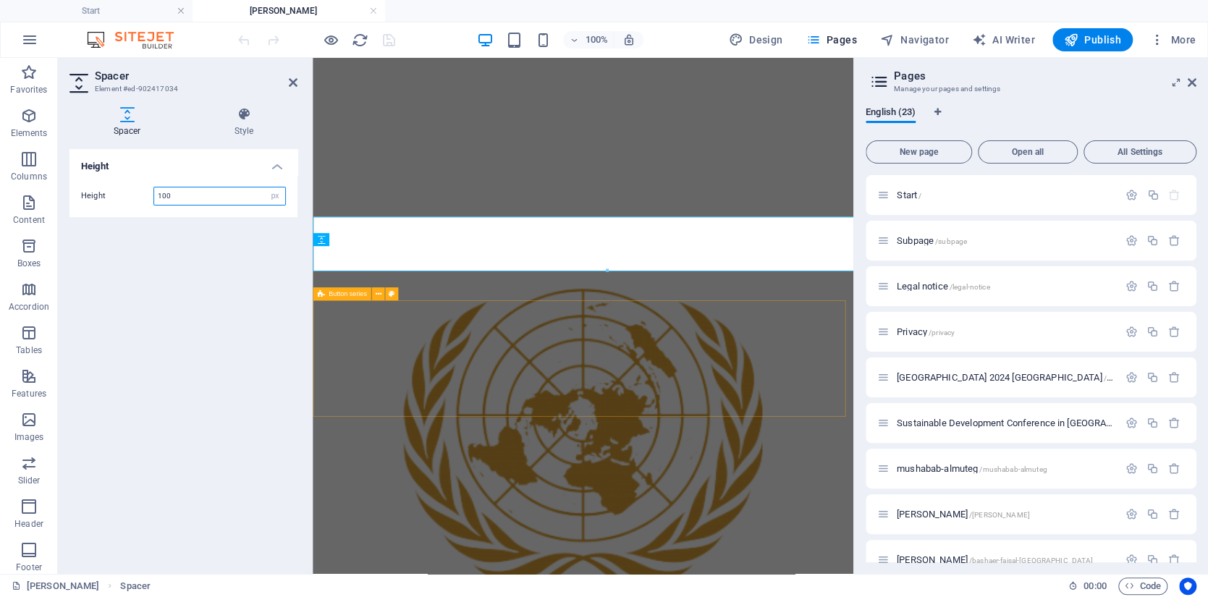
scroll to position [1921, 0]
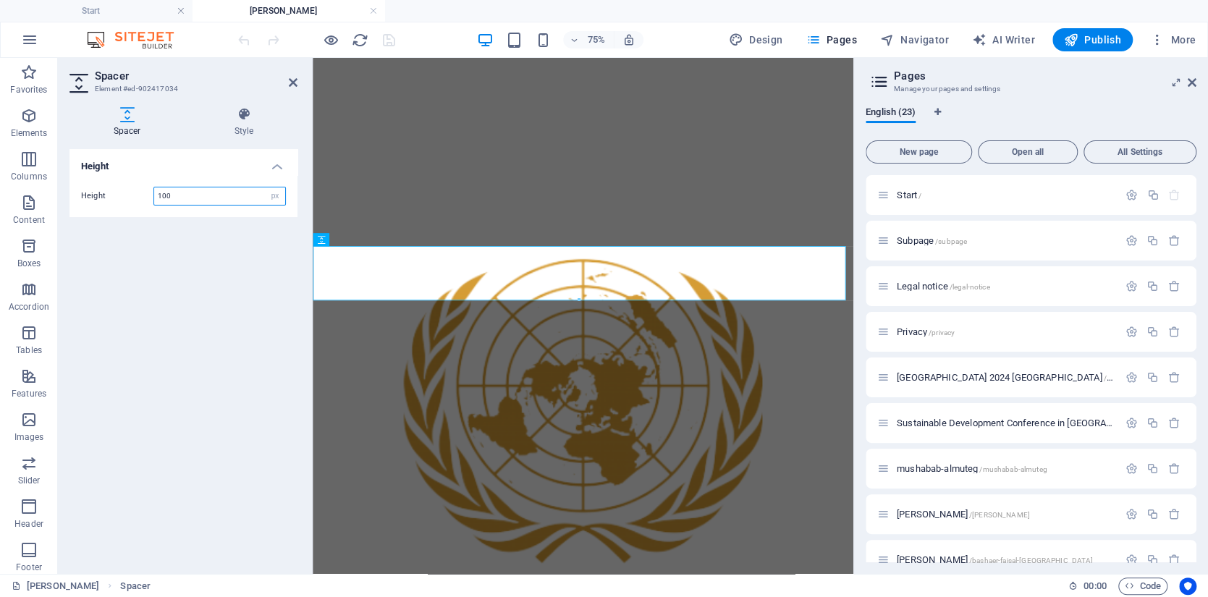
click at [221, 196] on input "100" at bounding box center [219, 195] width 131 height 17
drag, startPoint x: 221, startPoint y: 196, endPoint x: 161, endPoint y: 193, distance: 60.9
click at [161, 193] on input "100" at bounding box center [219, 195] width 131 height 17
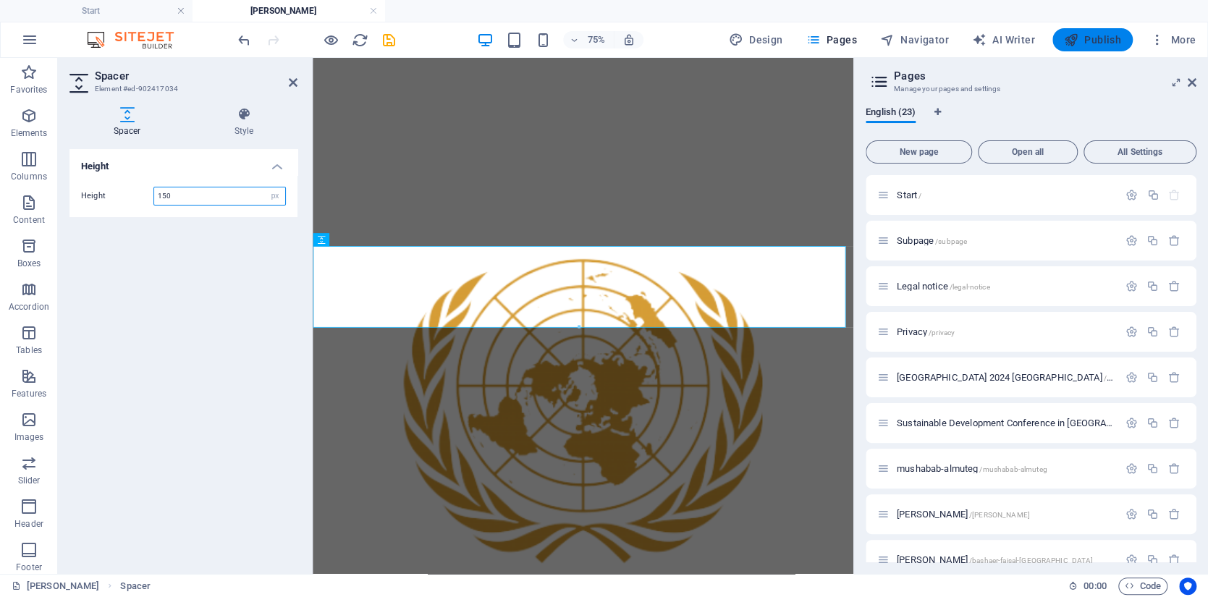
type input "150"
click at [1085, 41] on span "Publish" at bounding box center [1092, 40] width 57 height 14
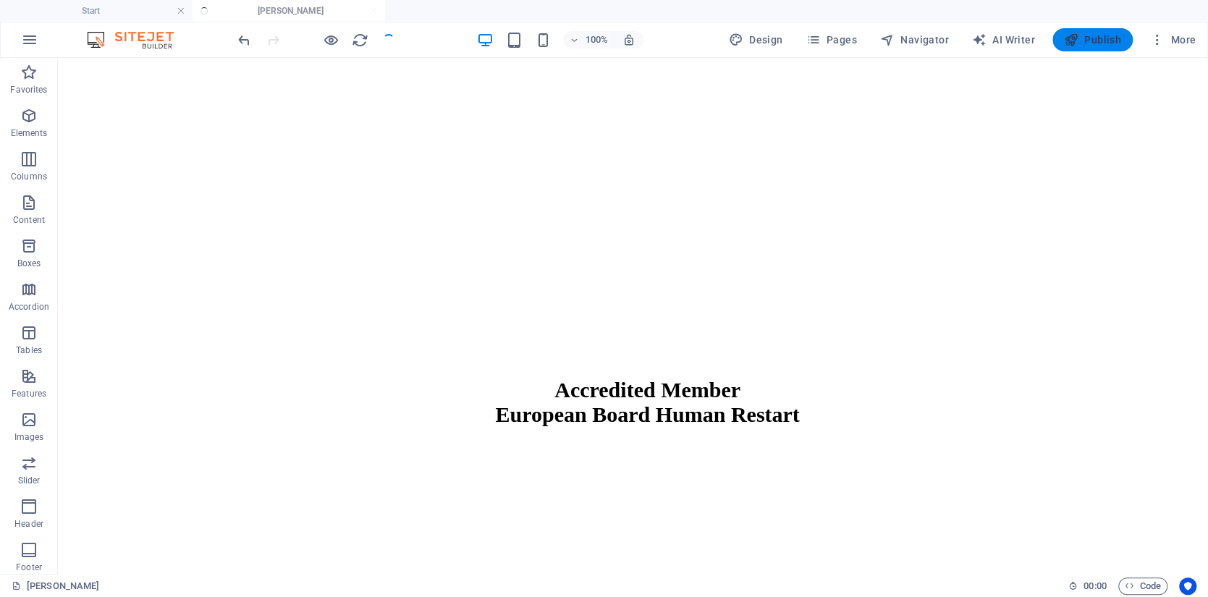
scroll to position [1882, 0]
